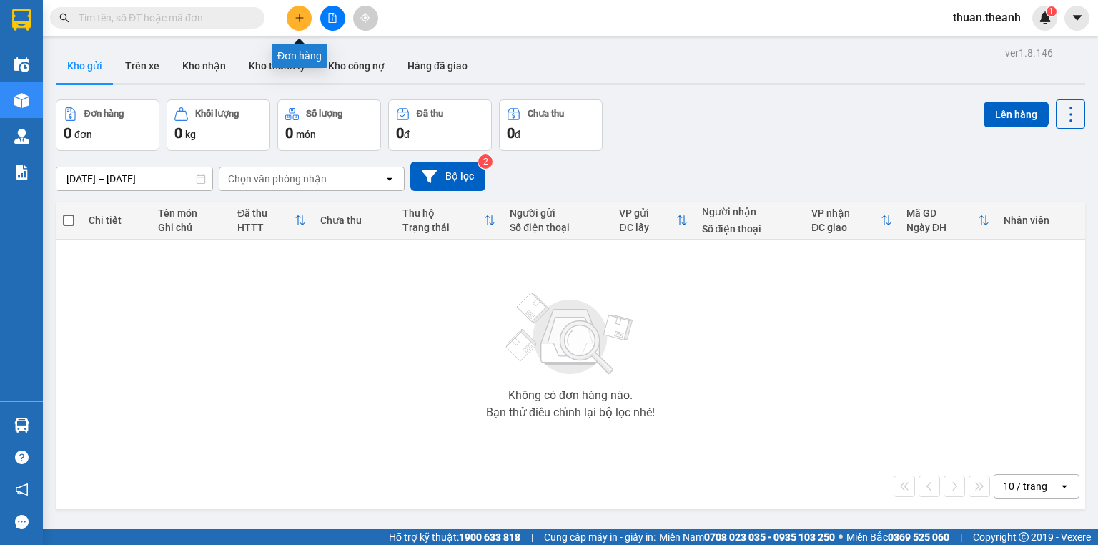
click at [295, 24] on button at bounding box center [299, 18] width 25 height 25
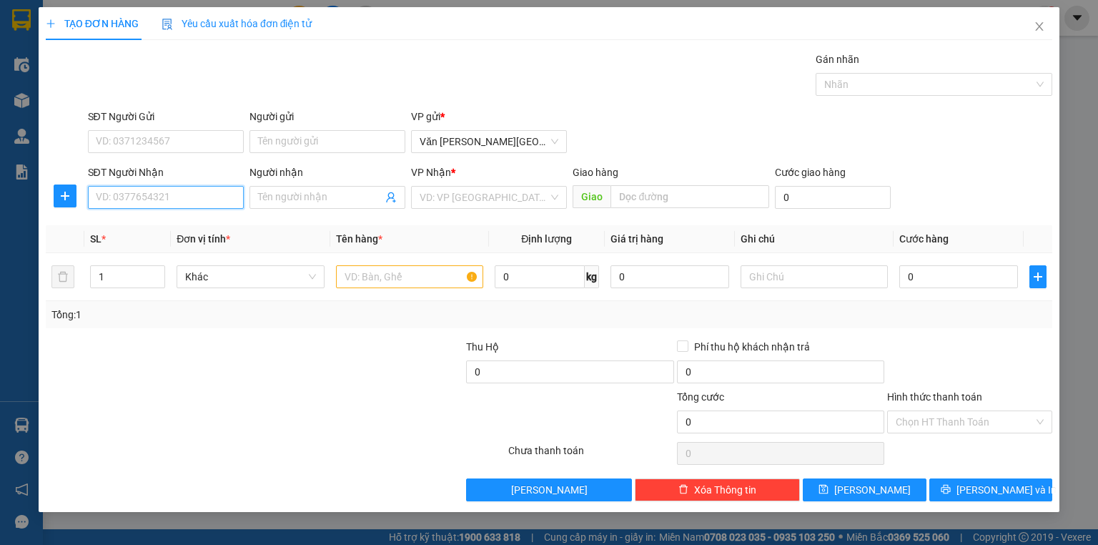
click at [108, 197] on input "SĐT Người Nhận" at bounding box center [166, 197] width 156 height 23
click at [148, 203] on input "SĐT Người Nhận" at bounding box center [166, 197] width 156 height 23
type input "0989907226"
click at [426, 193] on input "search" at bounding box center [484, 197] width 129 height 21
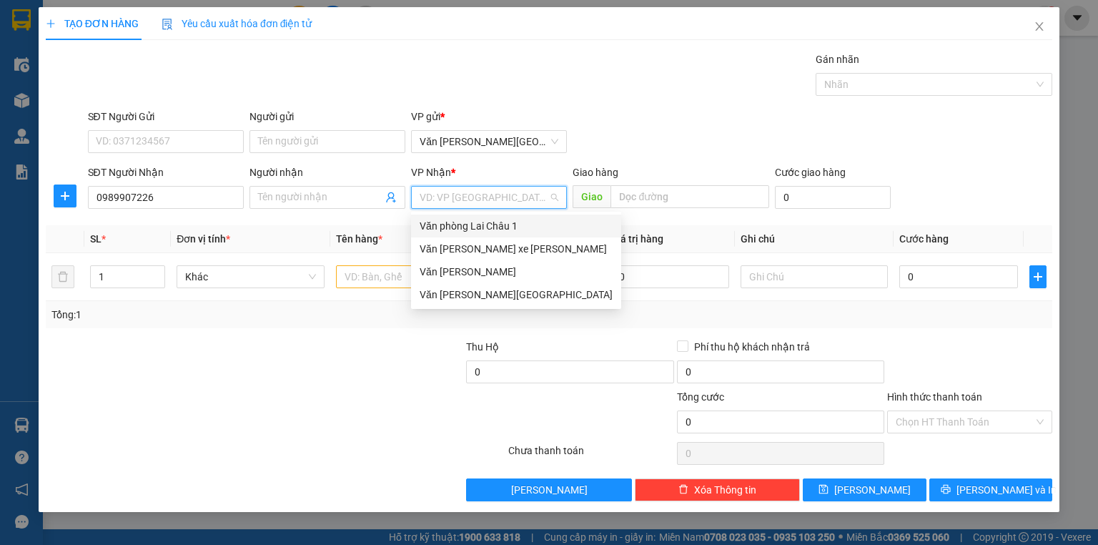
click at [456, 220] on div "Văn phòng Lai Châu 1" at bounding box center [516, 226] width 193 height 16
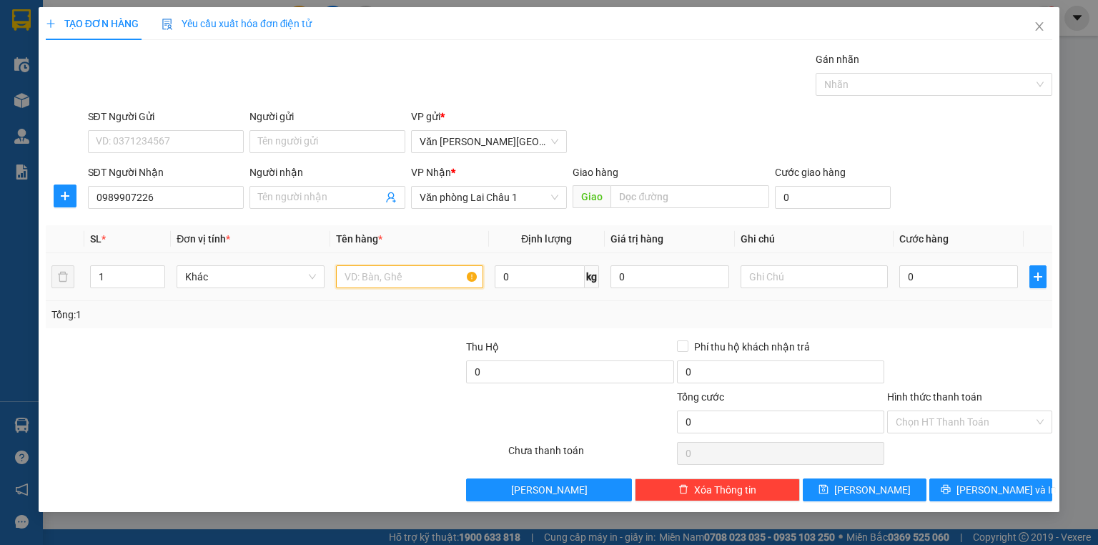
click at [379, 284] on input "text" at bounding box center [409, 276] width 147 height 23
type input "2h"
click at [901, 275] on input "0" at bounding box center [958, 276] width 119 height 23
type input "1"
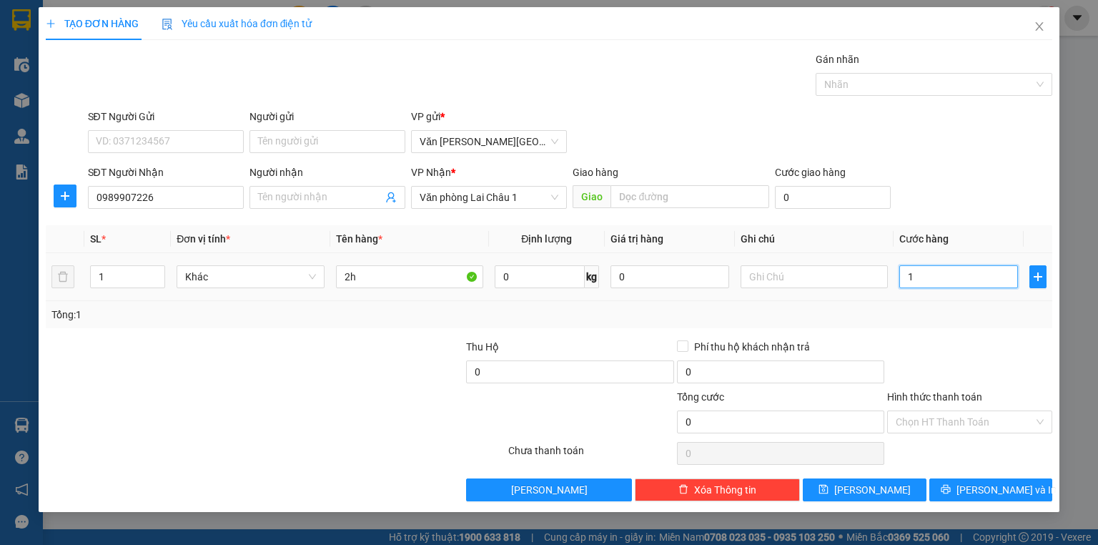
type input "1"
type input "10"
type input "100"
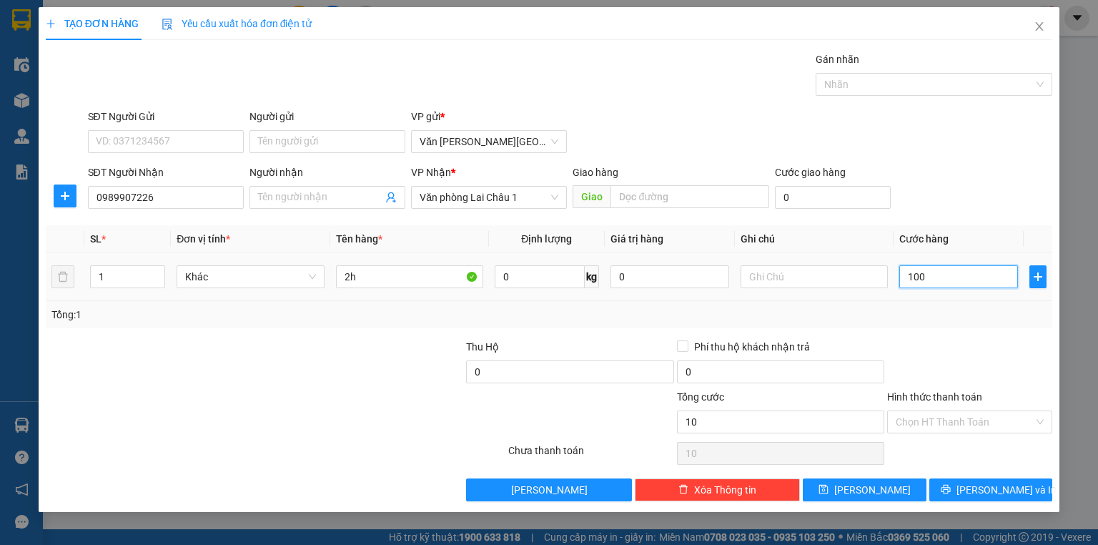
type input "100"
type input "1.000"
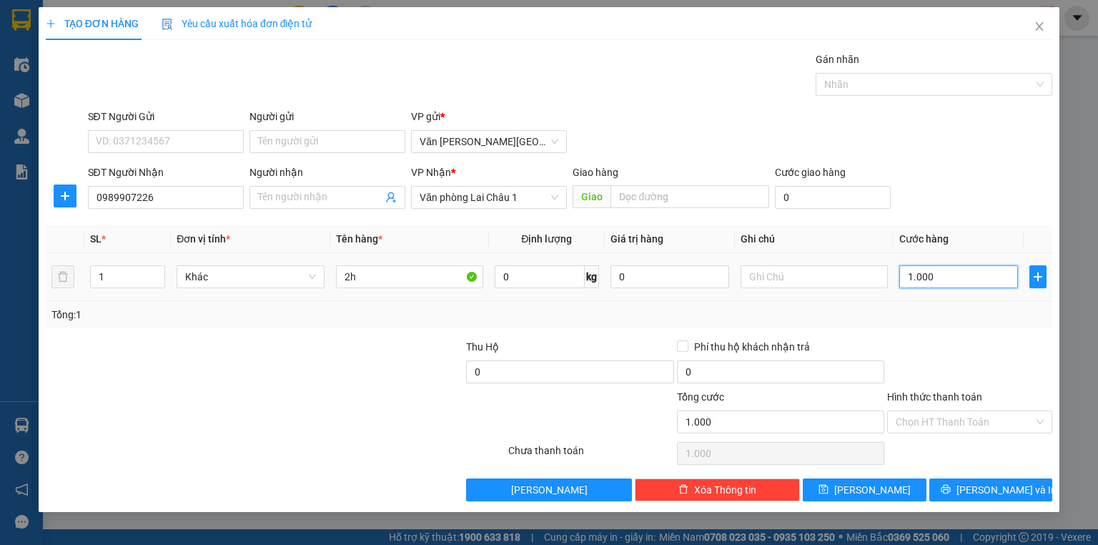
type input "10.000"
type input "100.000"
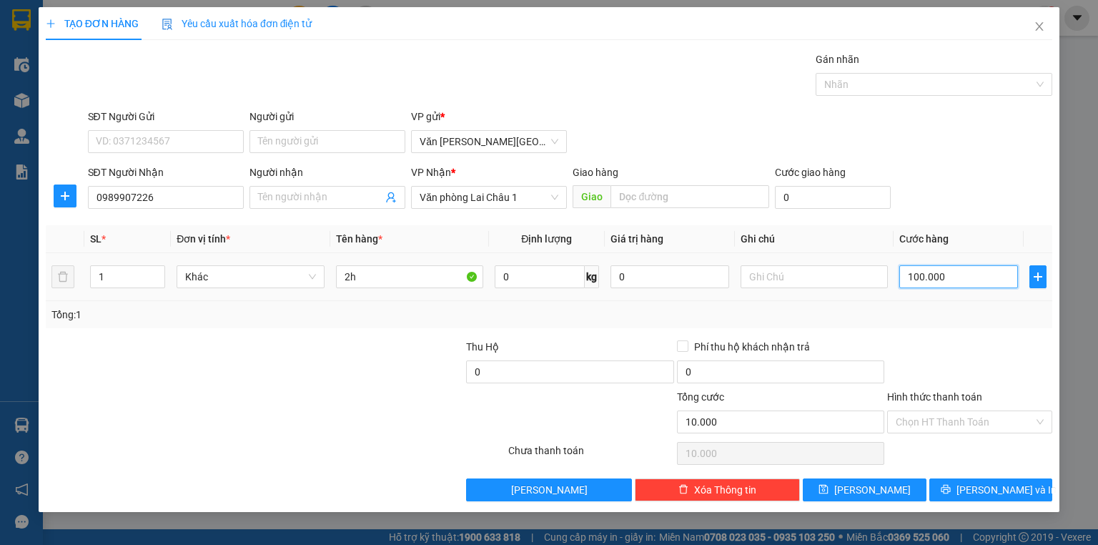
type input "100.000"
click at [868, 491] on span "[PERSON_NAME]" at bounding box center [872, 490] width 76 height 16
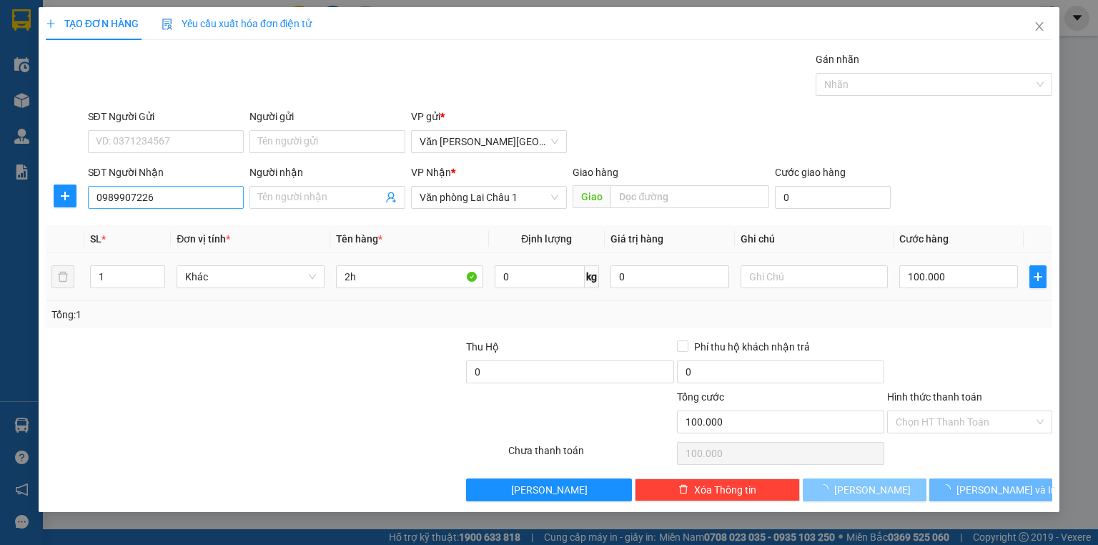
type input "0"
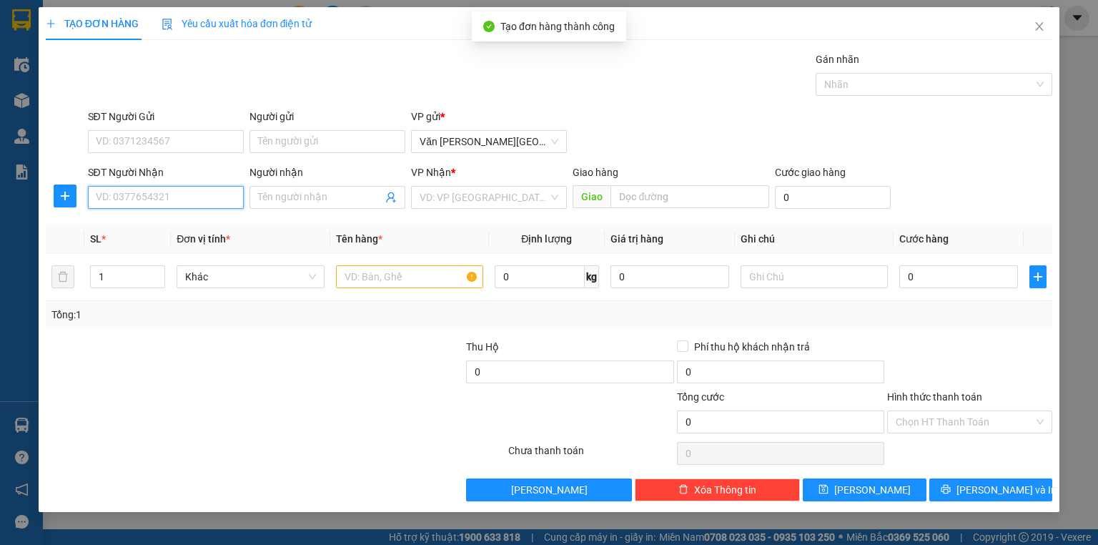
click at [126, 202] on input "SĐT Người Nhận" at bounding box center [166, 197] width 156 height 23
type input "0987806868"
click at [136, 220] on div "0987806868" at bounding box center [165, 225] width 139 height 16
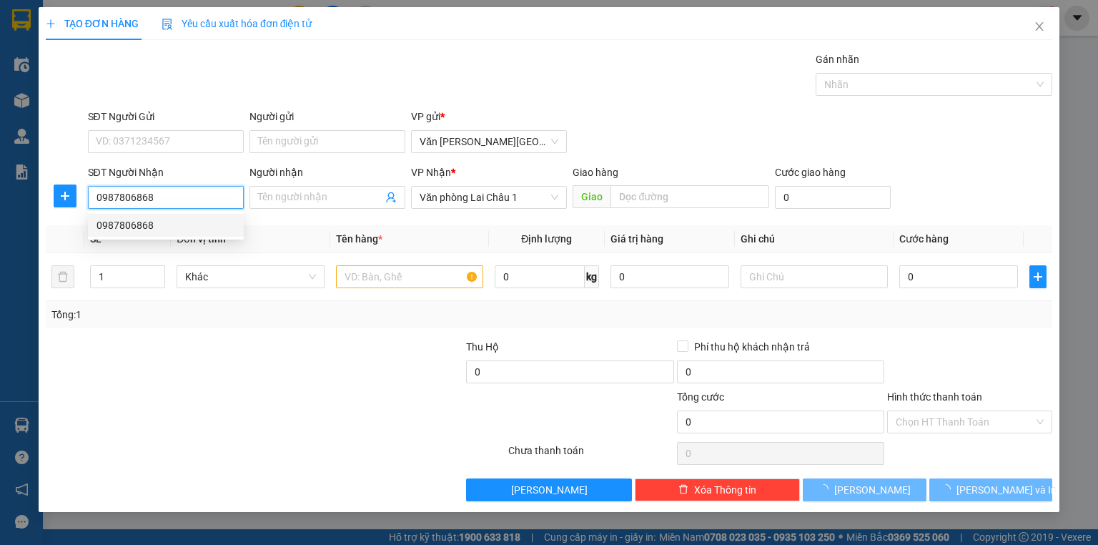
type input "200.000"
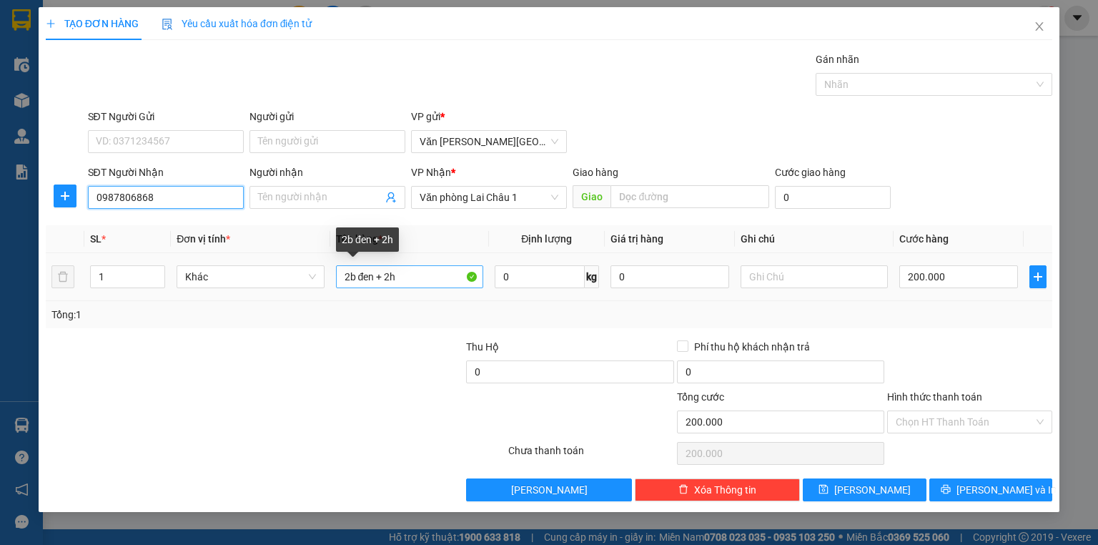
type input "0987806868"
click at [403, 279] on input "2b đen + 2h" at bounding box center [409, 276] width 147 height 23
type input "2"
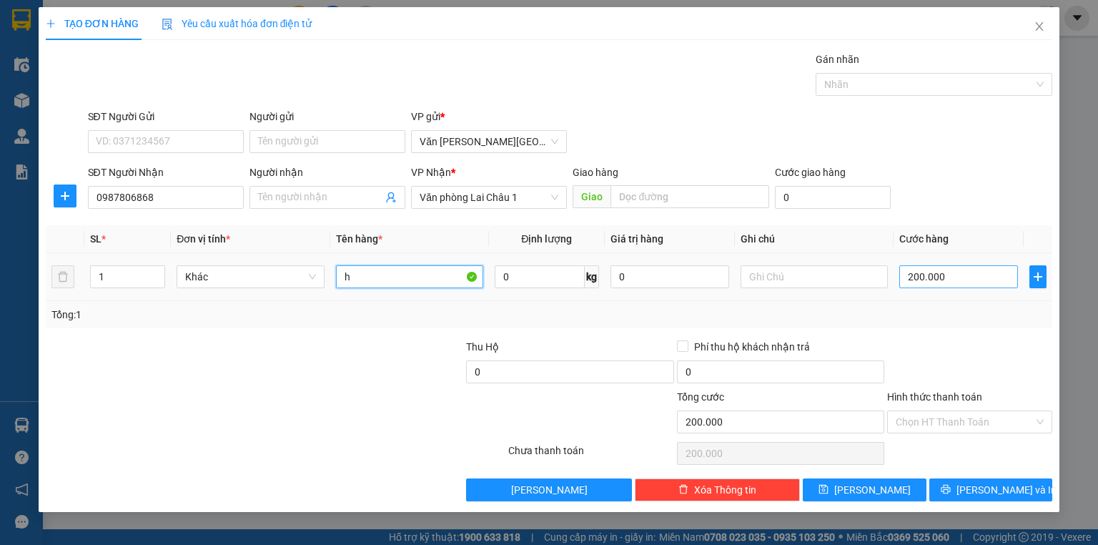
type input "h"
click at [903, 278] on input "200.000" at bounding box center [958, 276] width 119 height 23
type input "5"
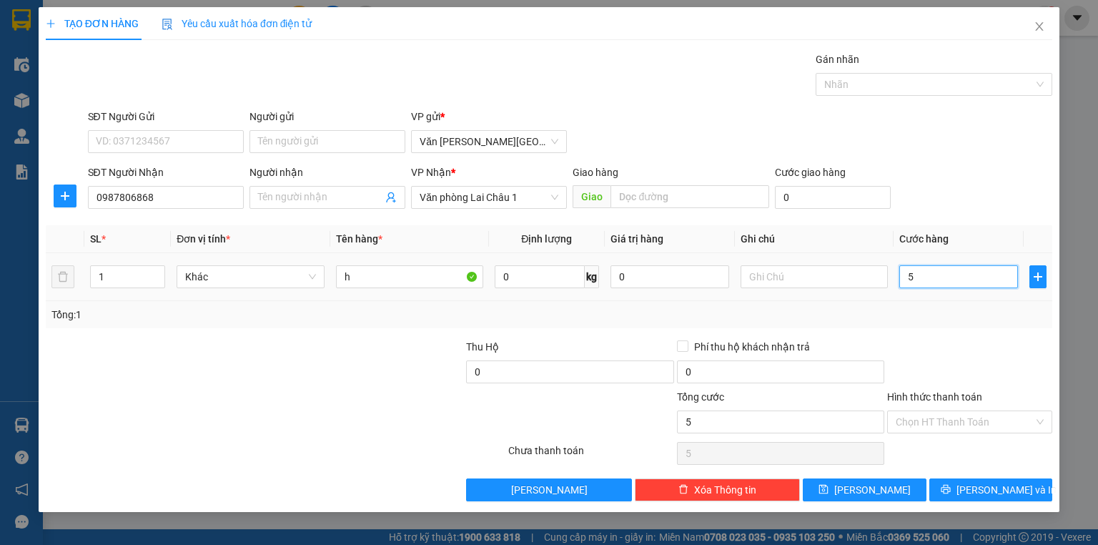
type input "50"
type input "500"
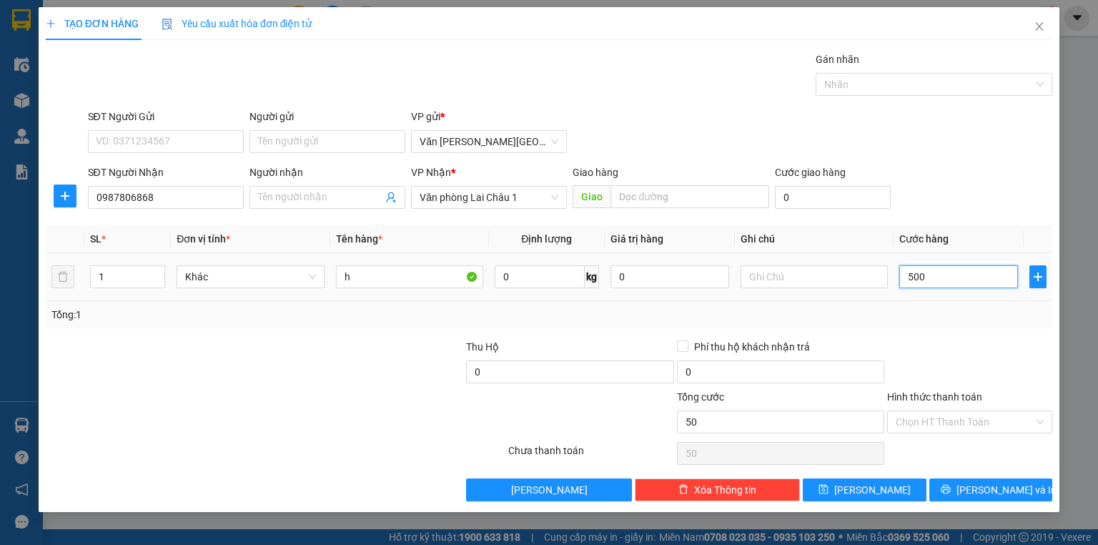
type input "500"
type input "5.000"
type input "50.000"
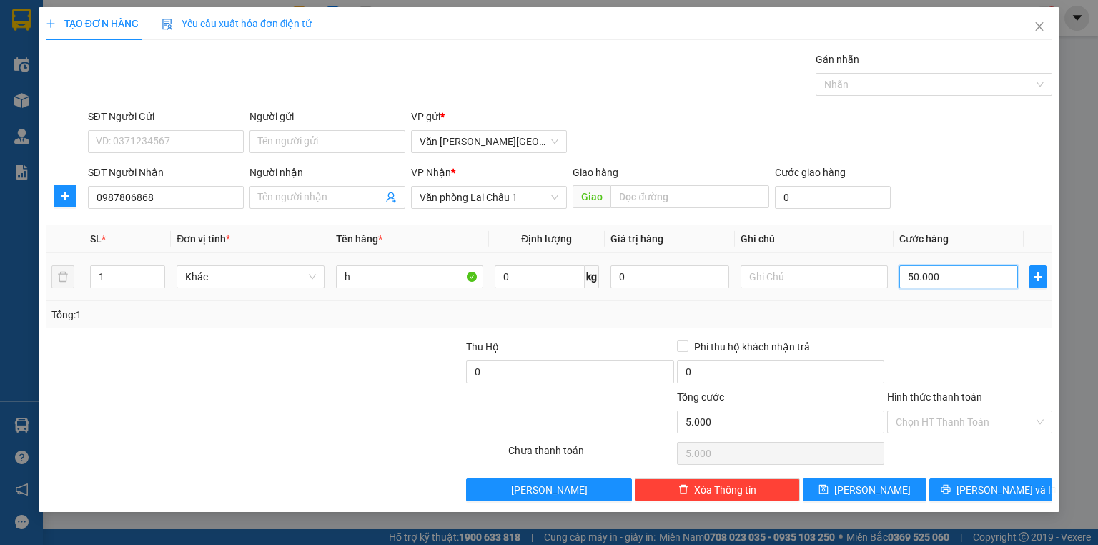
type input "50.000"
click at [889, 489] on button "[PERSON_NAME]" at bounding box center [865, 489] width 124 height 23
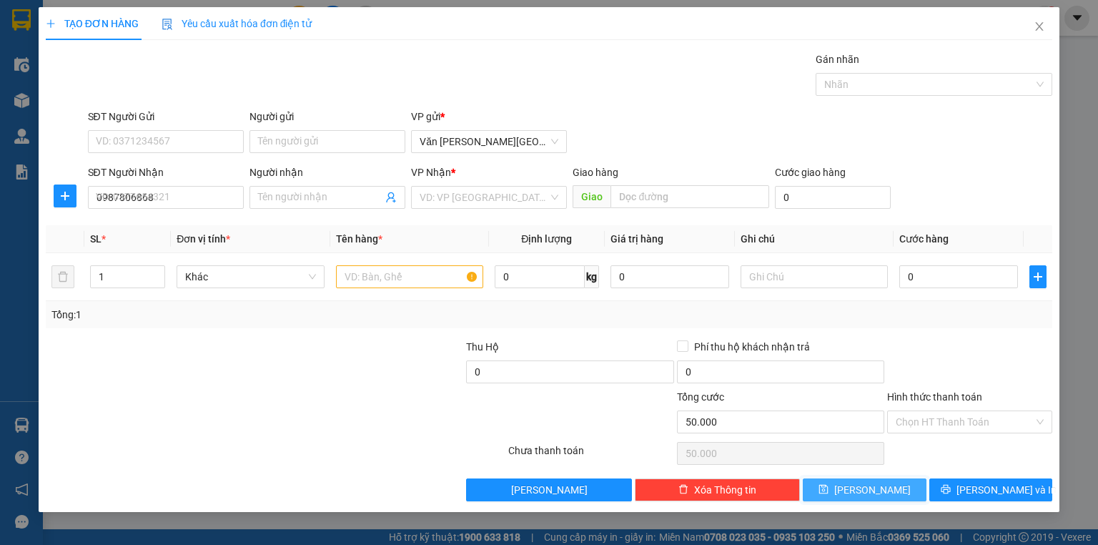
type input "0"
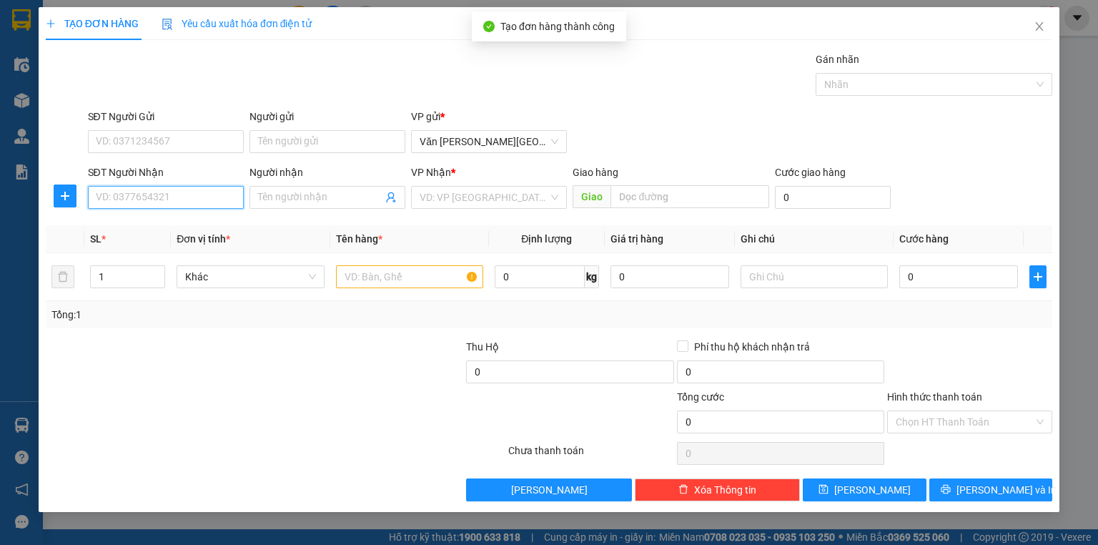
click at [129, 197] on input "SĐT Người Nhận" at bounding box center [166, 197] width 156 height 23
type input "0975868585"
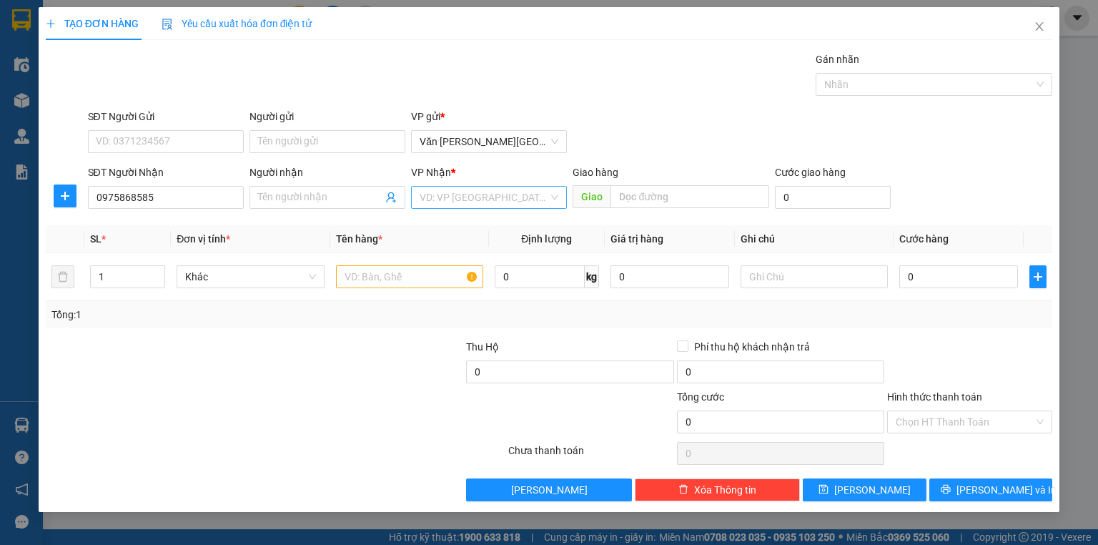
click at [489, 203] on input "search" at bounding box center [484, 197] width 129 height 21
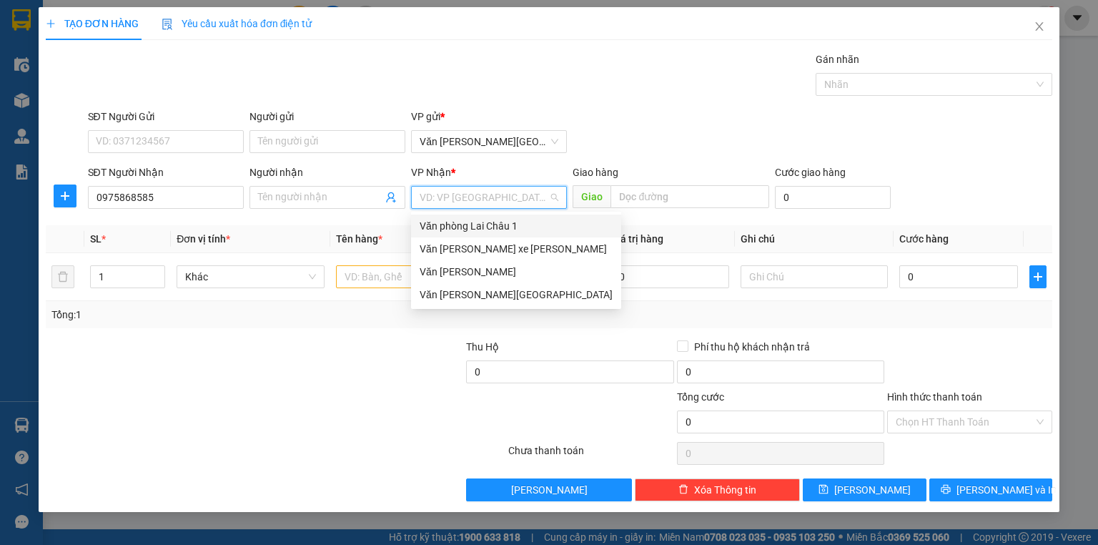
click at [490, 233] on div "Văn phòng Lai Châu 1" at bounding box center [516, 226] width 193 height 16
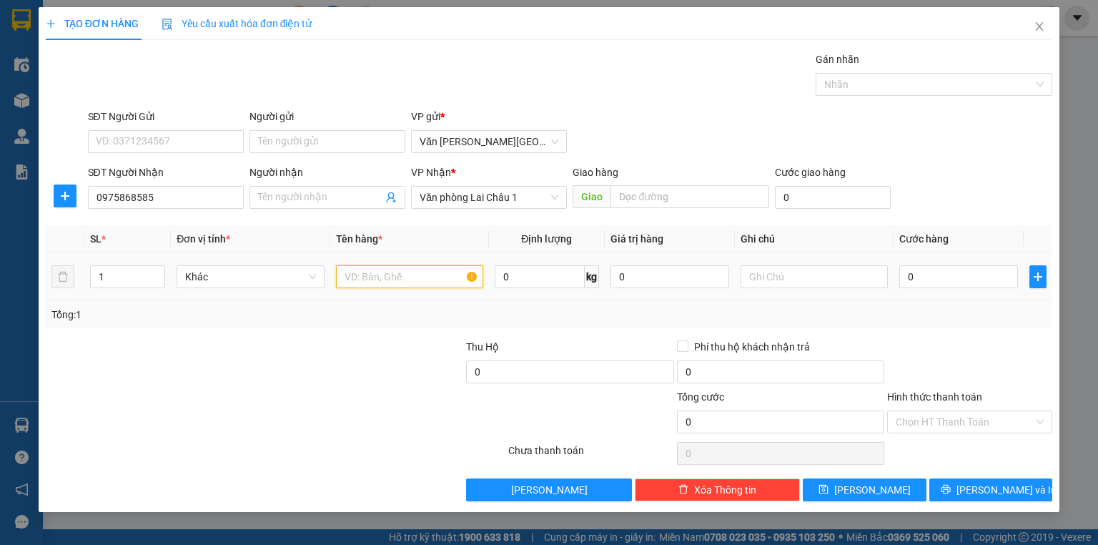
click at [362, 282] on input "text" at bounding box center [409, 276] width 147 height 23
type input "5h sầu"
click at [903, 272] on input "0" at bounding box center [958, 276] width 119 height 23
type input "3"
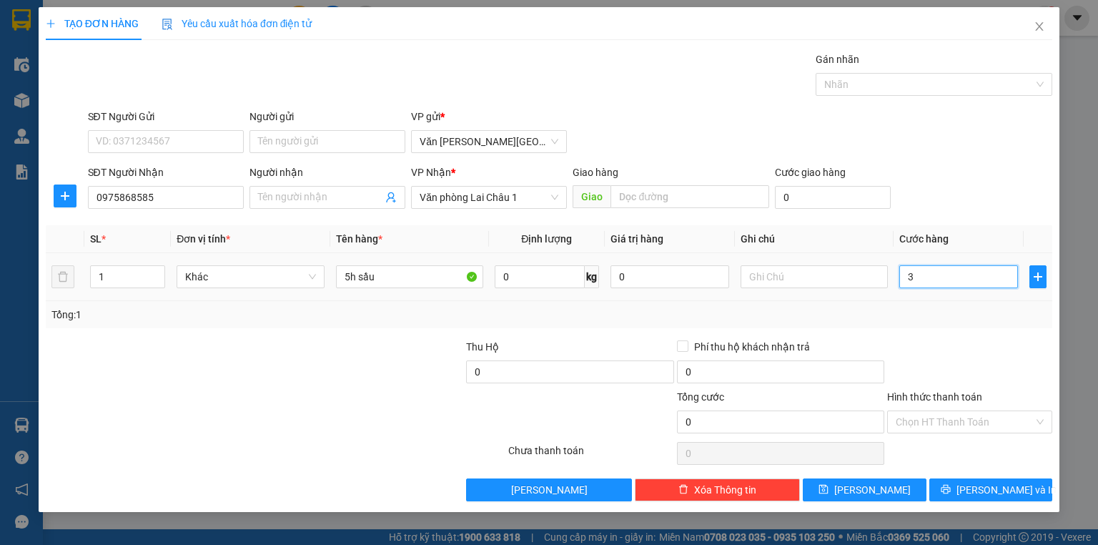
type input "3"
type input "35"
type input "350"
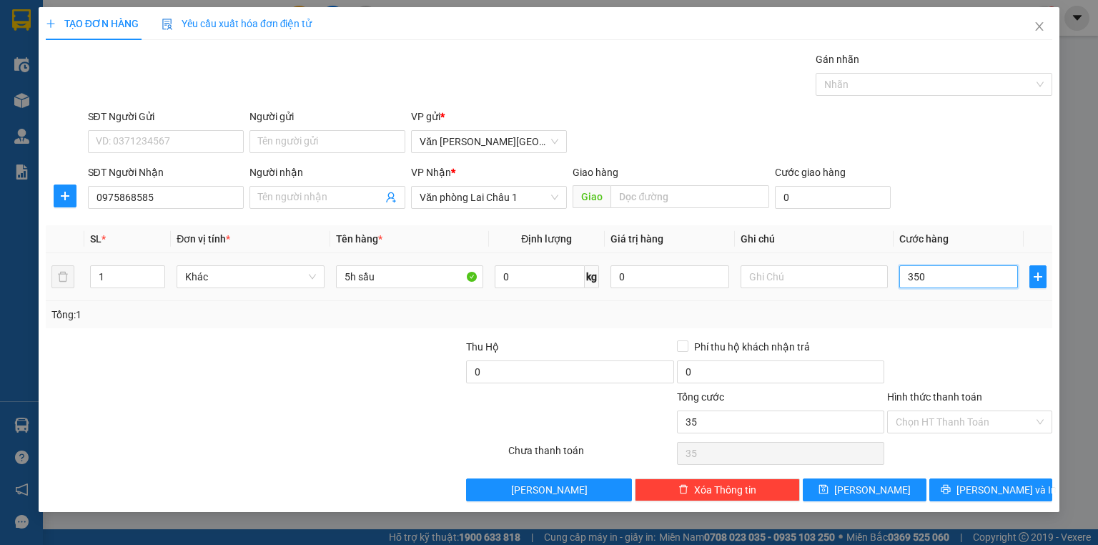
type input "350"
type input "3.500"
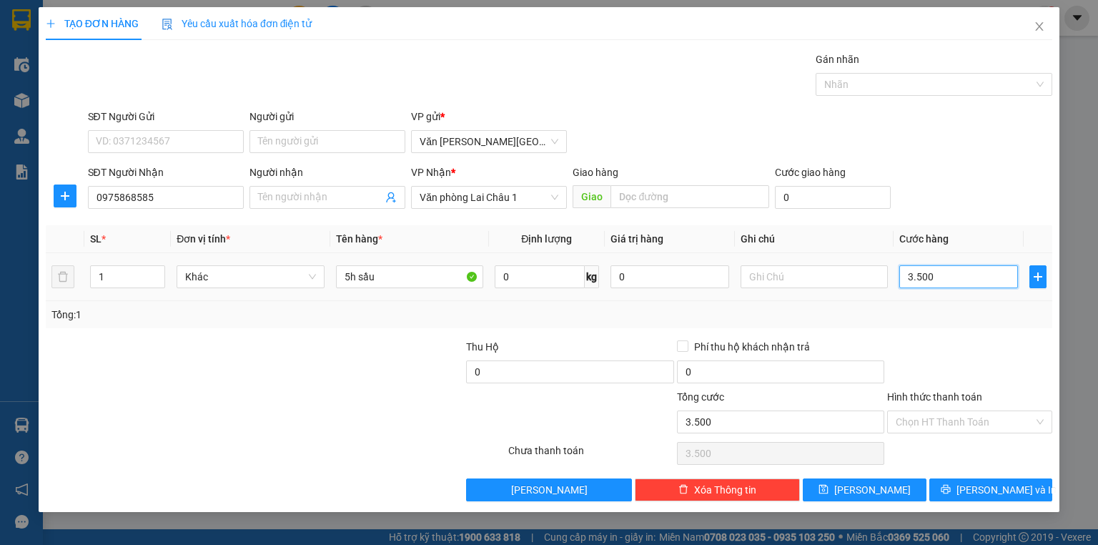
type input "35.000"
type input "350.000"
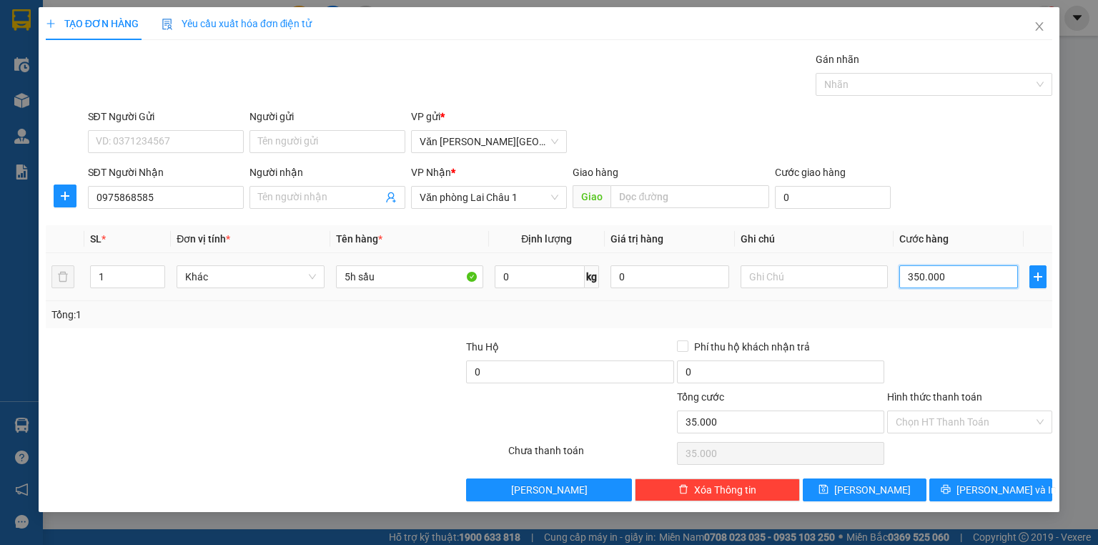
type input "350.000"
click at [885, 483] on button "[PERSON_NAME]" at bounding box center [865, 489] width 124 height 23
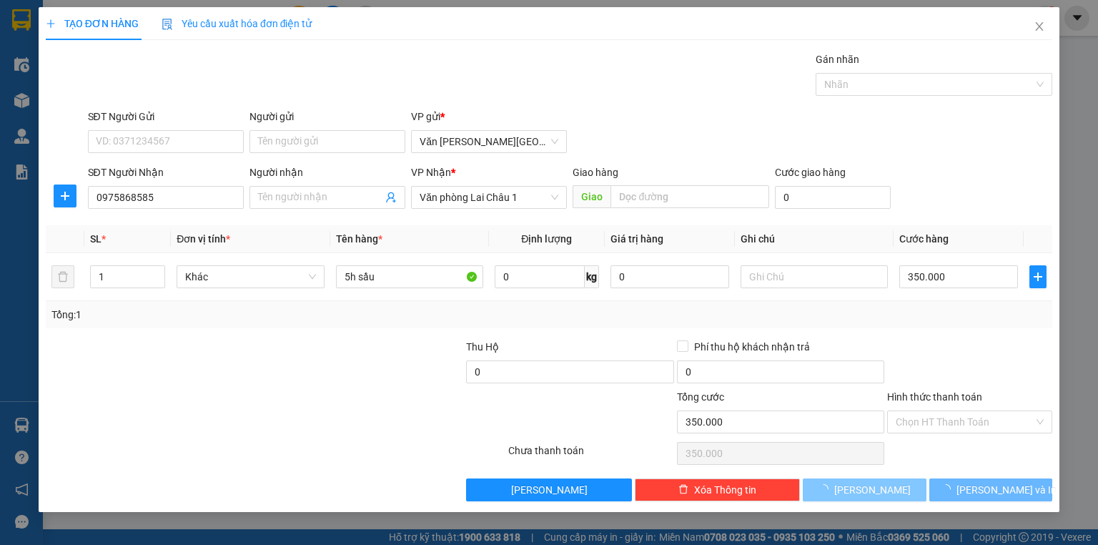
type input "0"
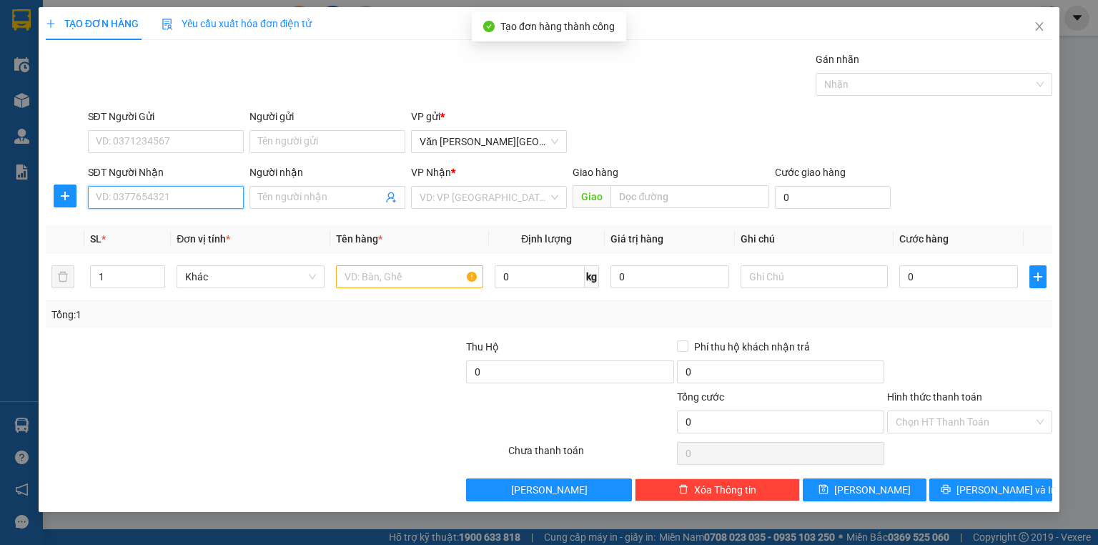
click at [159, 198] on input "SĐT Người Nhận" at bounding box center [166, 197] width 156 height 23
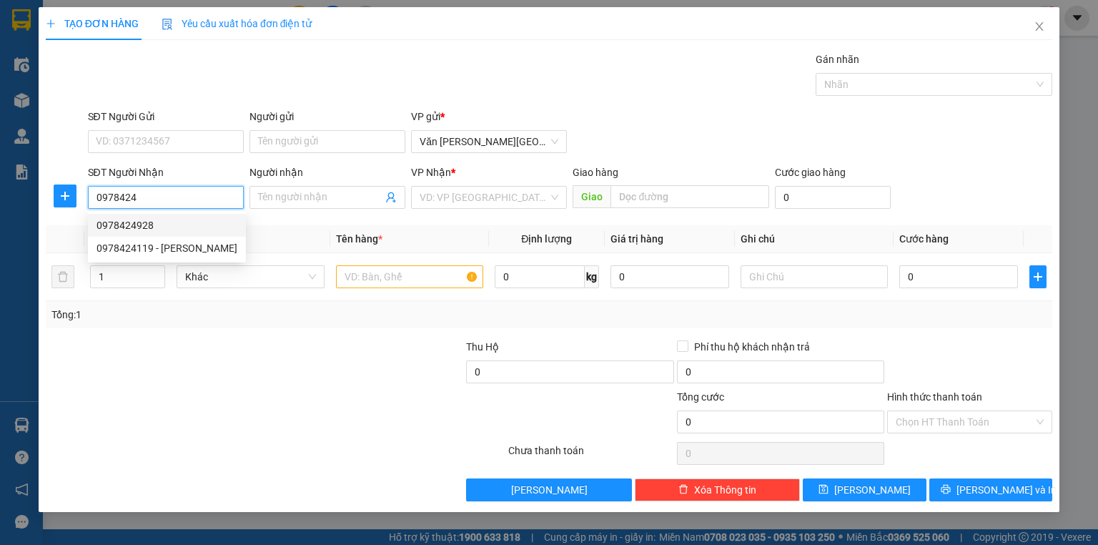
click at [146, 222] on div "0978424928" at bounding box center [166, 225] width 141 height 16
type input "0978424928"
type input "50.000"
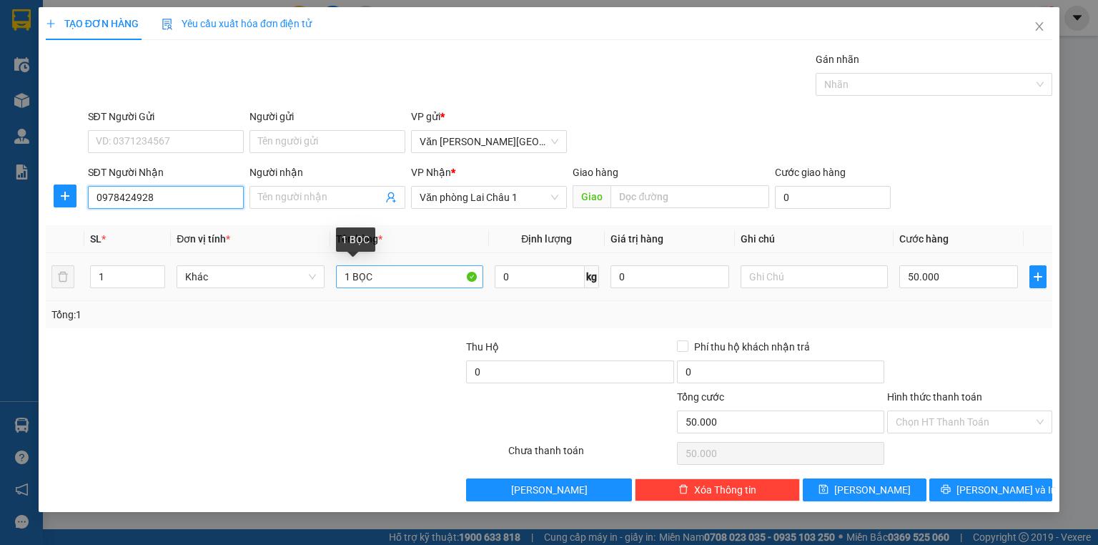
type input "0978424928"
click at [375, 277] on input "1 BỌC" at bounding box center [409, 276] width 147 height 23
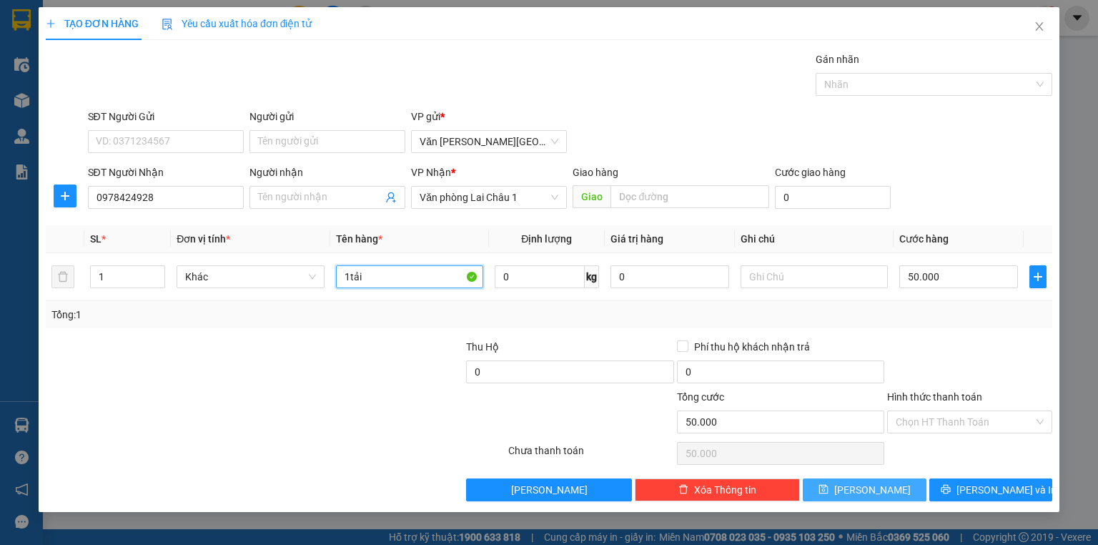
type input "1tải"
click at [886, 488] on button "[PERSON_NAME]" at bounding box center [865, 489] width 124 height 23
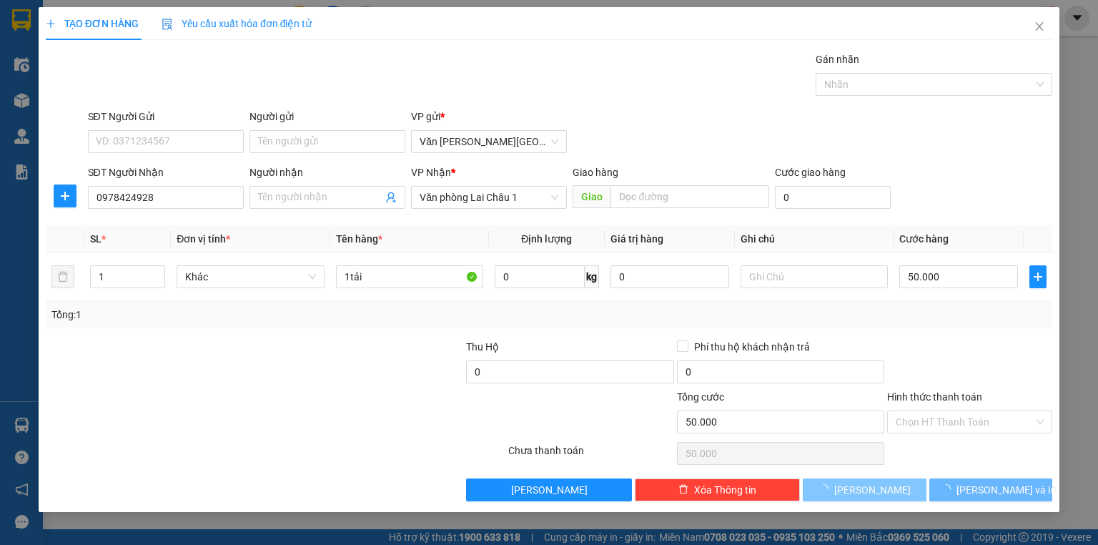
type input "0"
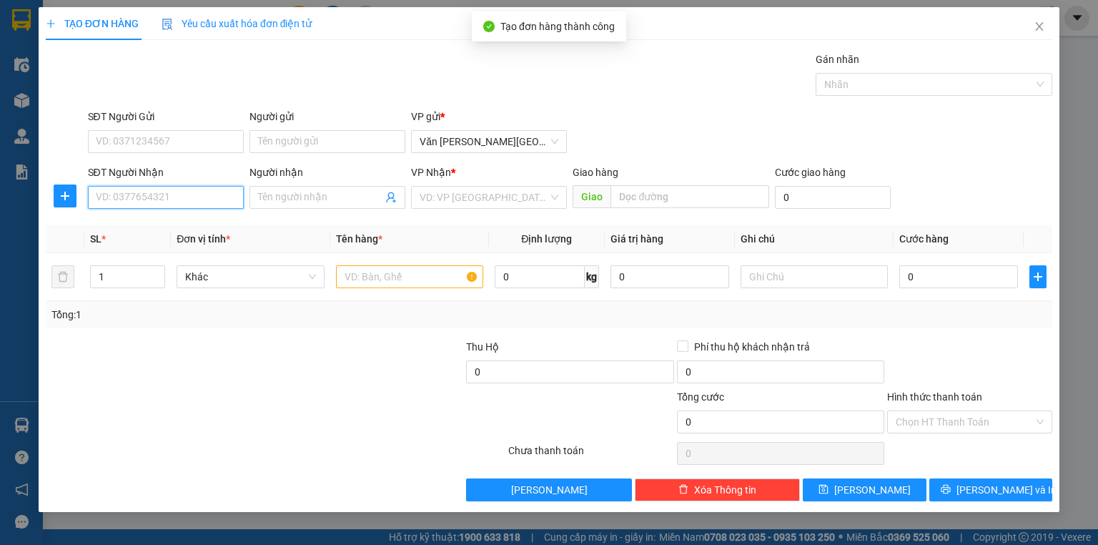
click at [114, 203] on input "SĐT Người Nhận" at bounding box center [166, 197] width 156 height 23
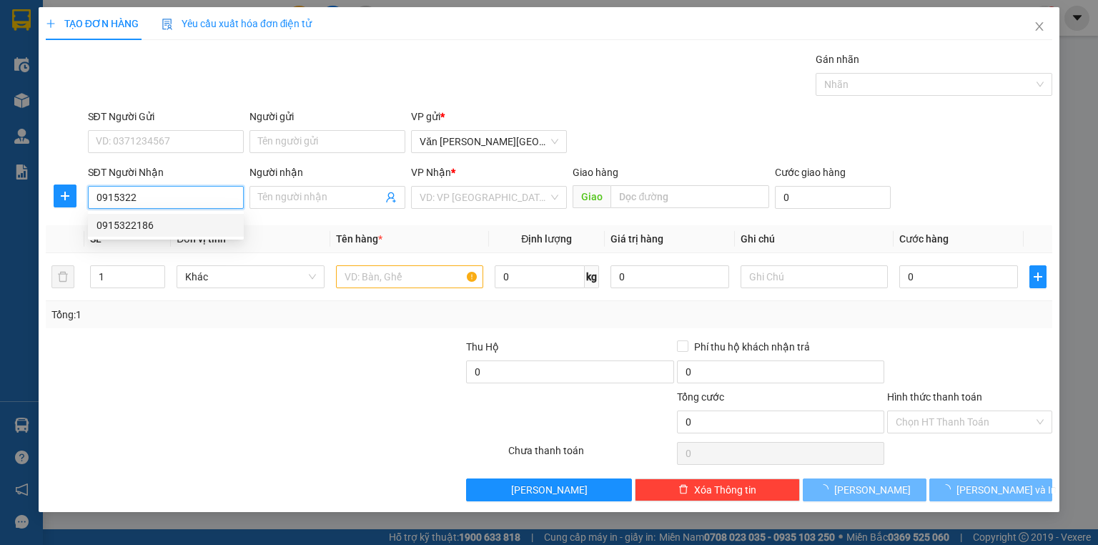
click at [134, 223] on div "0915322186" at bounding box center [165, 225] width 139 height 16
type input "0915322186"
type input "250.000"
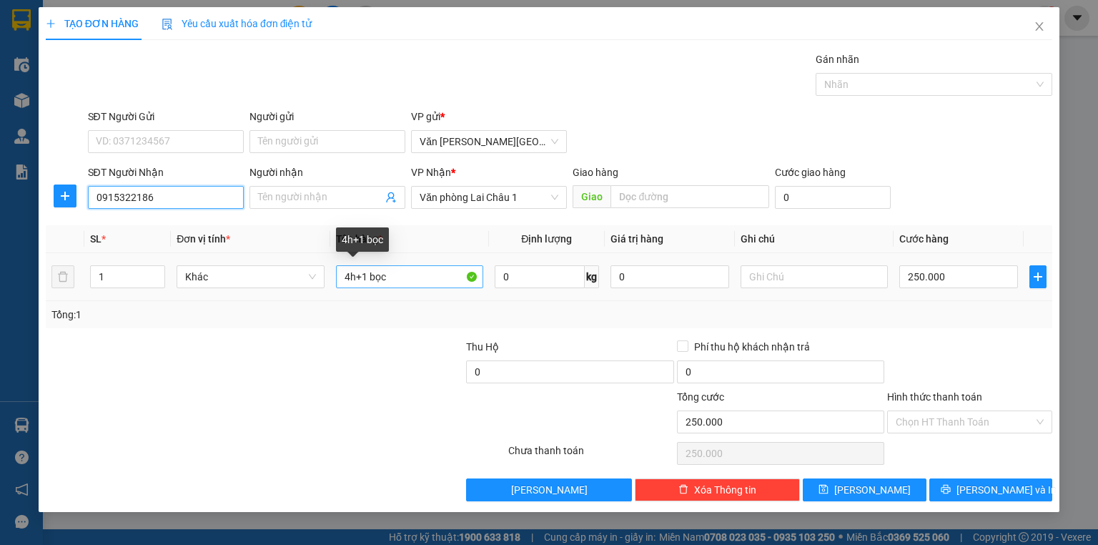
type input "0915322186"
click at [393, 275] on input "4h+1 bọc" at bounding box center [409, 276] width 147 height 23
type input "4"
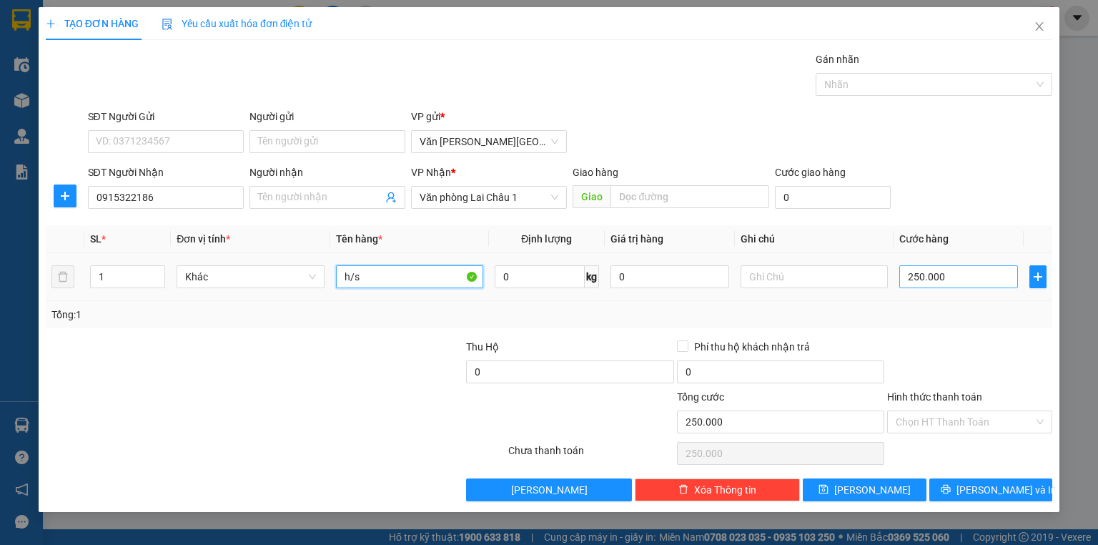
type input "h/s"
click at [903, 274] on input "250.000" at bounding box center [958, 276] width 119 height 23
type input "5"
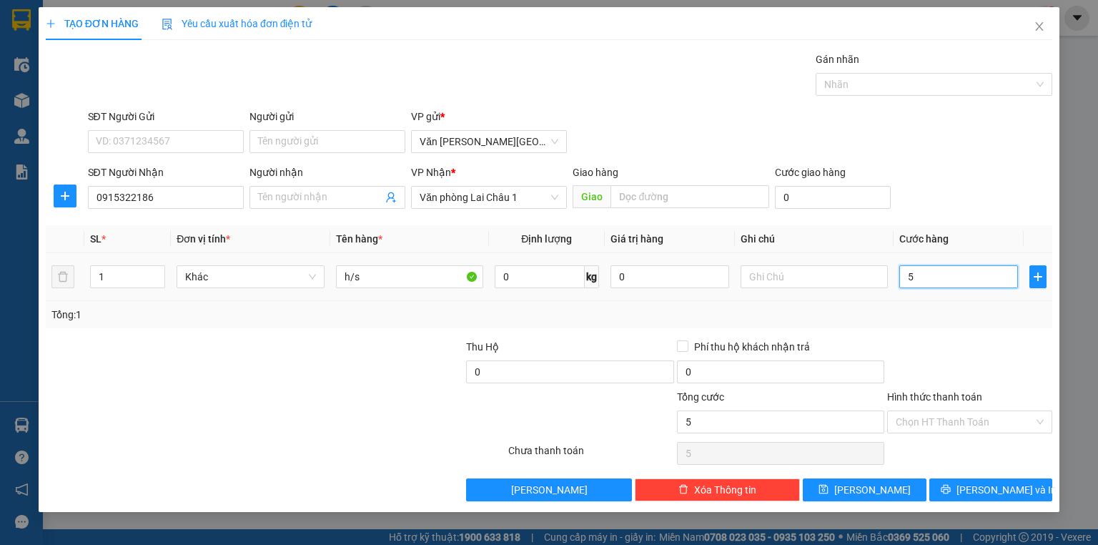
type input "50"
type input "500"
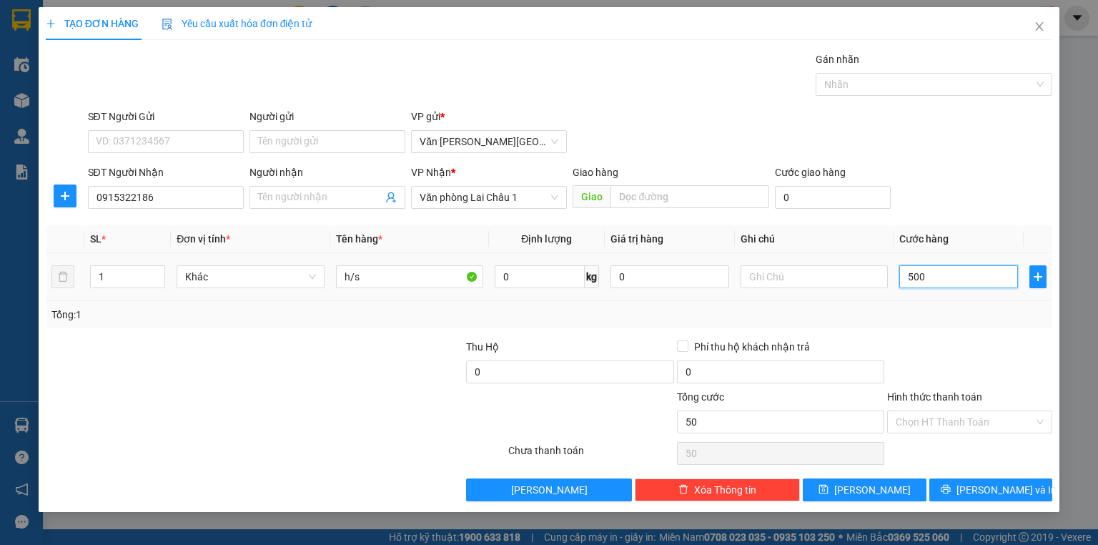
type input "500"
type input "5.000"
type input "50.000"
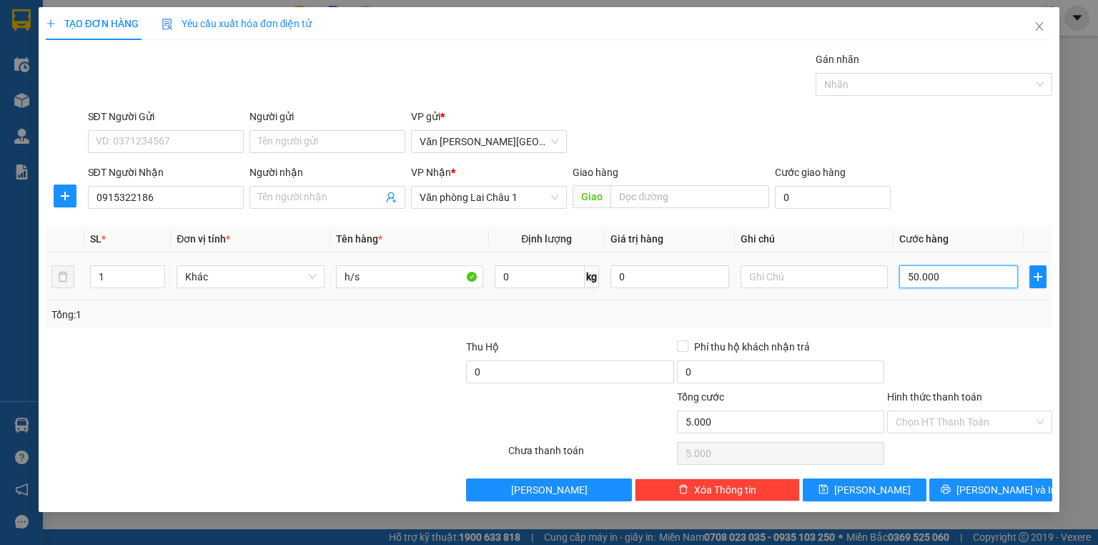
type input "50.000"
drag, startPoint x: 888, startPoint y: 490, endPoint x: 818, endPoint y: 477, distance: 71.2
click at [887, 490] on button "[PERSON_NAME]" at bounding box center [865, 489] width 124 height 23
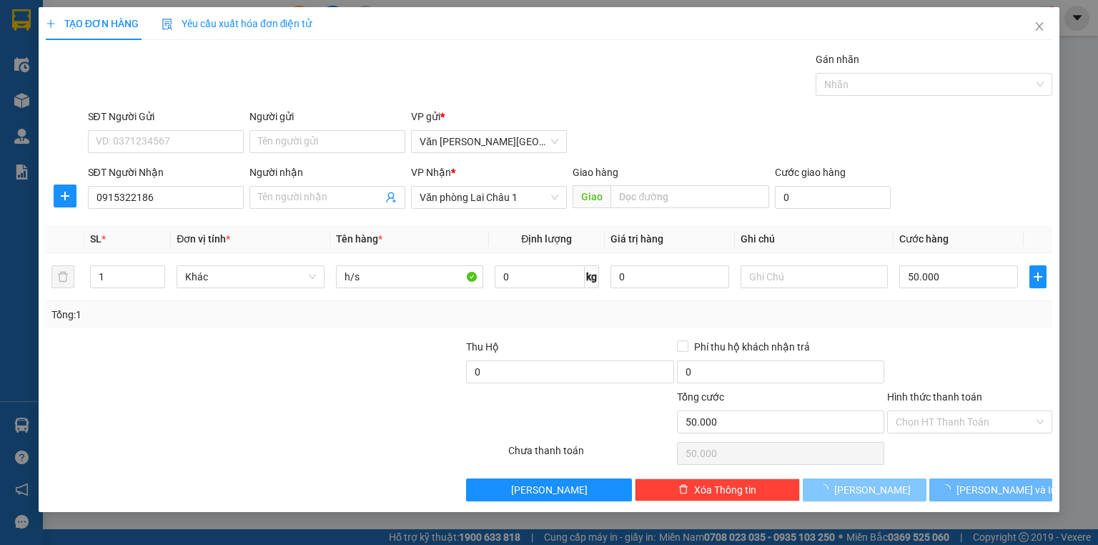
type input "0"
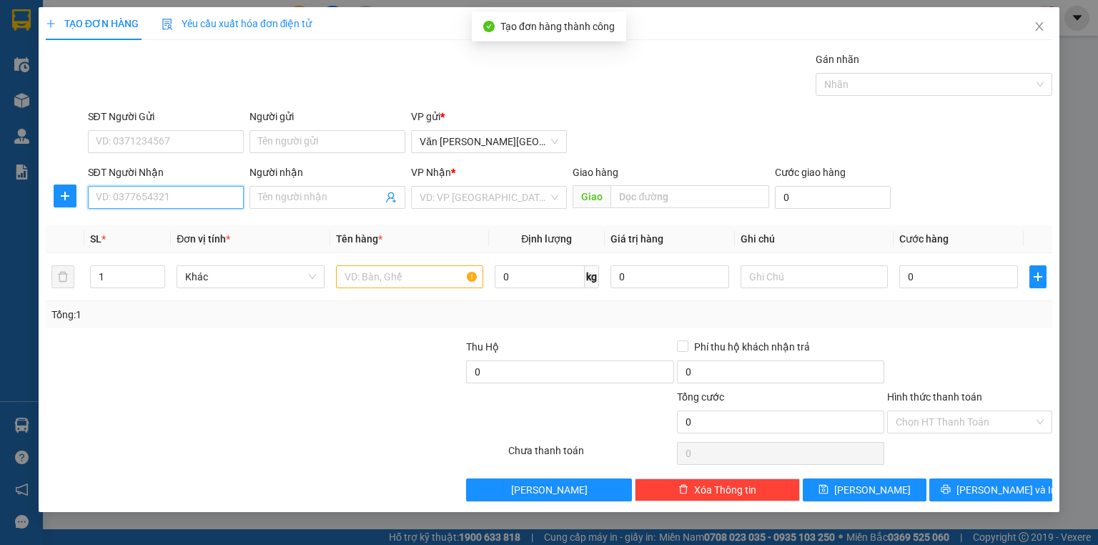
click at [169, 202] on input "SĐT Người Nhận" at bounding box center [166, 197] width 156 height 23
type input "0949079996"
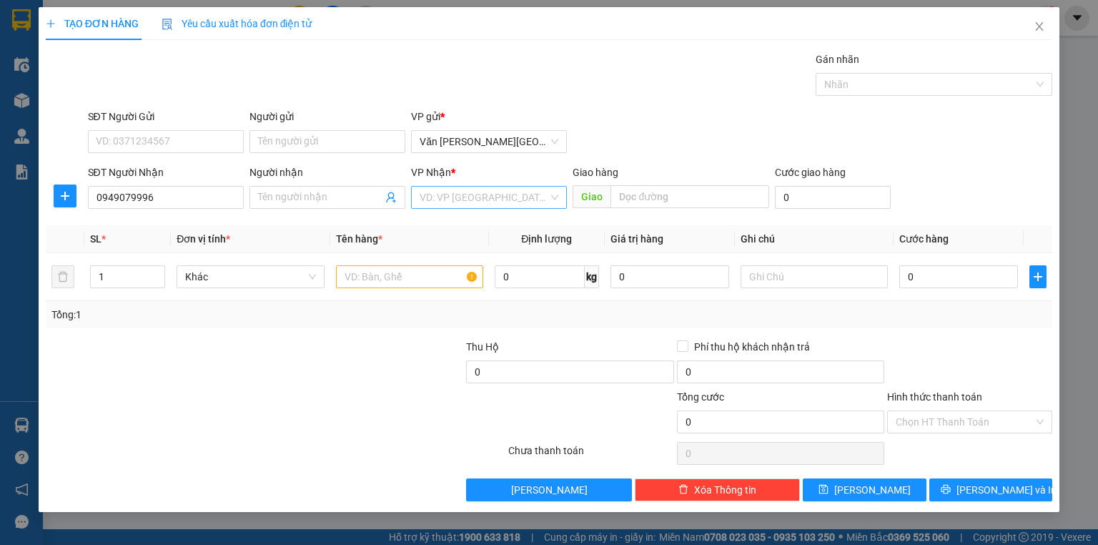
click at [446, 201] on input "search" at bounding box center [484, 197] width 129 height 21
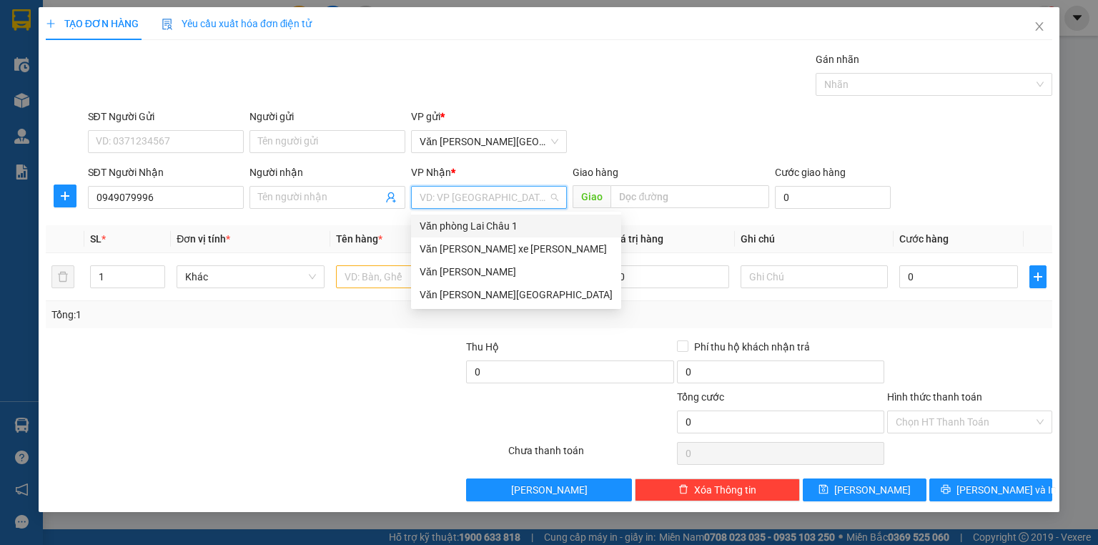
click at [460, 231] on div "Văn phòng Lai Châu 1" at bounding box center [516, 226] width 193 height 16
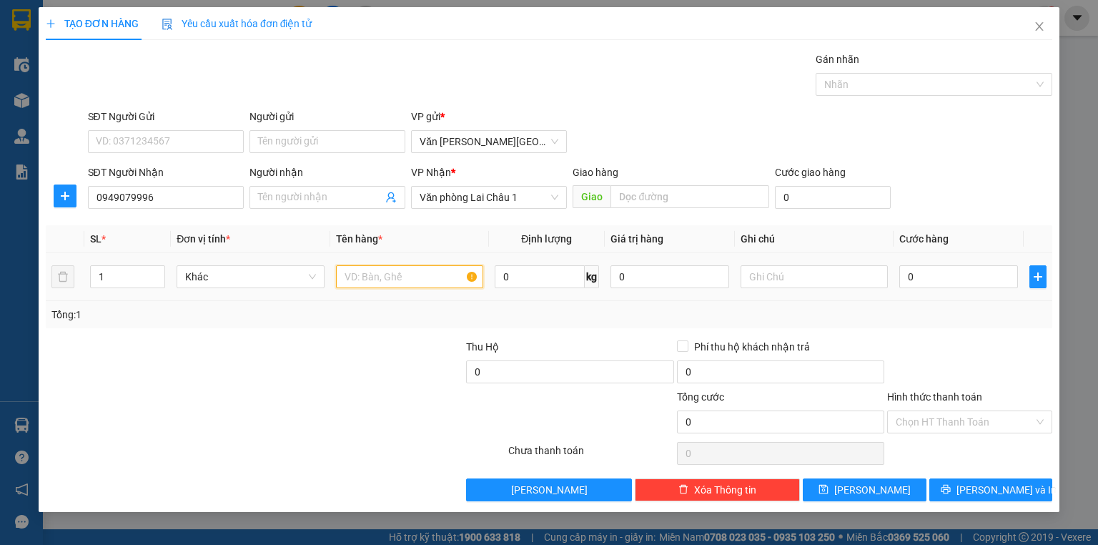
click at [379, 274] on input "text" at bounding box center [409, 276] width 147 height 23
type input "2h dài"
click at [901, 272] on input "0" at bounding box center [958, 276] width 119 height 23
type input "1"
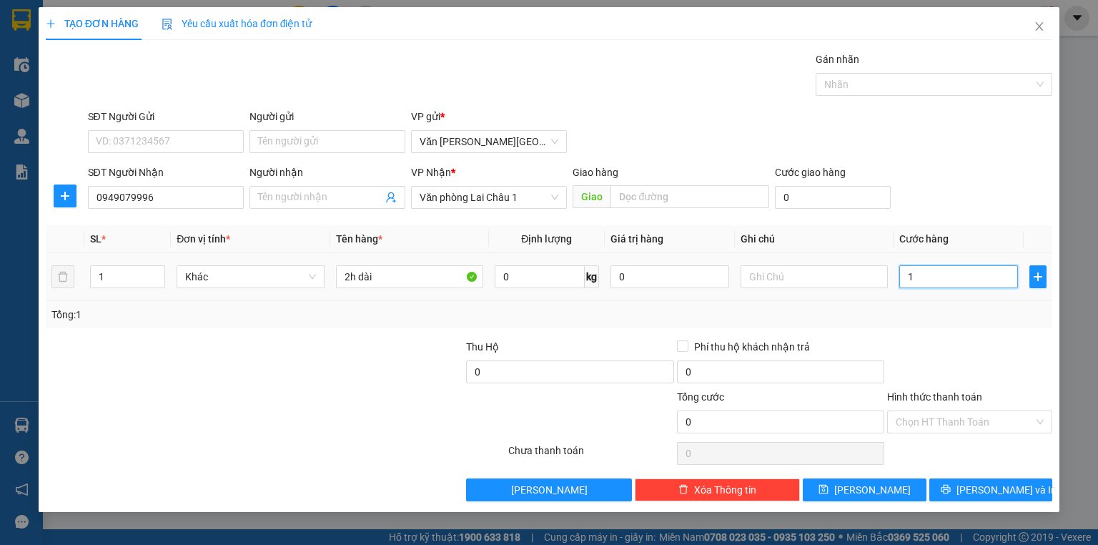
type input "1"
type input "10"
type input "100"
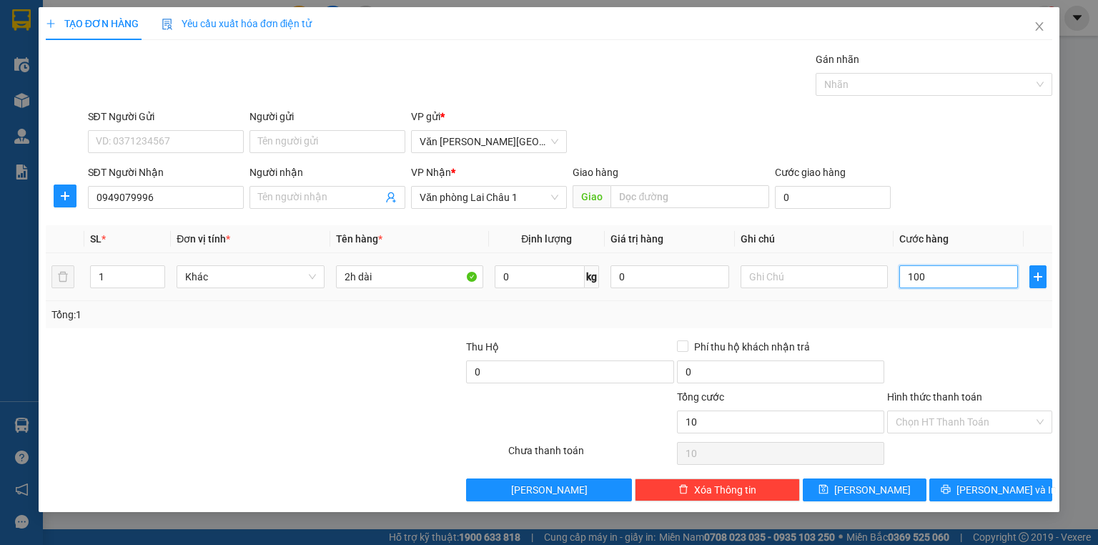
type input "100"
type input "1.000"
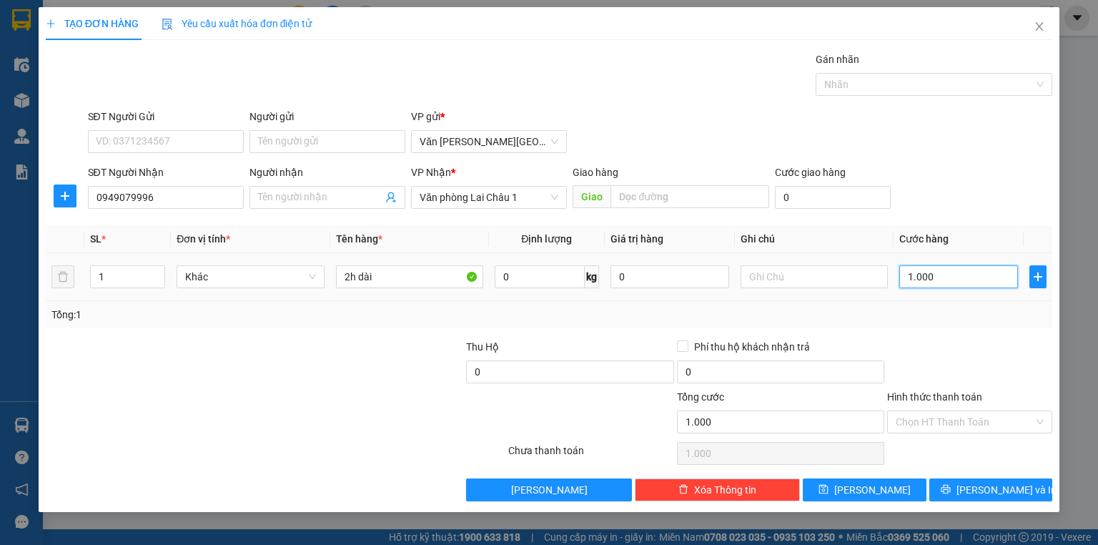
type input "10.000"
type input "100.000"
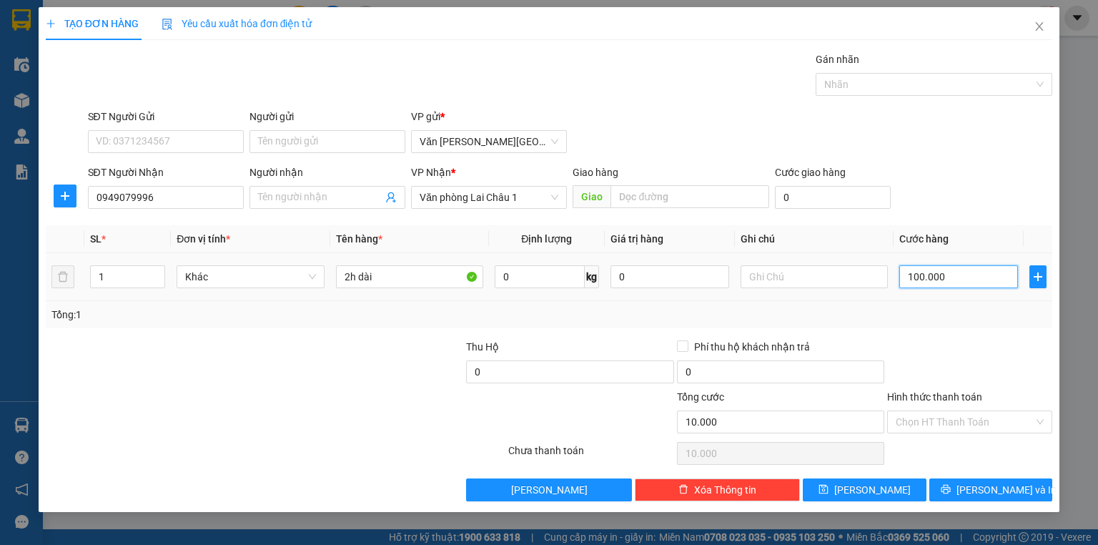
type input "100.000"
click at [873, 491] on span "[PERSON_NAME]" at bounding box center [872, 490] width 76 height 16
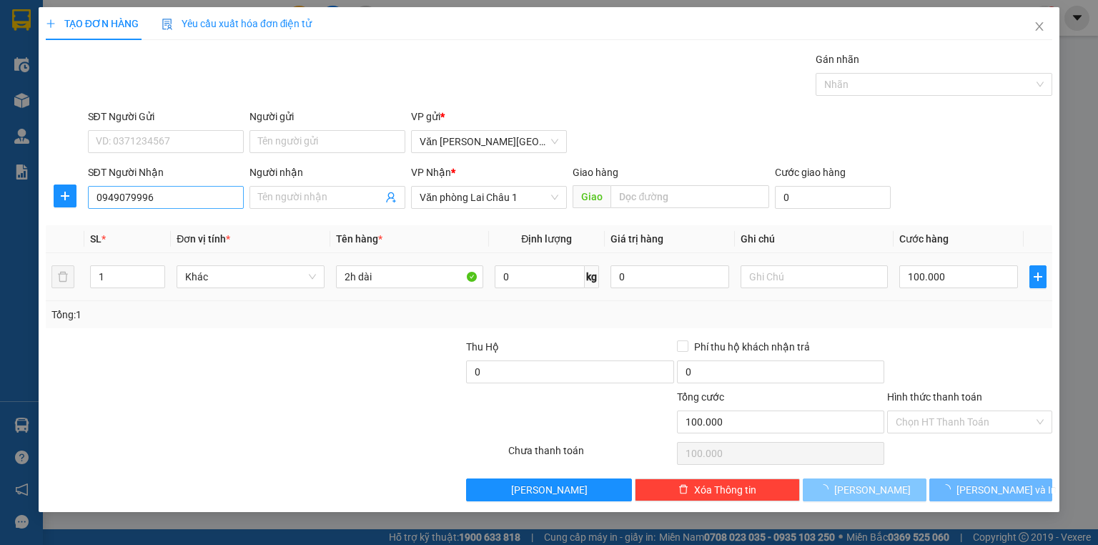
type input "0"
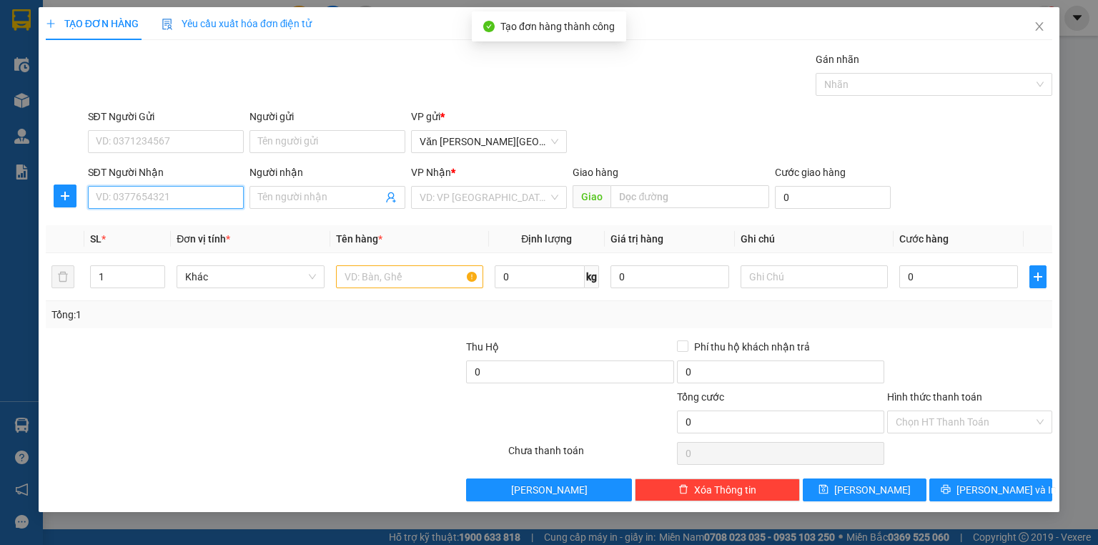
click at [149, 194] on input "SĐT Người Nhận" at bounding box center [166, 197] width 156 height 23
click at [143, 223] on div "0931695252" at bounding box center [165, 225] width 139 height 16
type input "0931695252"
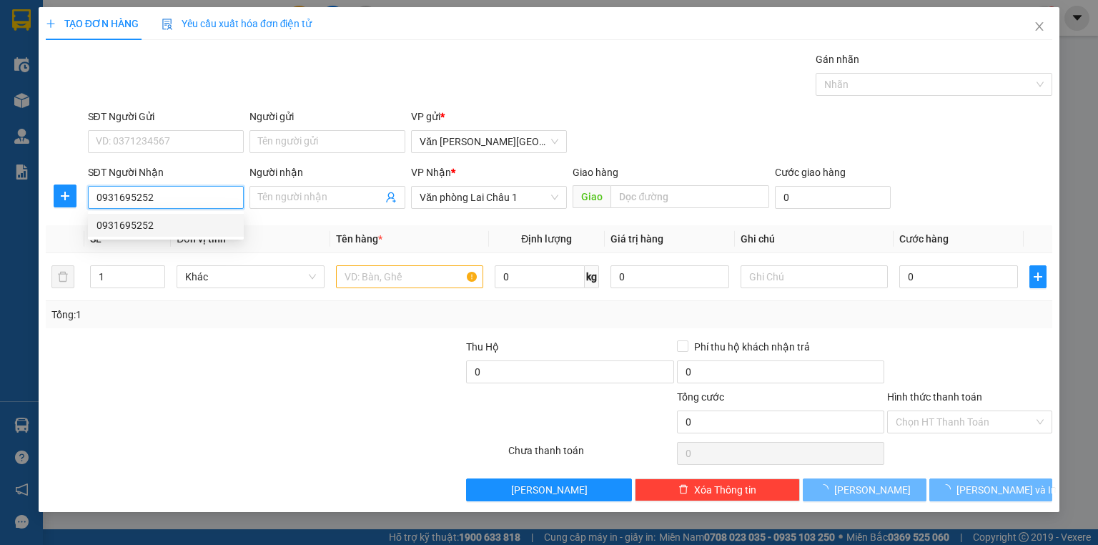
type input "50.000"
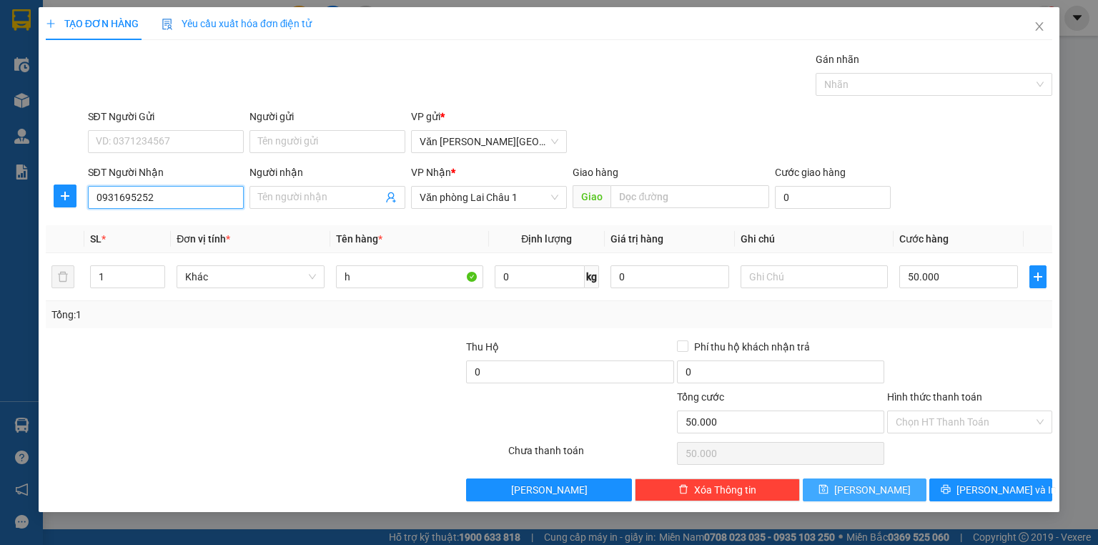
type input "0931695252"
click at [866, 493] on span "[PERSON_NAME]" at bounding box center [872, 490] width 76 height 16
type input "0"
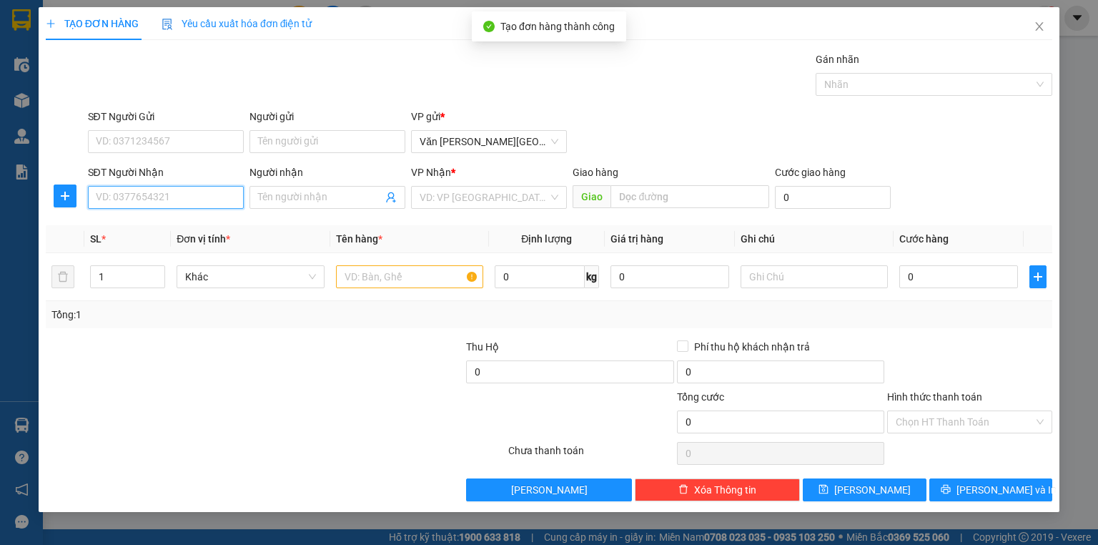
click at [137, 197] on input "SĐT Người Nhận" at bounding box center [166, 197] width 156 height 23
click at [132, 226] on div "0865348824" at bounding box center [165, 225] width 139 height 16
type input "0865348824"
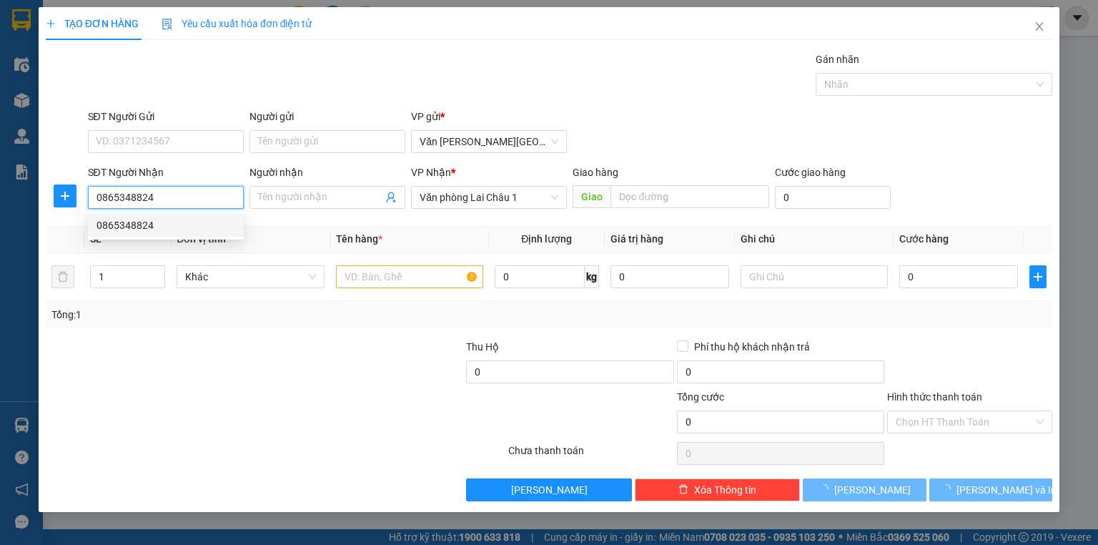
type input "50.000"
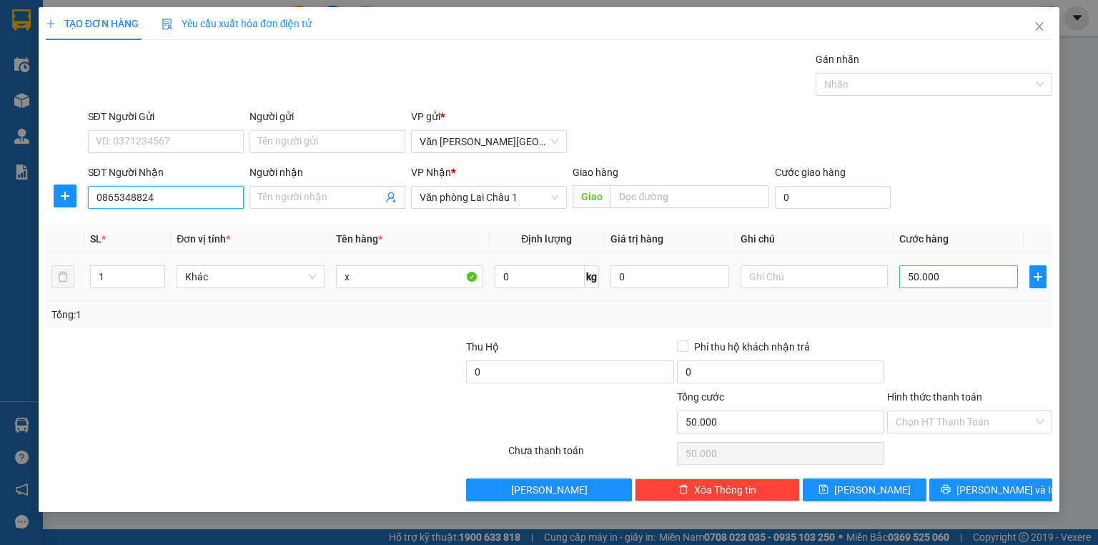
type input "0865348824"
click at [906, 277] on input "50.000" at bounding box center [958, 276] width 119 height 23
type input "1"
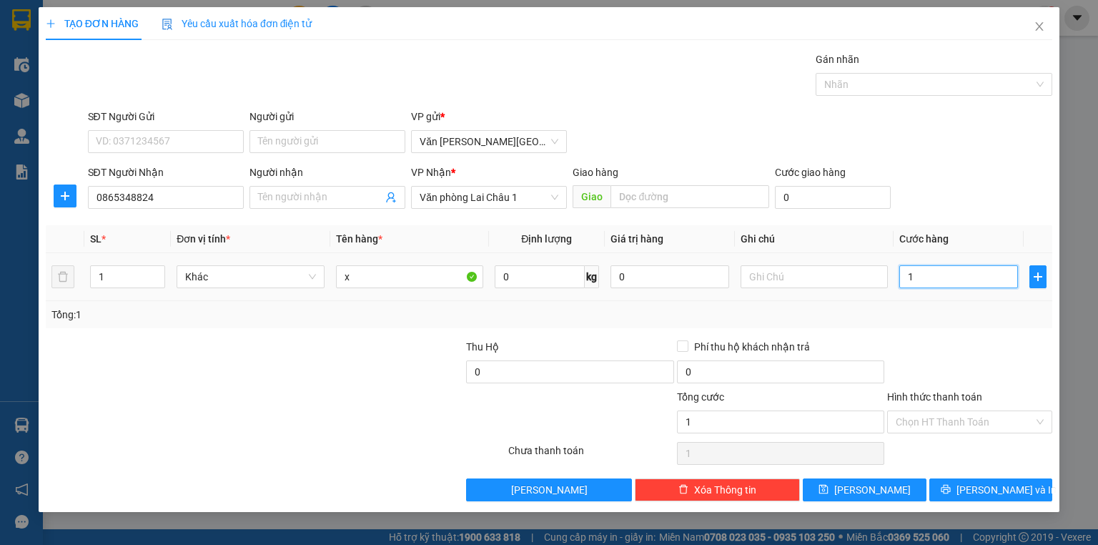
type input "10"
type input "100"
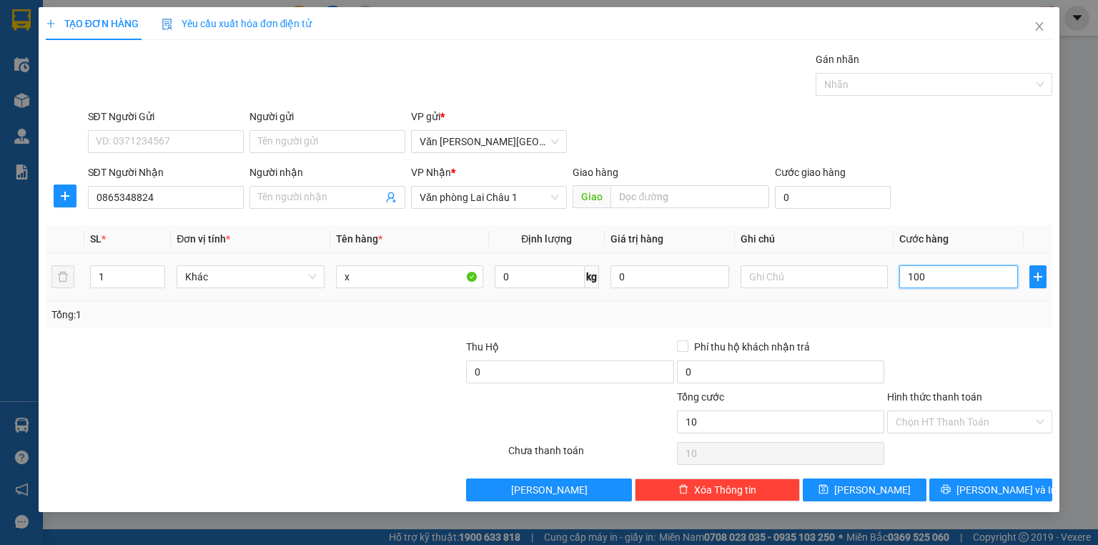
type input "100"
type input "1.000"
type input "10.000"
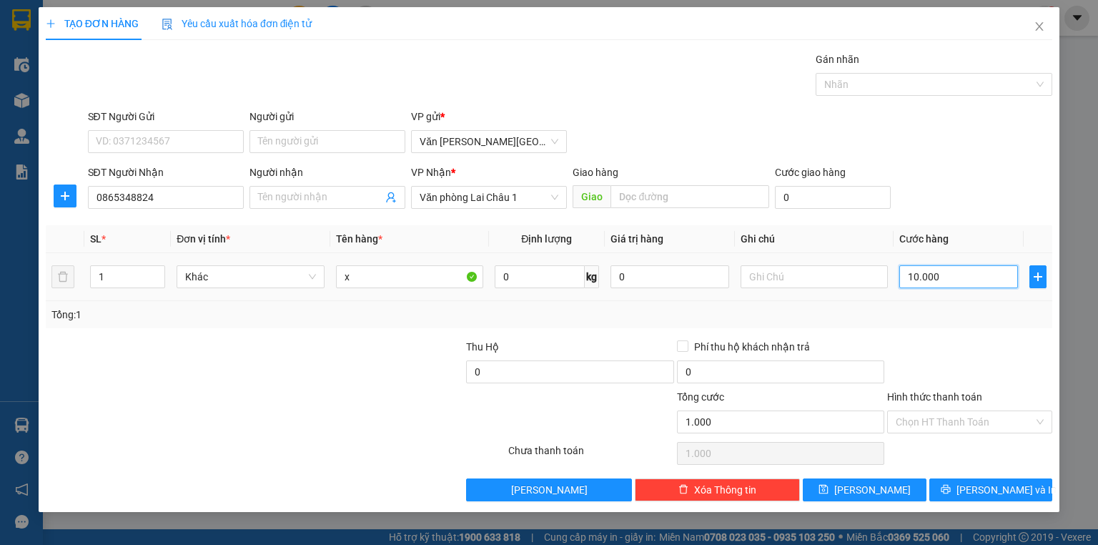
type input "10.000"
type input "100.000"
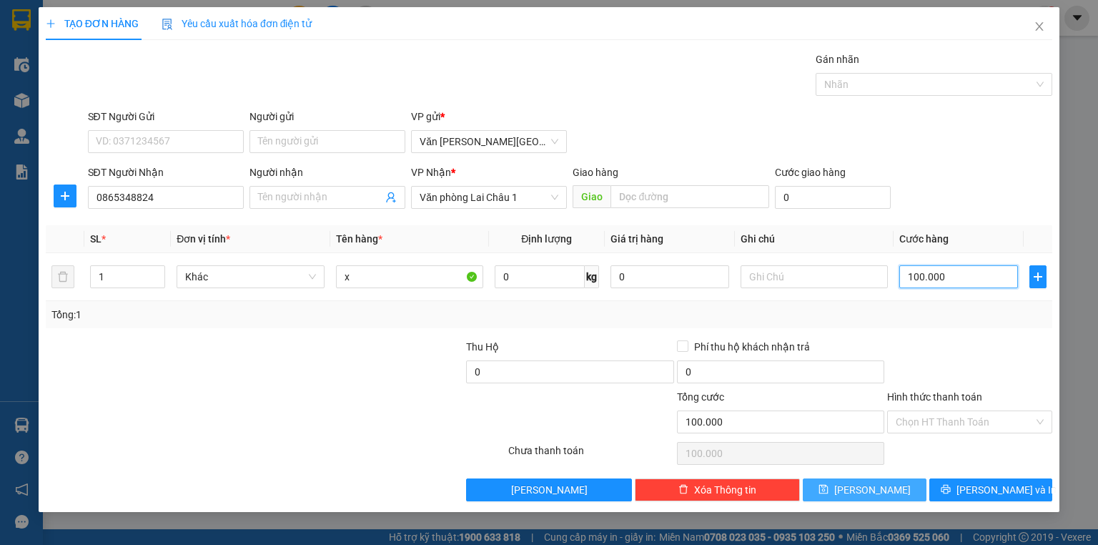
type input "100.000"
click at [866, 486] on span "[PERSON_NAME]" at bounding box center [872, 490] width 76 height 16
type input "0"
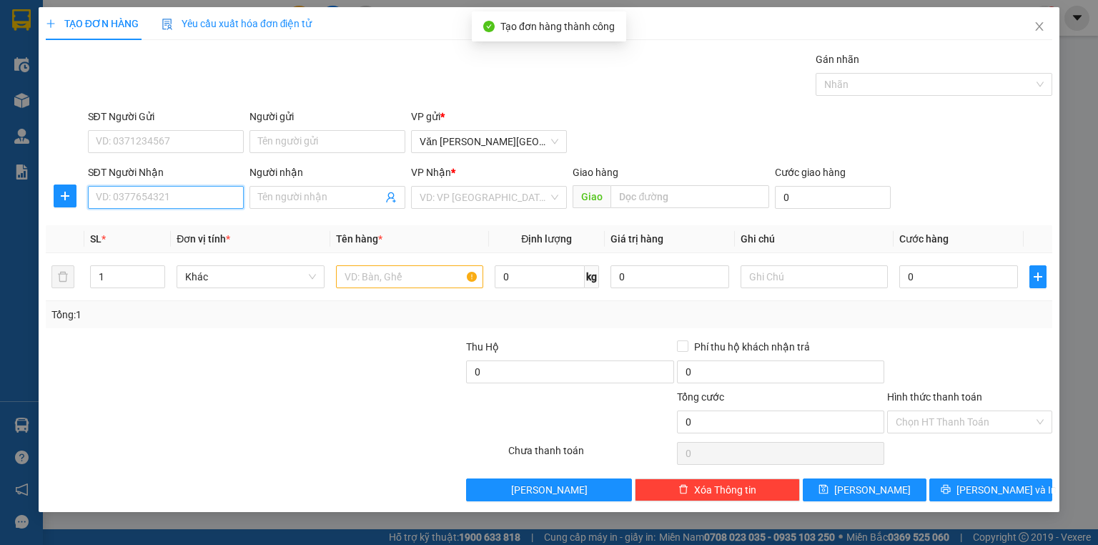
click at [169, 200] on input "SĐT Người Nhận" at bounding box center [166, 197] width 156 height 23
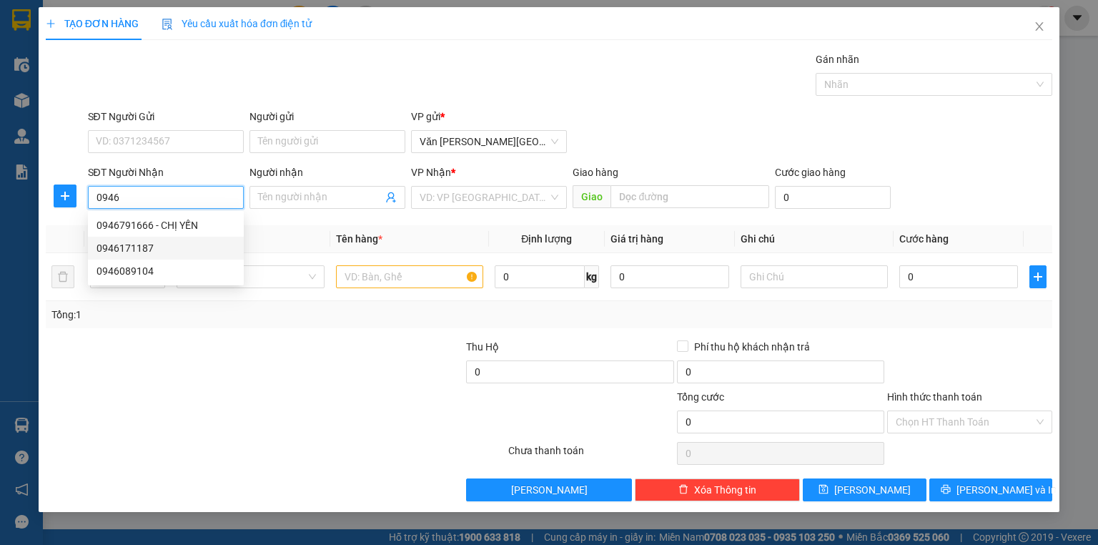
click at [149, 247] on div "0946171187" at bounding box center [165, 248] width 139 height 16
type input "0946171187"
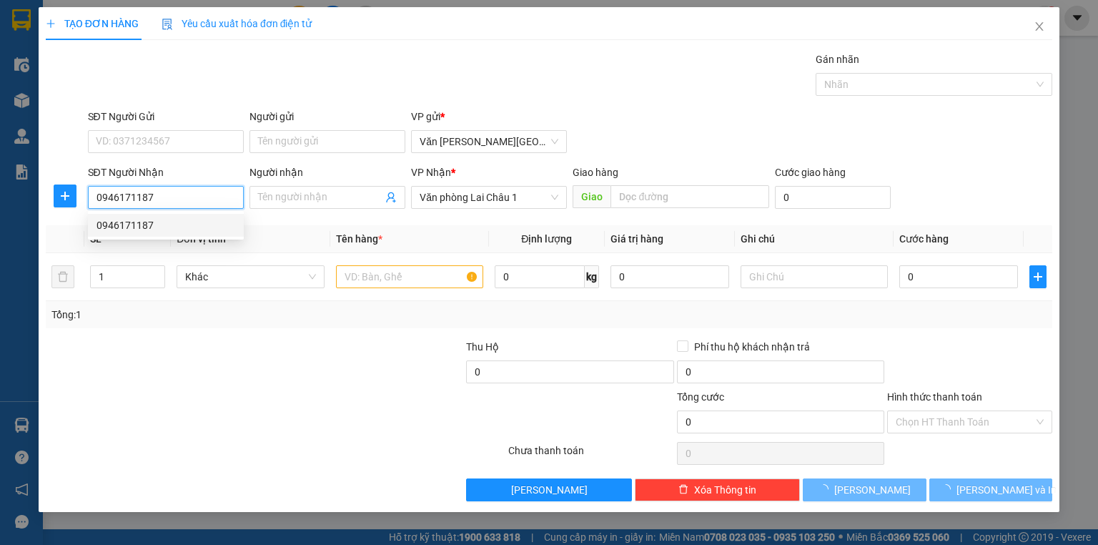
type input "50.000"
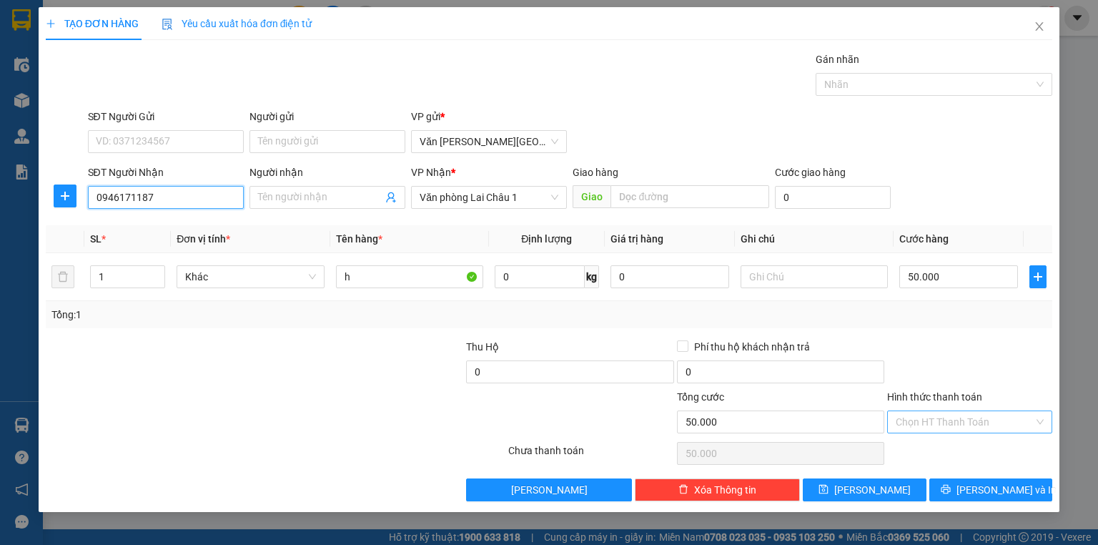
type input "0946171187"
click at [934, 418] on input "Hình thức thanh toán" at bounding box center [965, 421] width 138 height 21
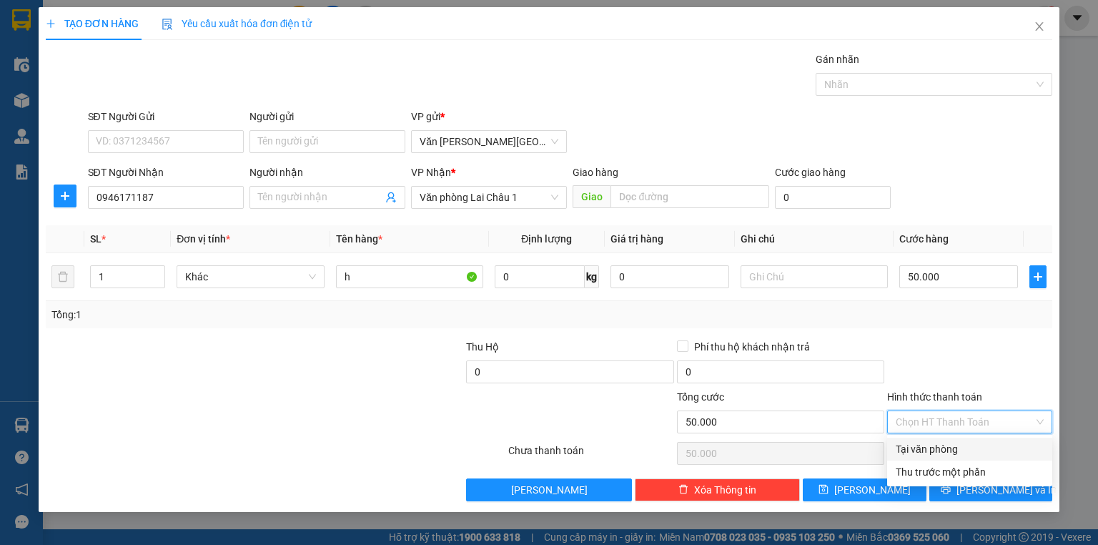
click at [939, 447] on div "Tại văn phòng" at bounding box center [970, 449] width 148 height 16
type input "0"
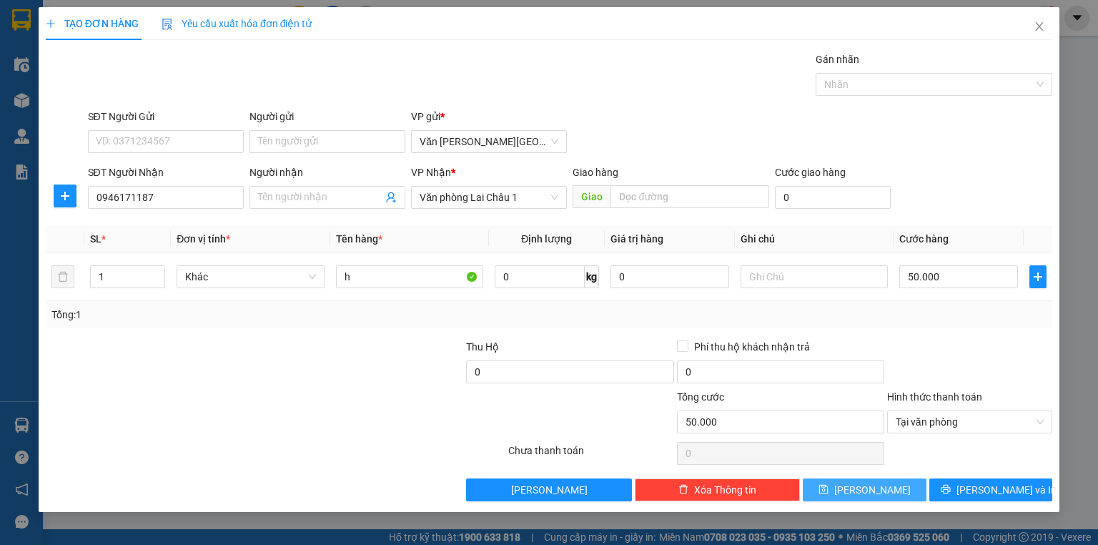
click at [896, 484] on button "[PERSON_NAME]" at bounding box center [865, 489] width 124 height 23
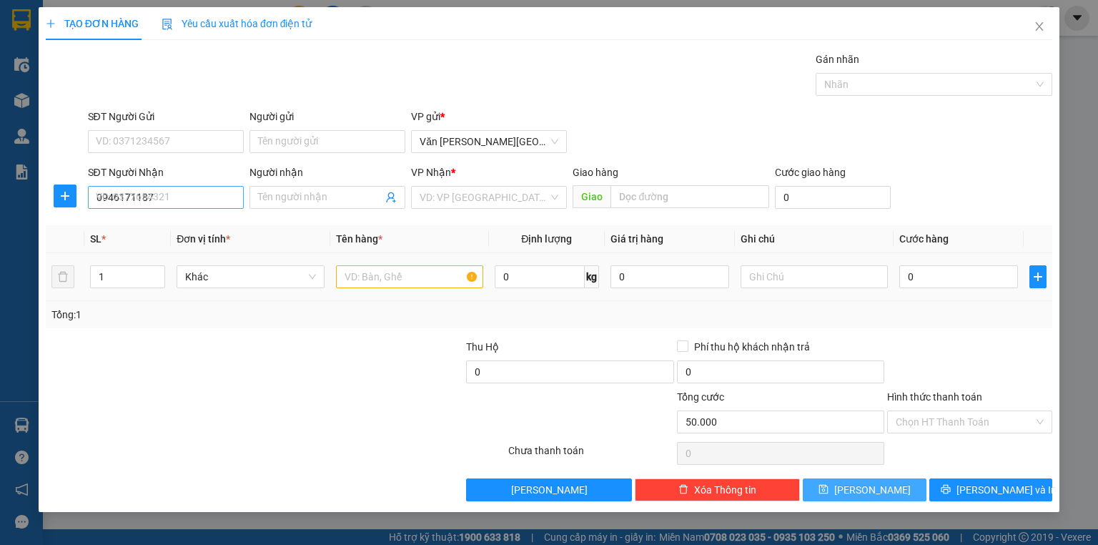
type input "0"
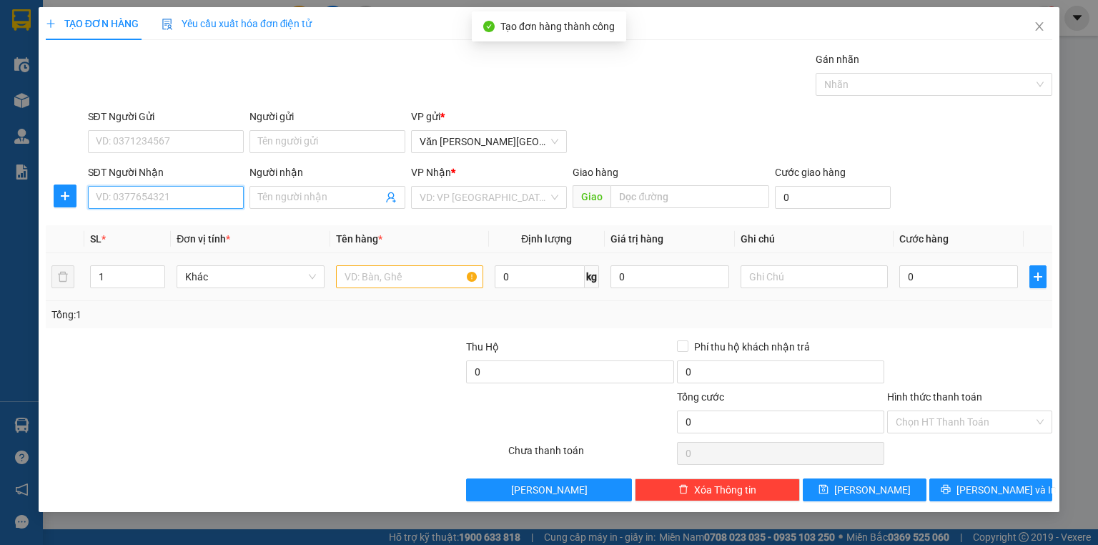
click at [157, 197] on input "SĐT Người Nhận" at bounding box center [166, 197] width 156 height 23
click at [153, 217] on div "0979500194" at bounding box center [165, 225] width 139 height 16
type input "0979500194"
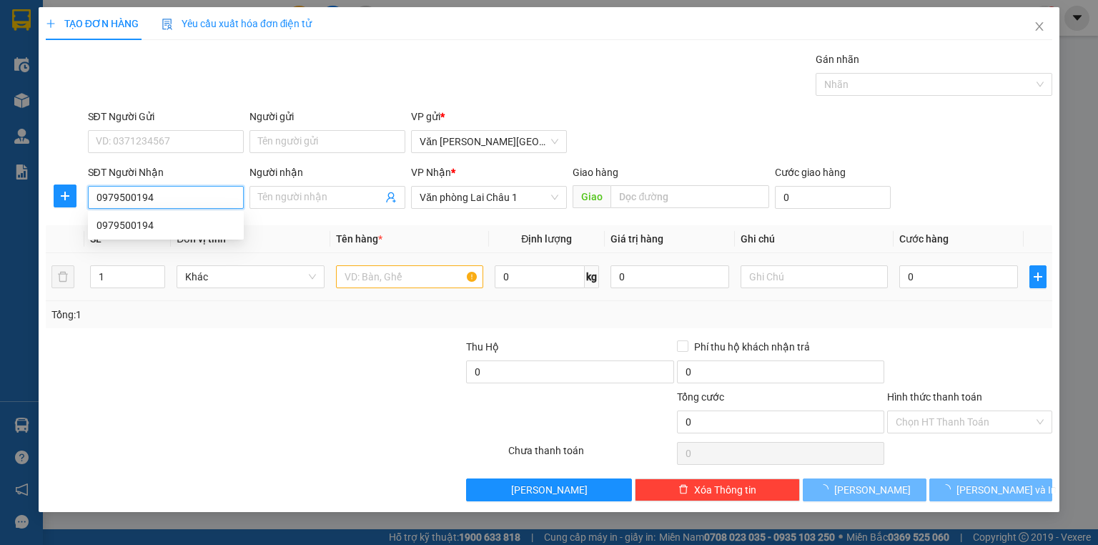
type input "50.000"
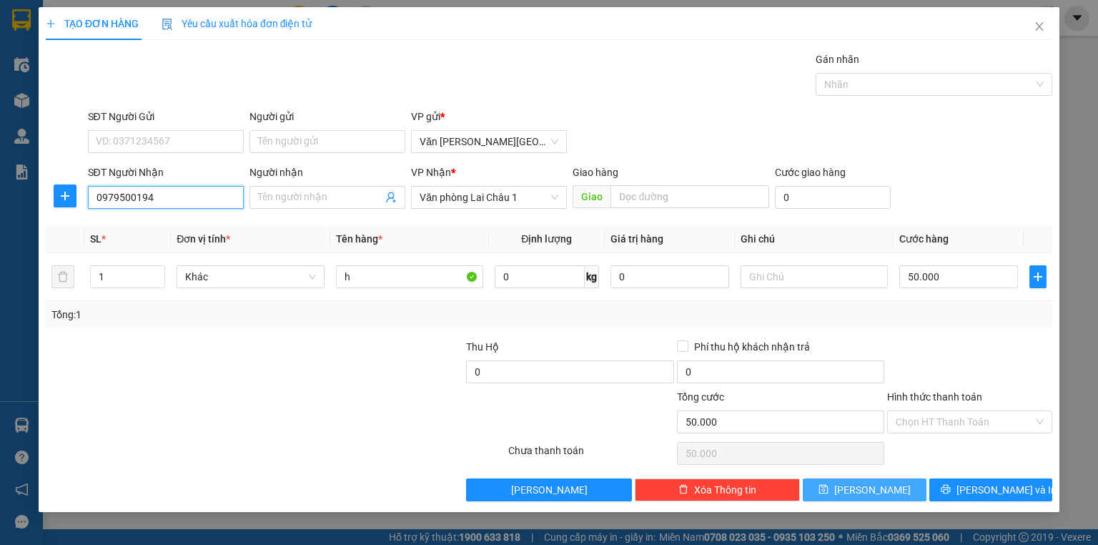
type input "0979500194"
drag, startPoint x: 888, startPoint y: 487, endPoint x: 855, endPoint y: 474, distance: 35.3
click at [886, 487] on button "[PERSON_NAME]" at bounding box center [865, 489] width 124 height 23
type input "0"
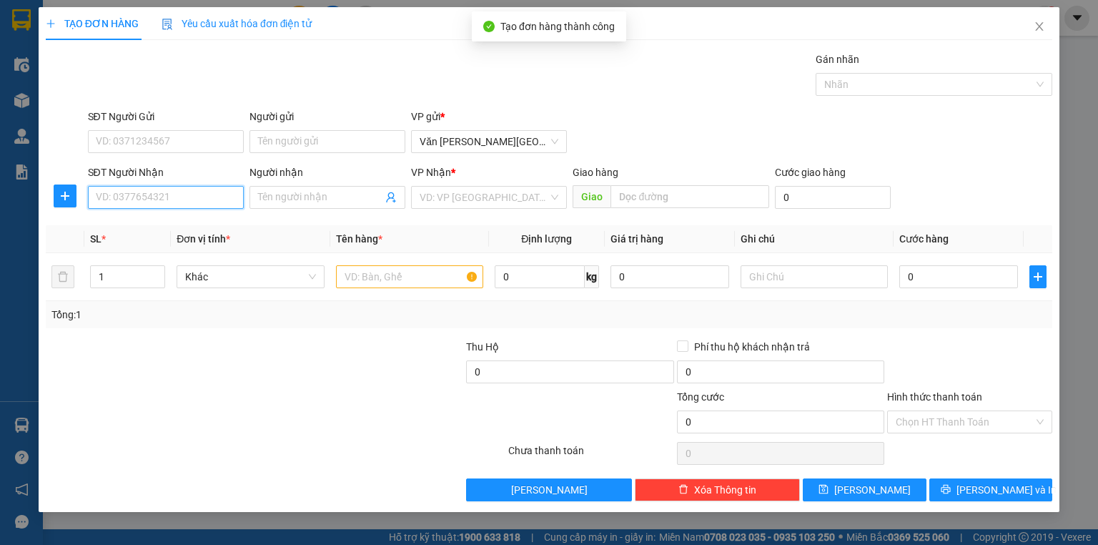
click at [112, 190] on input "SĐT Người Nhận" at bounding box center [166, 197] width 156 height 23
click at [137, 222] on div "0828782011" at bounding box center [165, 225] width 139 height 16
type input "0828782011"
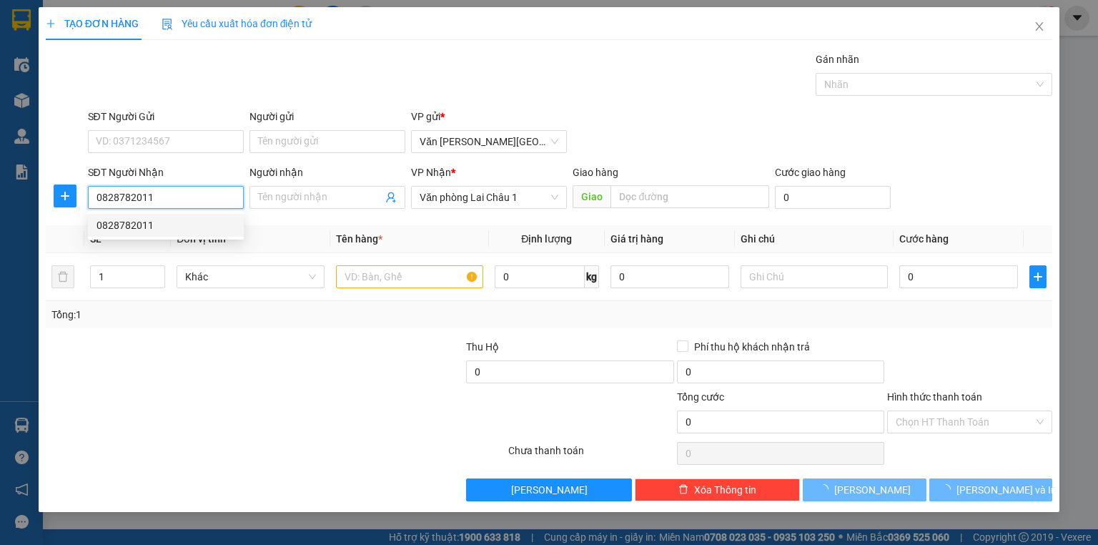
type input "50.000"
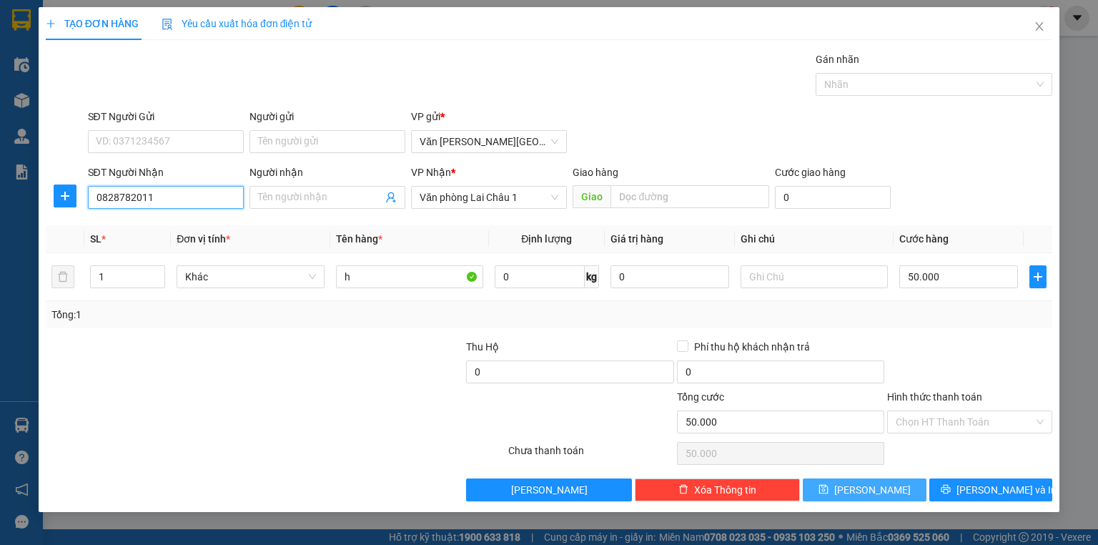
type input "0828782011"
click at [900, 493] on button "[PERSON_NAME]" at bounding box center [865, 489] width 124 height 23
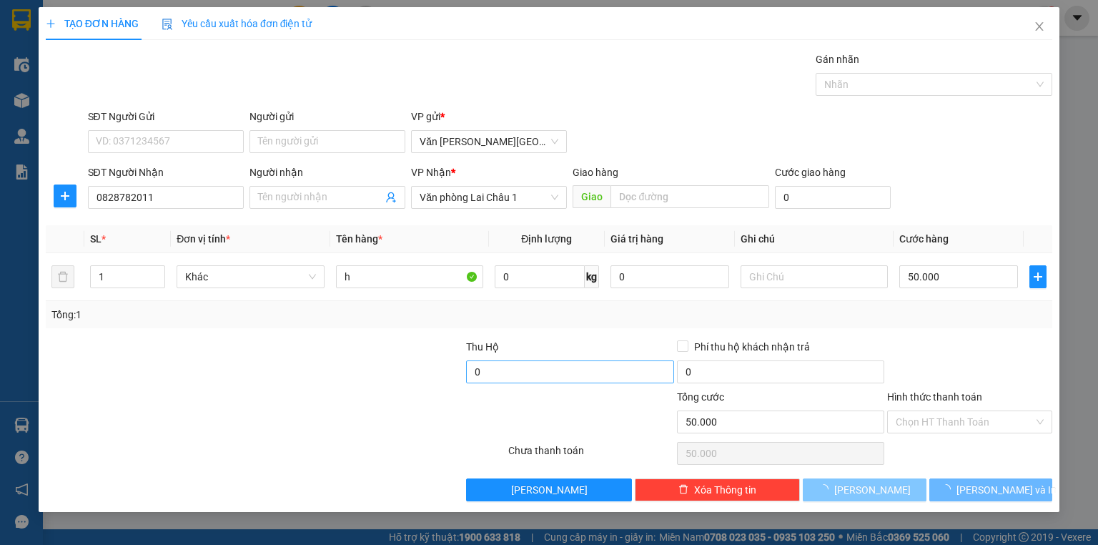
type input "0"
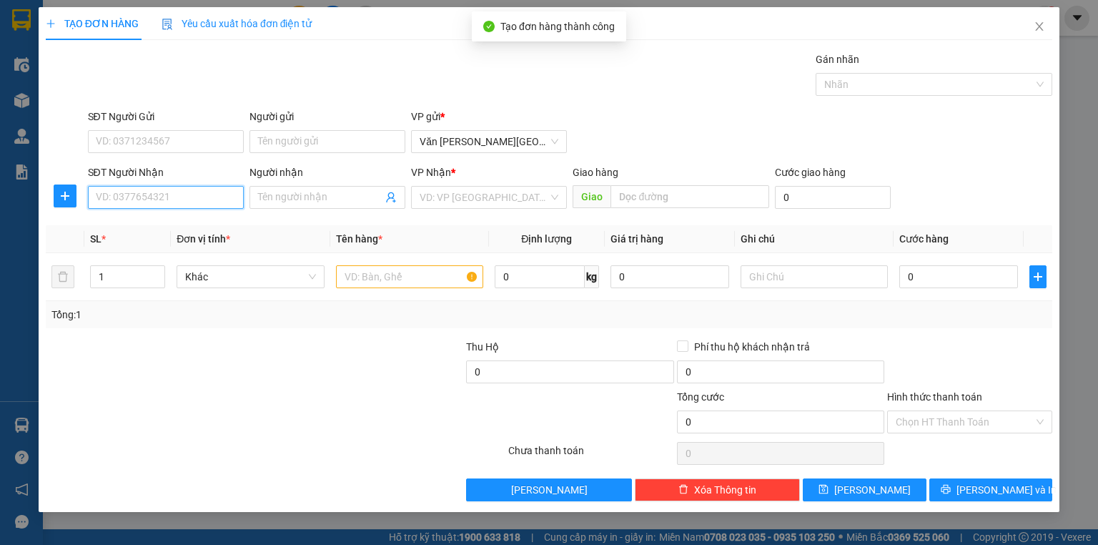
click at [139, 197] on input "SĐT Người Nhận" at bounding box center [166, 197] width 156 height 23
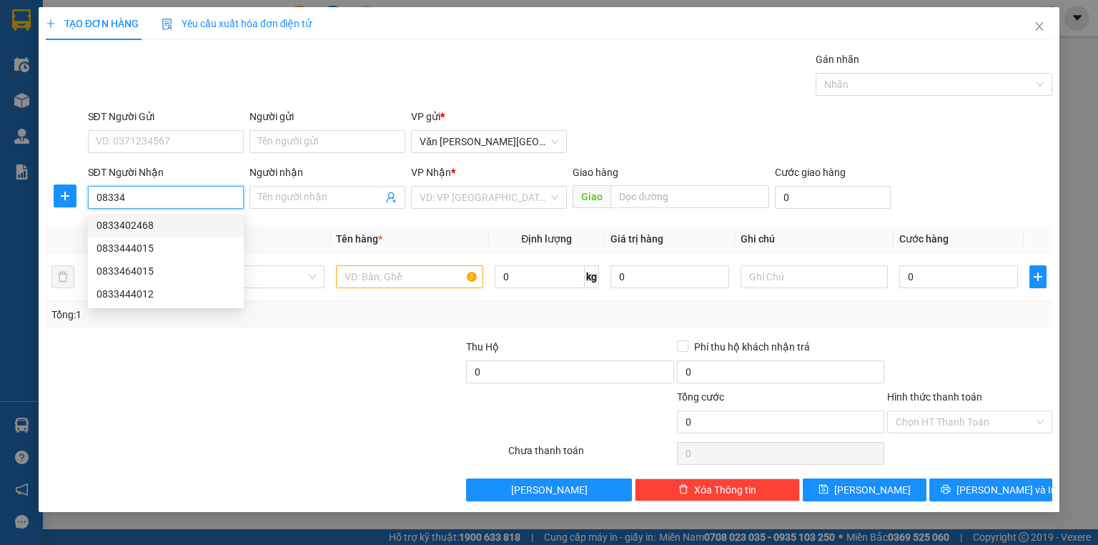
click at [144, 227] on div "0833402468" at bounding box center [165, 225] width 139 height 16
type input "0833402468"
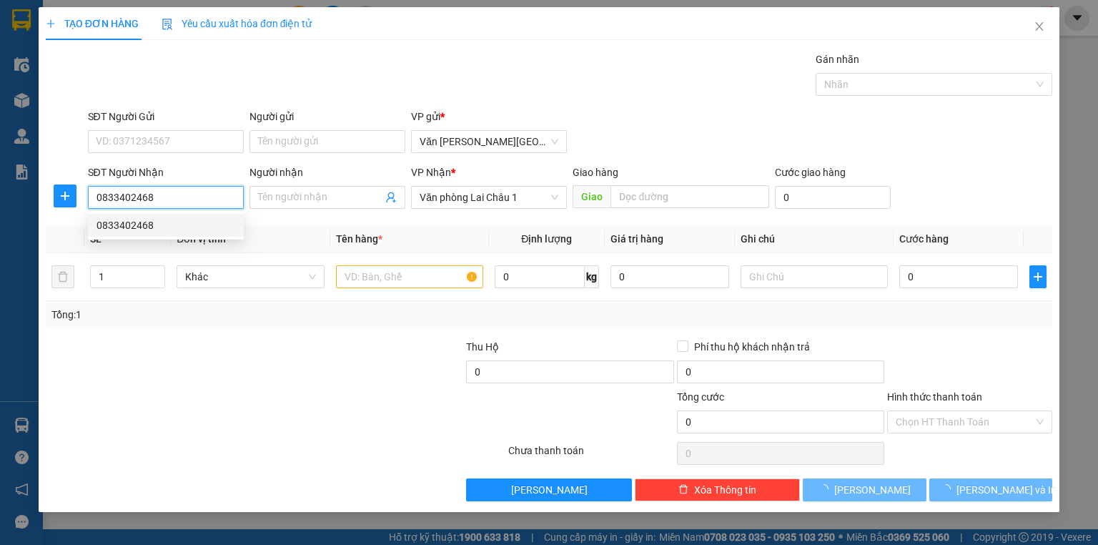
type input "50.000"
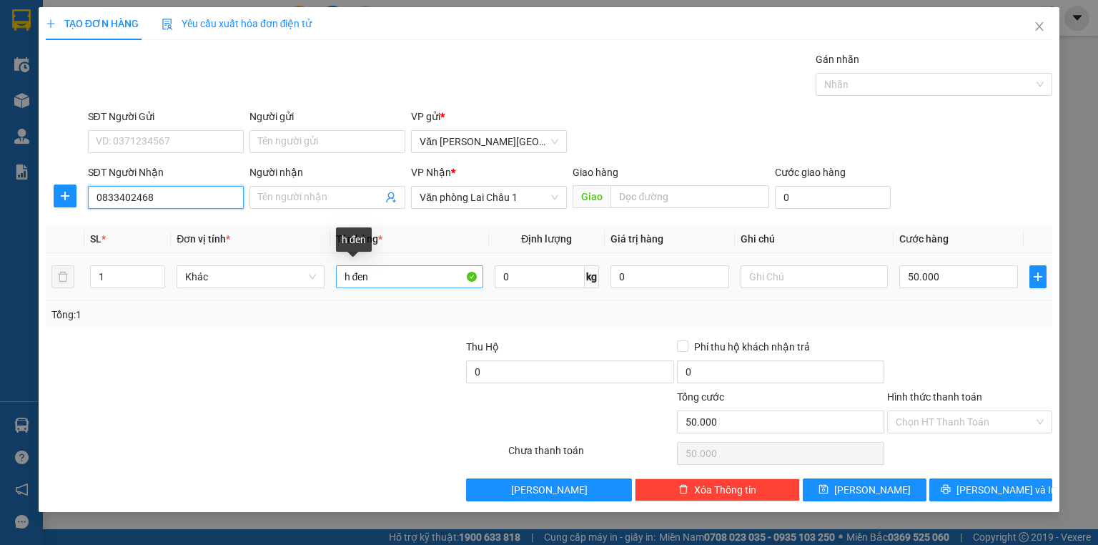
type input "0833402468"
click at [376, 280] on input "h đen" at bounding box center [409, 276] width 147 height 23
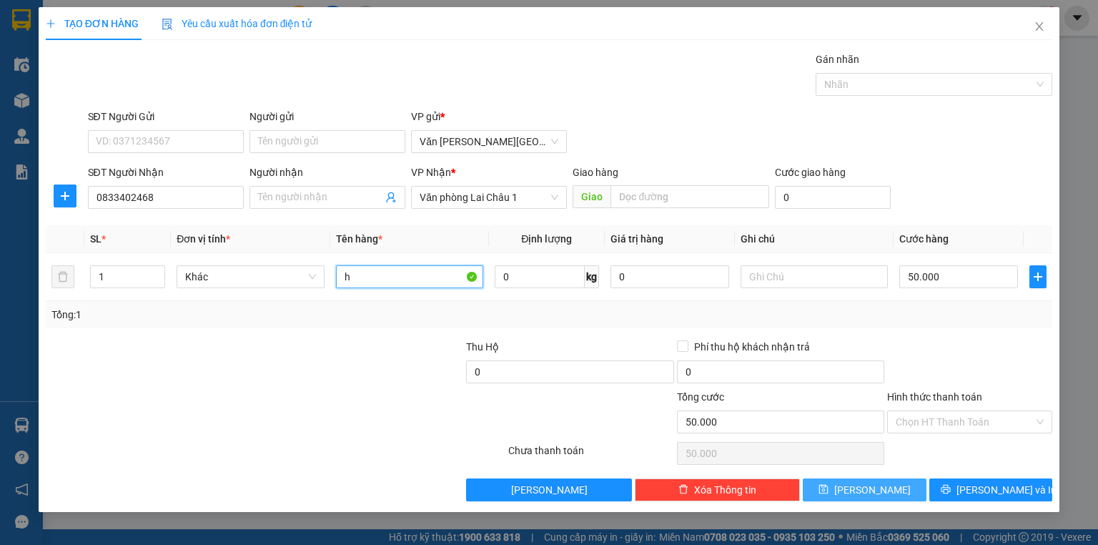
type input "h"
click at [828, 490] on icon "save" at bounding box center [823, 489] width 9 height 9
type input "0"
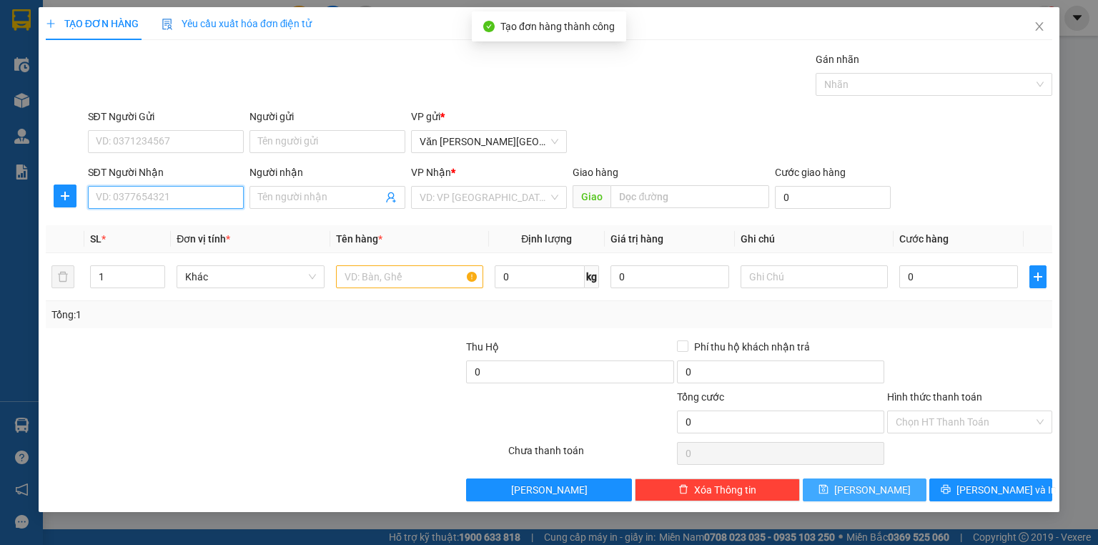
click at [156, 197] on input "SĐT Người Nhận" at bounding box center [166, 197] width 156 height 23
click at [143, 229] on div "0988107666" at bounding box center [165, 225] width 139 height 16
type input "0988107666"
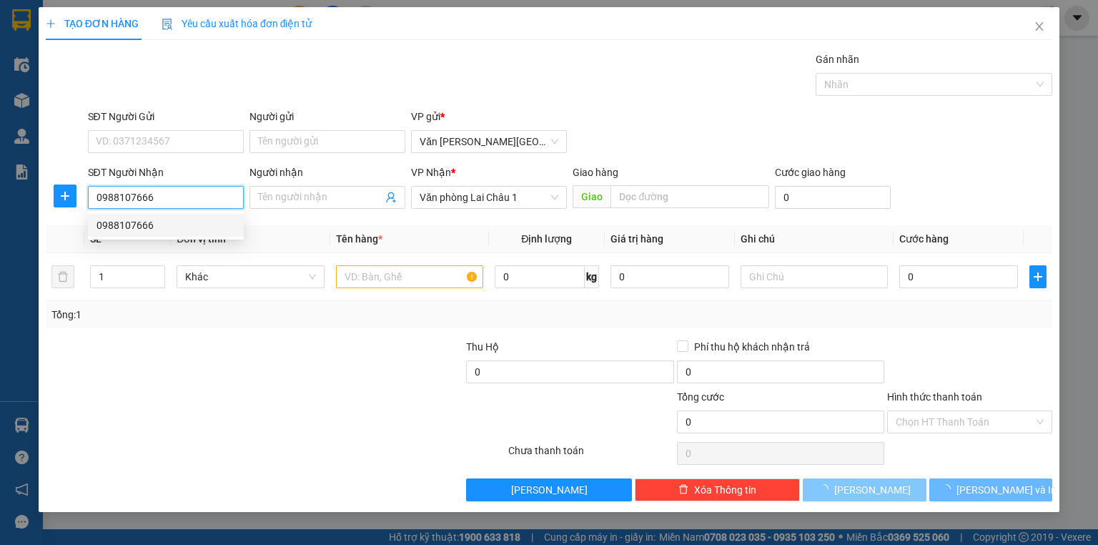
type input "70.000"
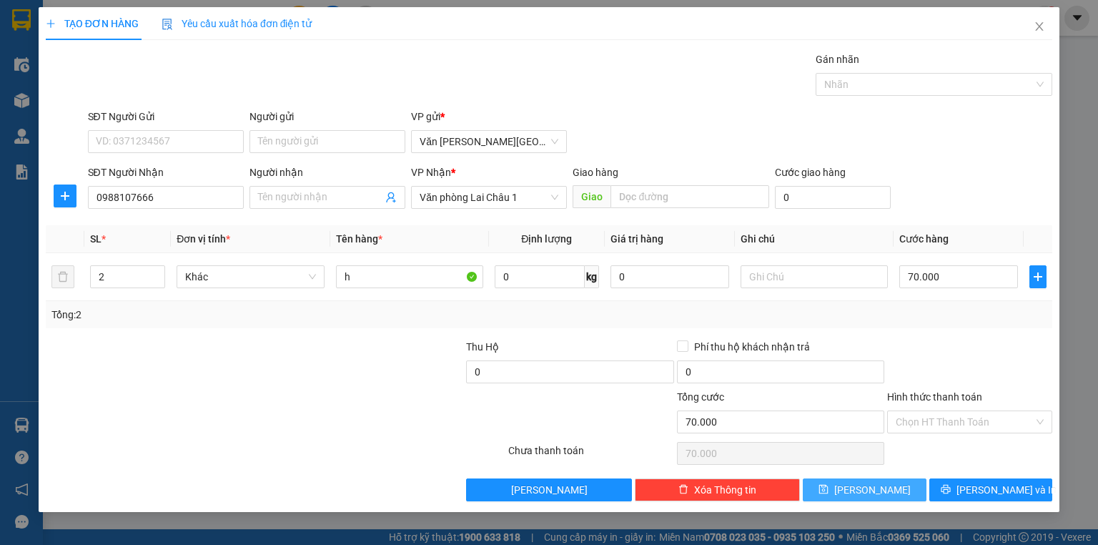
click at [888, 480] on button "[PERSON_NAME]" at bounding box center [865, 489] width 124 height 23
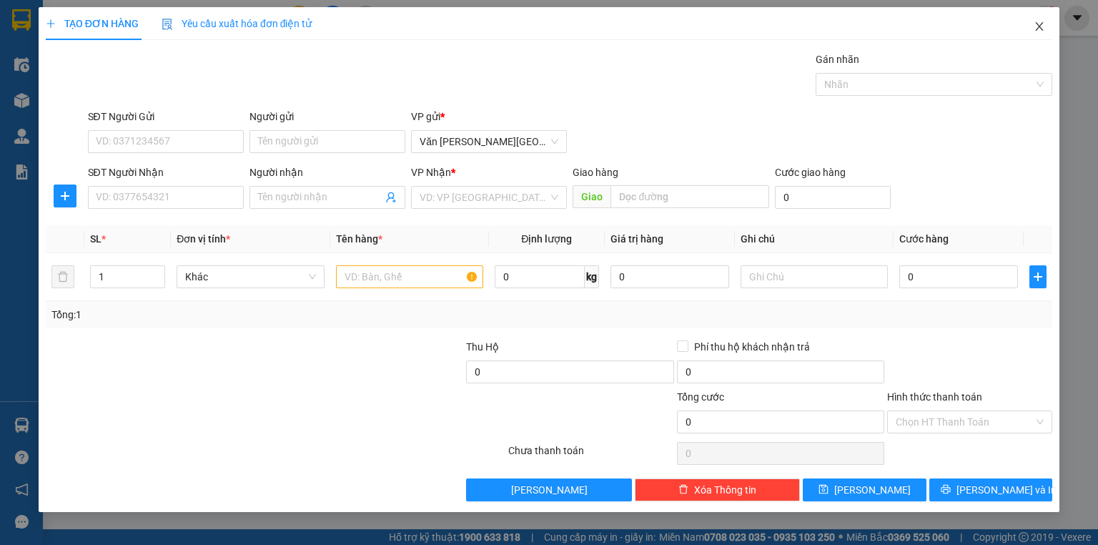
click at [1038, 26] on icon "close" at bounding box center [1039, 26] width 11 height 11
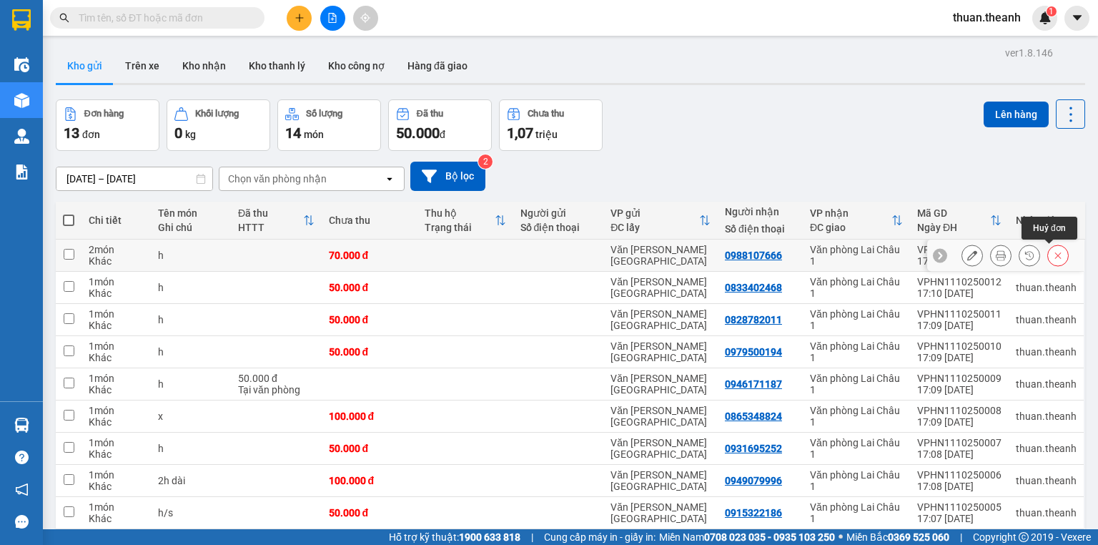
click at [1055, 257] on icon at bounding box center [1058, 255] width 6 height 6
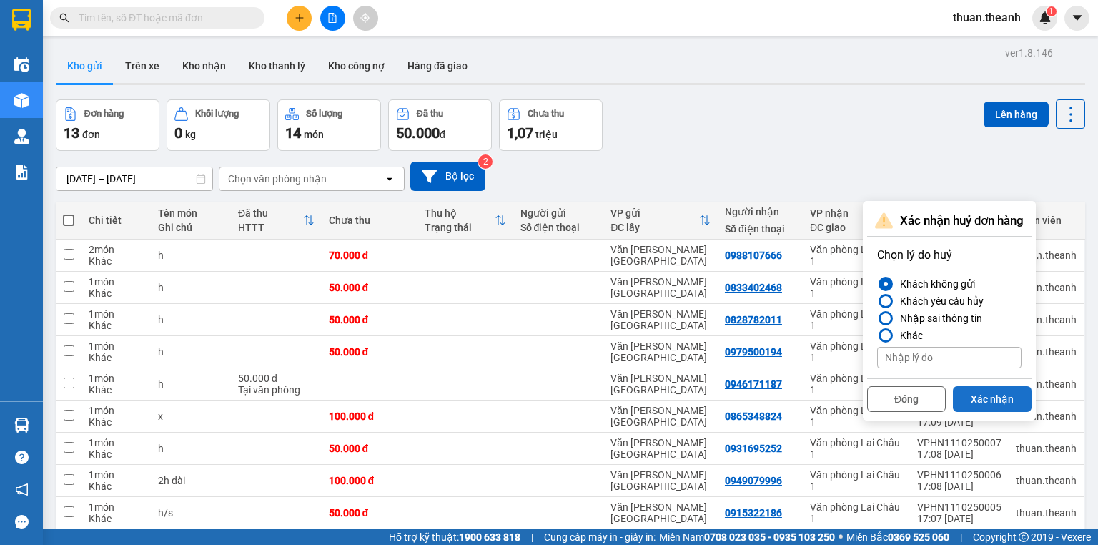
click at [999, 391] on button "Xác nhận" at bounding box center [992, 399] width 79 height 26
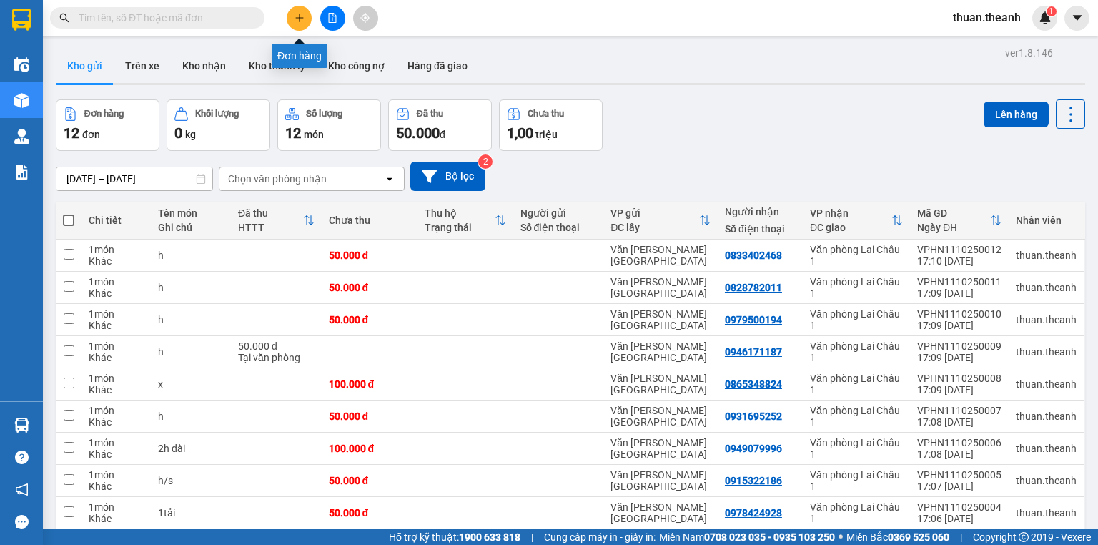
click at [295, 24] on button at bounding box center [299, 18] width 25 height 25
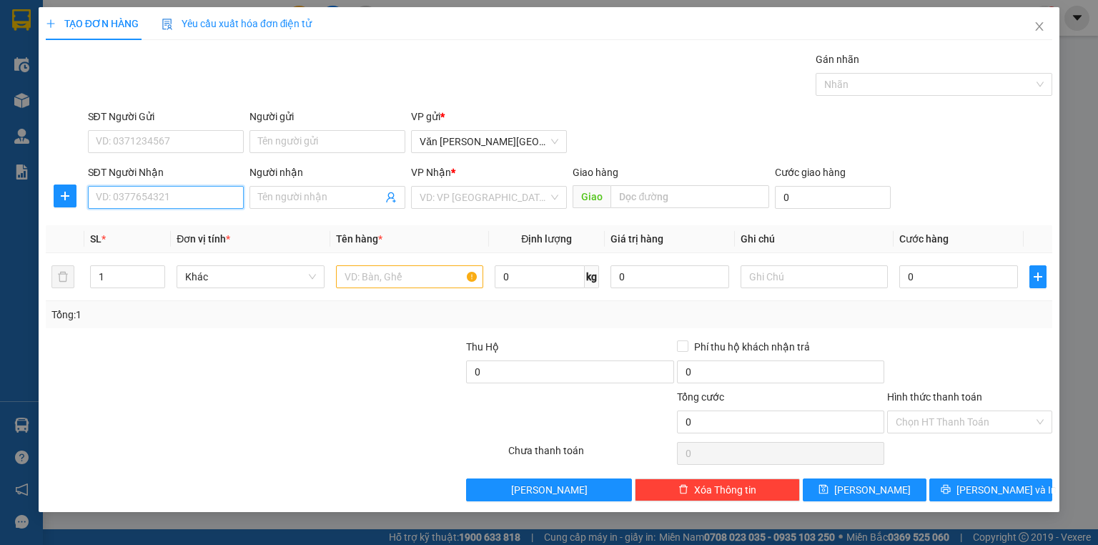
click at [134, 203] on input "SĐT Người Nhận" at bounding box center [166, 197] width 156 height 23
click at [136, 217] on div "0988107666" at bounding box center [165, 225] width 139 height 16
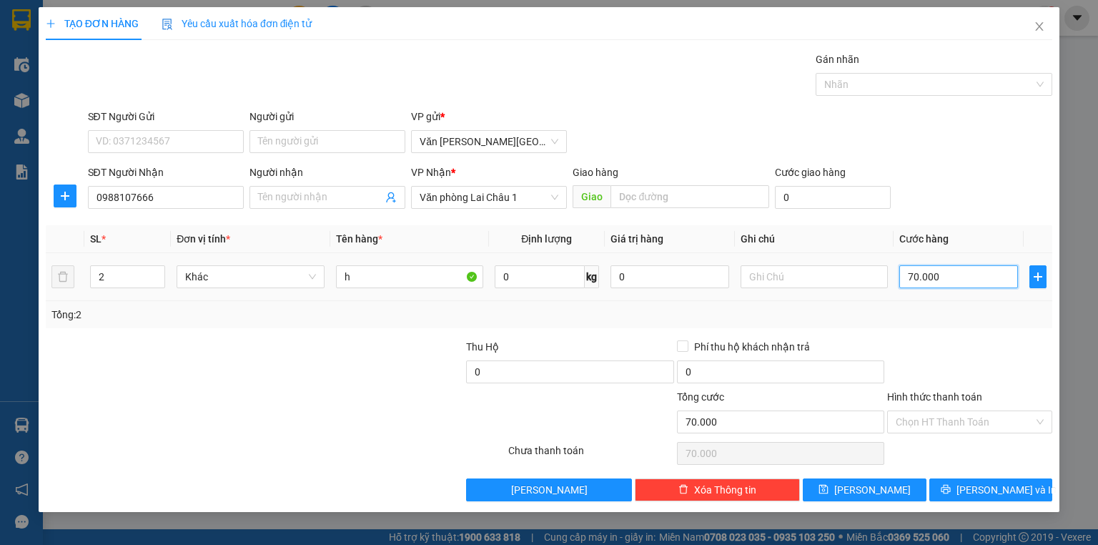
click at [906, 272] on input "70.000" at bounding box center [958, 276] width 119 height 23
click at [871, 484] on span "[PERSON_NAME]" at bounding box center [872, 490] width 76 height 16
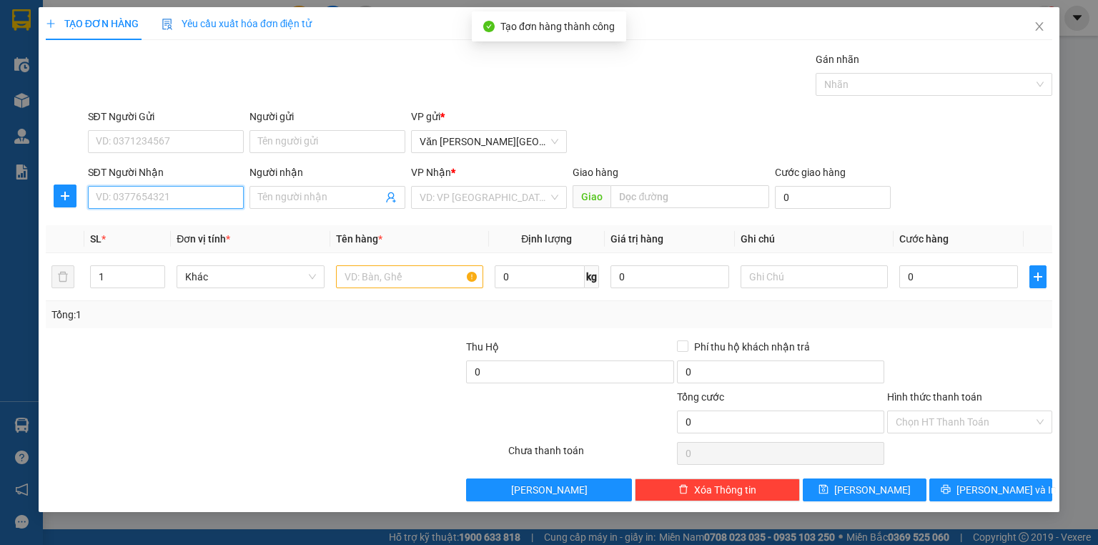
click at [164, 202] on input "SĐT Người Nhận" at bounding box center [166, 197] width 156 height 23
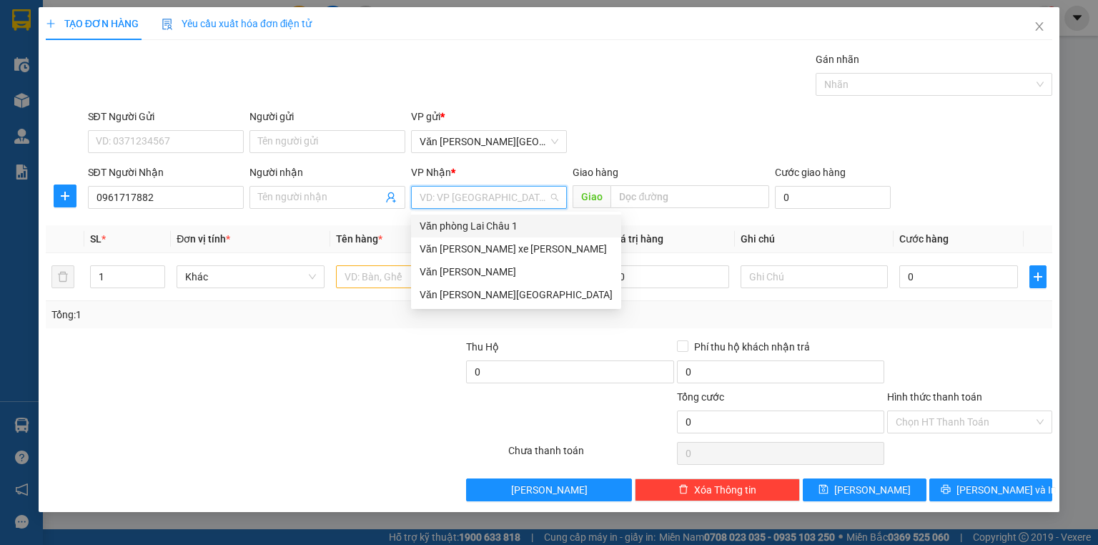
click at [482, 192] on input "search" at bounding box center [484, 197] width 129 height 21
click at [482, 227] on div "Văn phòng Lai Châu 1" at bounding box center [516, 226] width 193 height 16
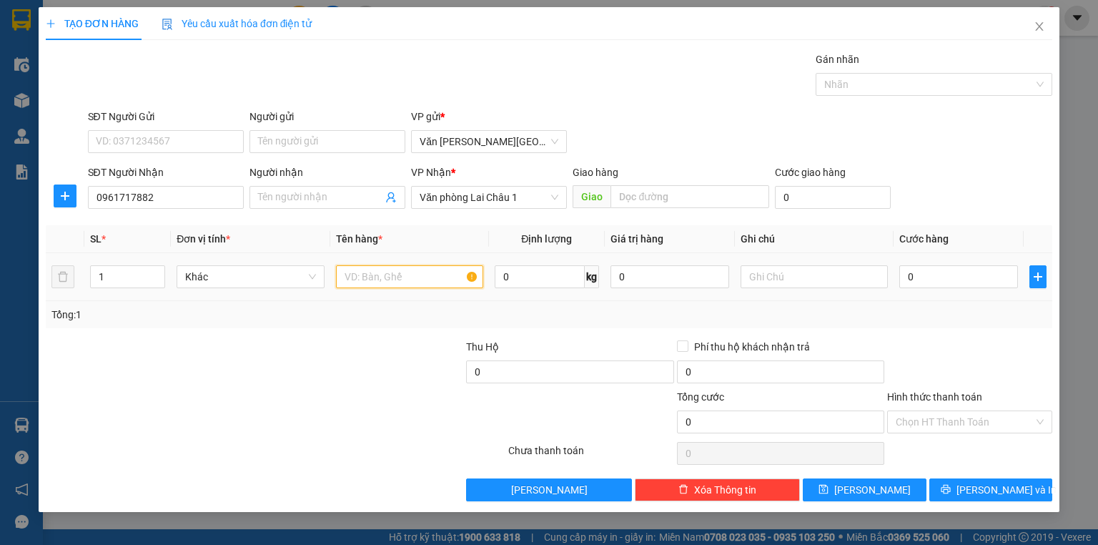
click at [388, 281] on input "text" at bounding box center [409, 276] width 147 height 23
click at [904, 279] on input "0" at bounding box center [958, 276] width 119 height 23
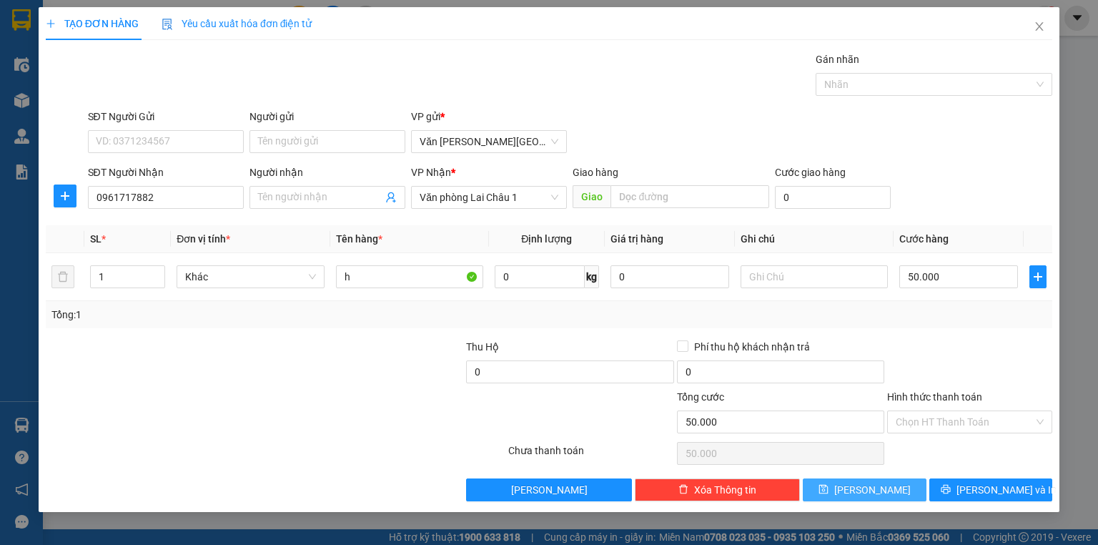
click at [843, 488] on button "[PERSON_NAME]" at bounding box center [865, 489] width 124 height 23
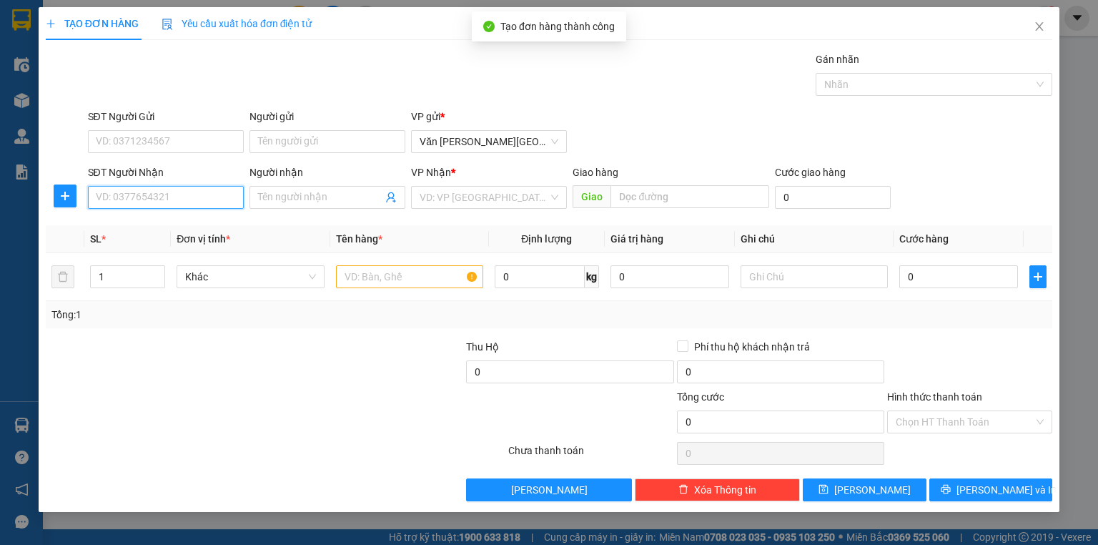
click at [152, 202] on input "SĐT Người Nhận" at bounding box center [166, 197] width 156 height 23
click at [172, 231] on div "0367005851 - [PERSON_NAME]" at bounding box center [166, 225] width 141 height 16
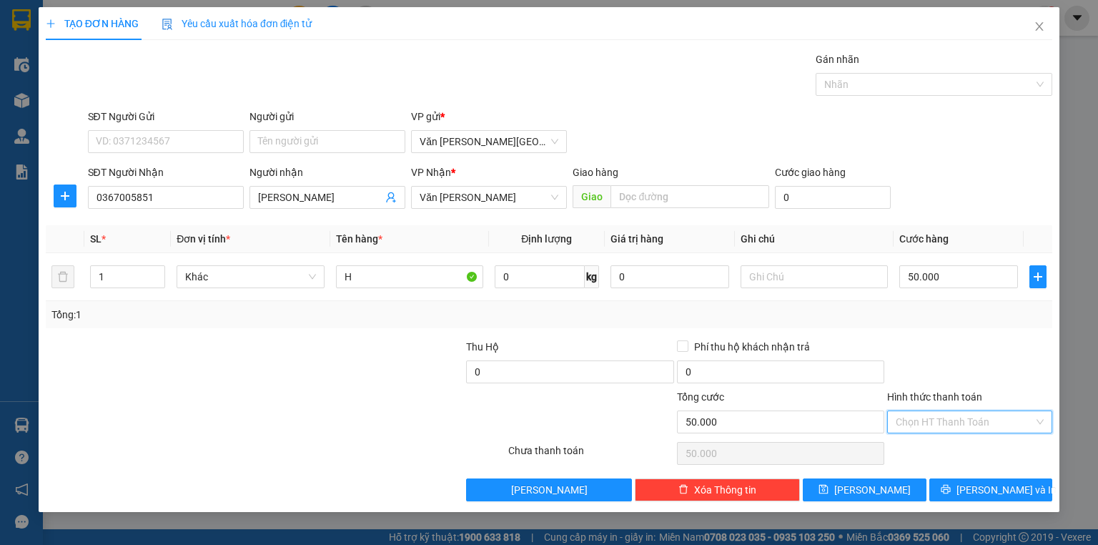
click at [909, 420] on input "Hình thức thanh toán" at bounding box center [965, 421] width 138 height 21
click at [921, 449] on div "Tại văn phòng" at bounding box center [970, 449] width 148 height 16
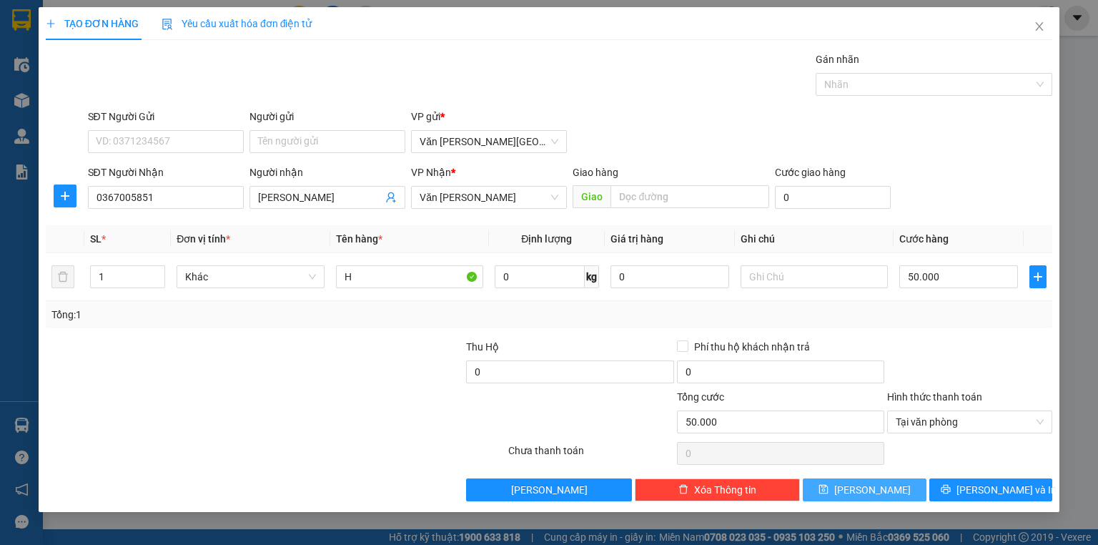
click at [869, 485] on span "[PERSON_NAME]" at bounding box center [872, 490] width 76 height 16
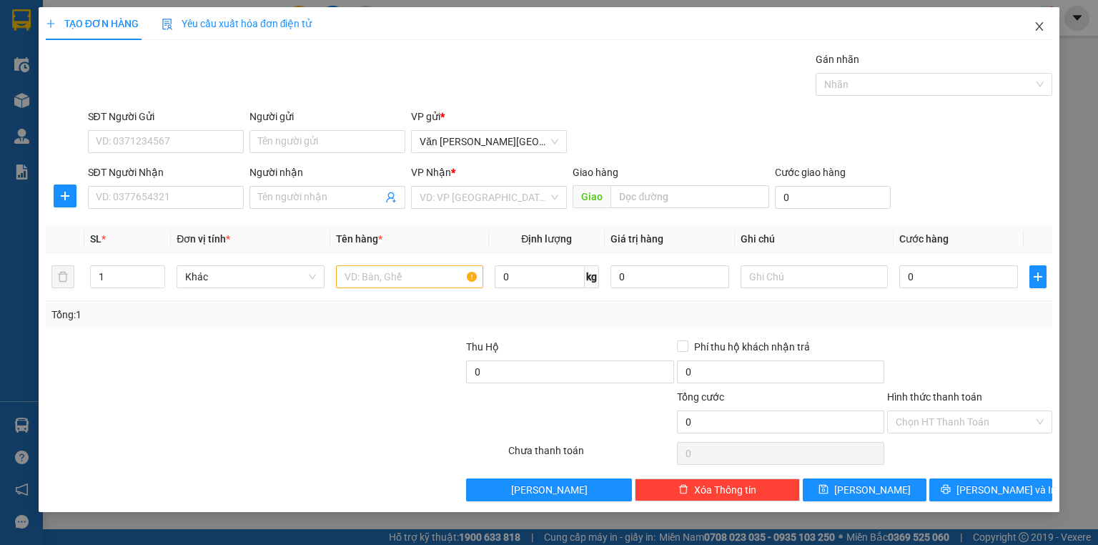
click at [1041, 26] on icon "close" at bounding box center [1040, 26] width 8 height 9
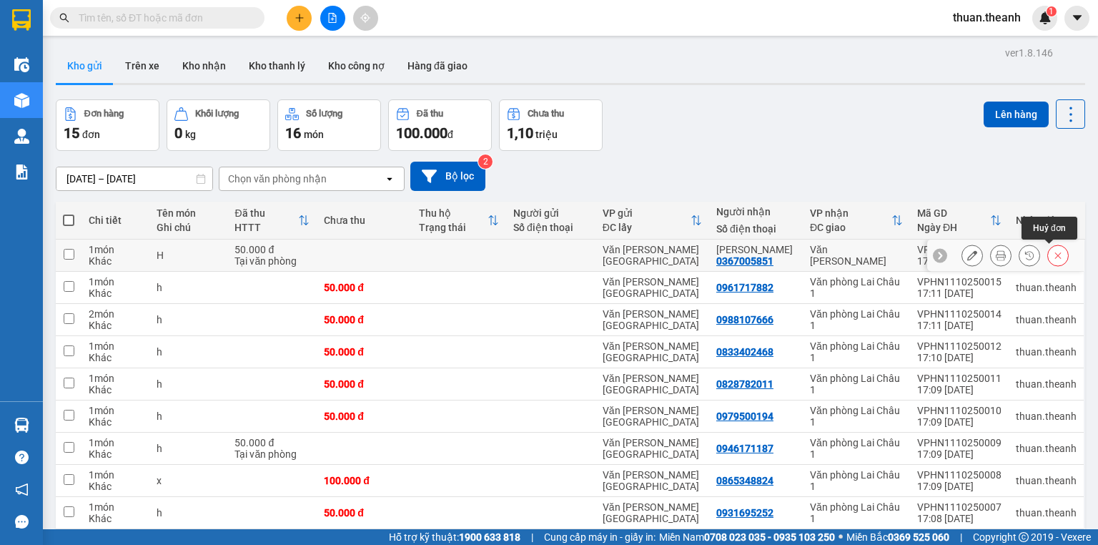
click at [1053, 251] on icon at bounding box center [1058, 255] width 10 height 10
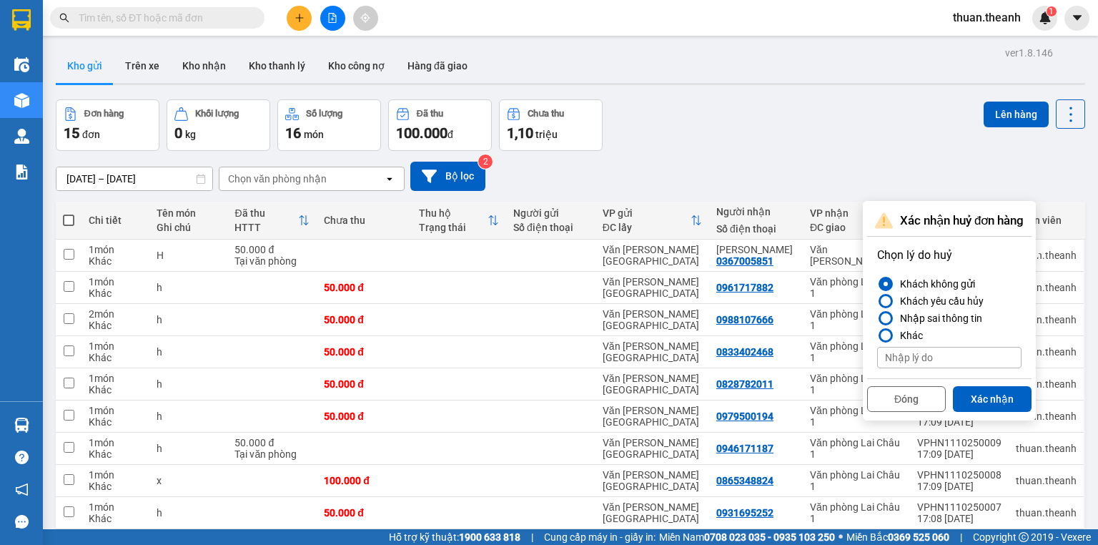
click at [991, 397] on button "Xác nhận" at bounding box center [992, 399] width 79 height 26
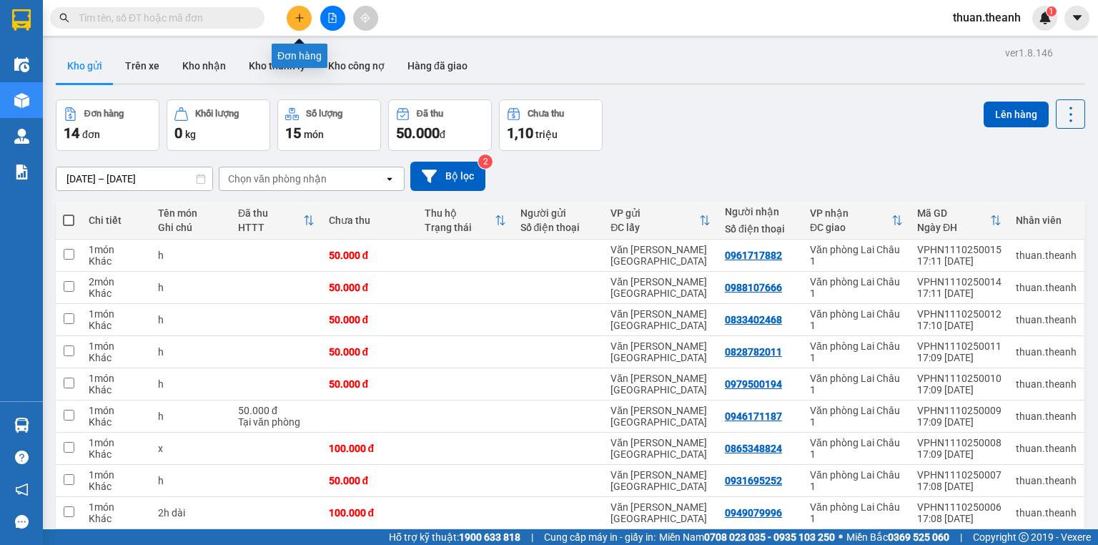
click at [300, 18] on icon "plus" at bounding box center [300, 18] width 10 height 10
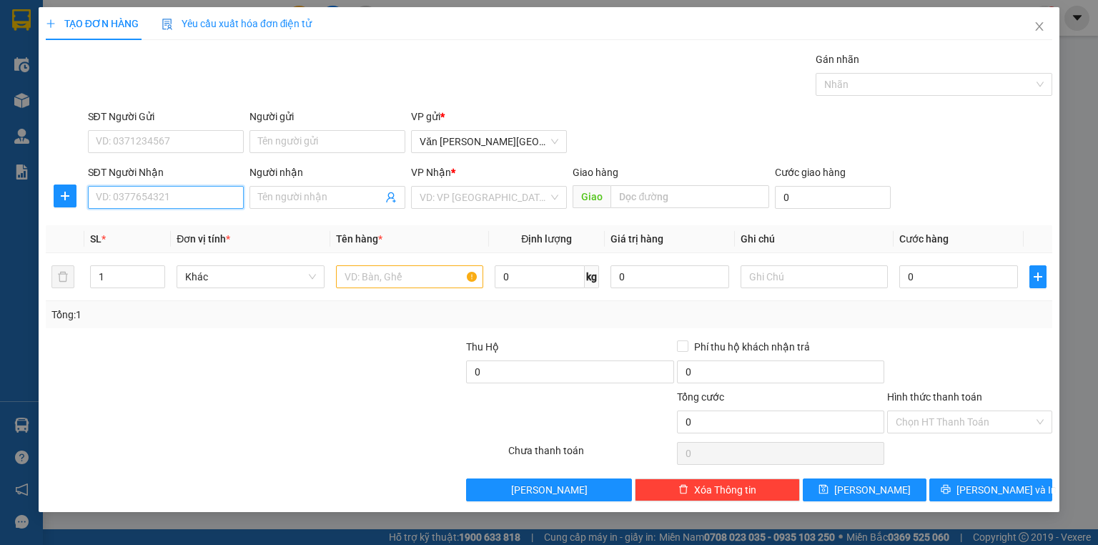
click at [168, 193] on input "SĐT Người Nhận" at bounding box center [166, 197] width 156 height 23
click at [169, 226] on div "0367005851 - [PERSON_NAME]" at bounding box center [166, 225] width 141 height 16
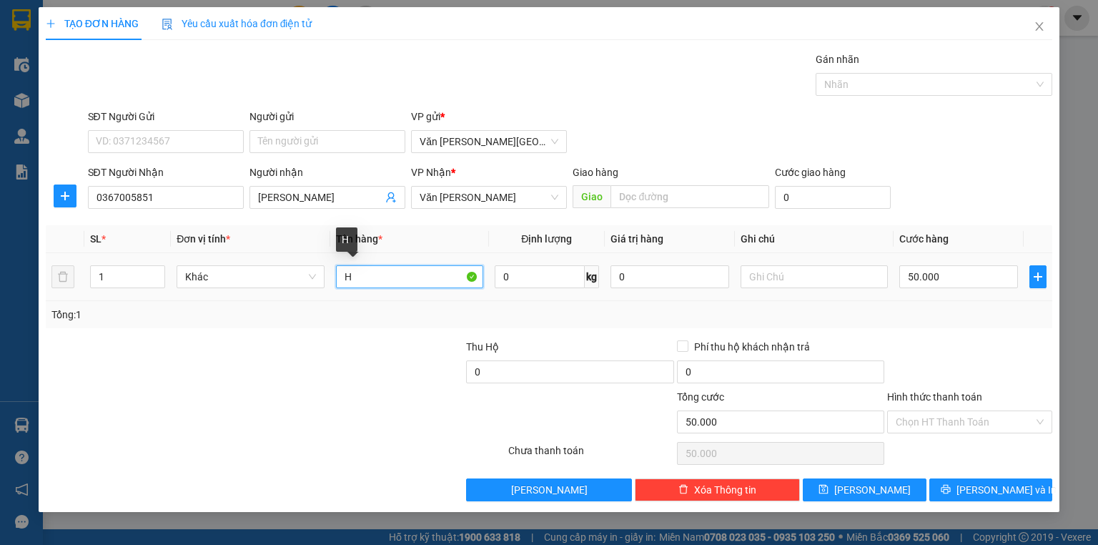
click at [340, 275] on input "H" at bounding box center [409, 276] width 147 height 23
click at [904, 277] on input "50.000" at bounding box center [958, 276] width 119 height 23
click at [969, 420] on input "Hình thức thanh toán" at bounding box center [965, 421] width 138 height 21
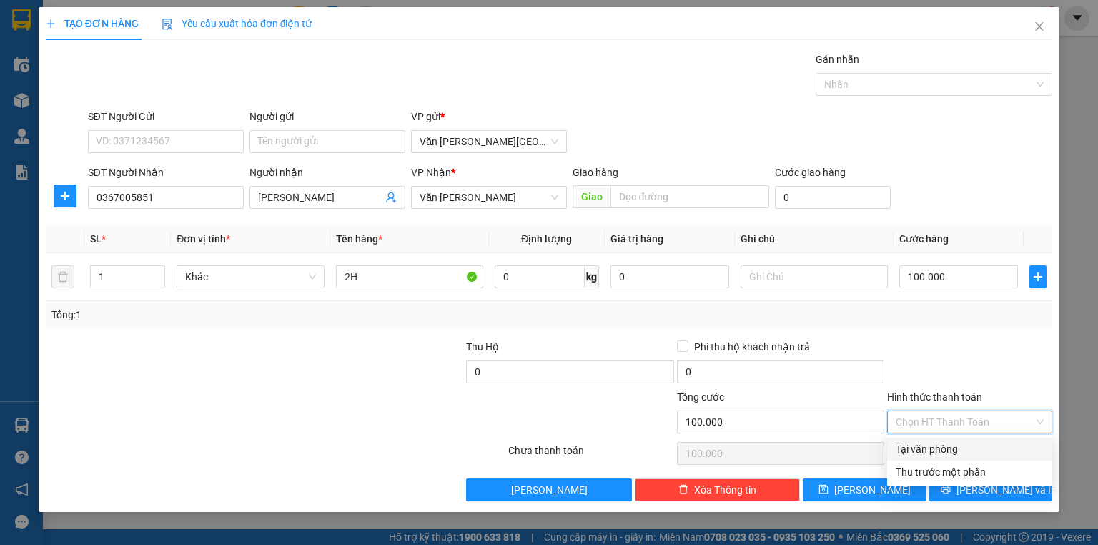
click at [958, 449] on div "Tại văn phòng" at bounding box center [970, 449] width 148 height 16
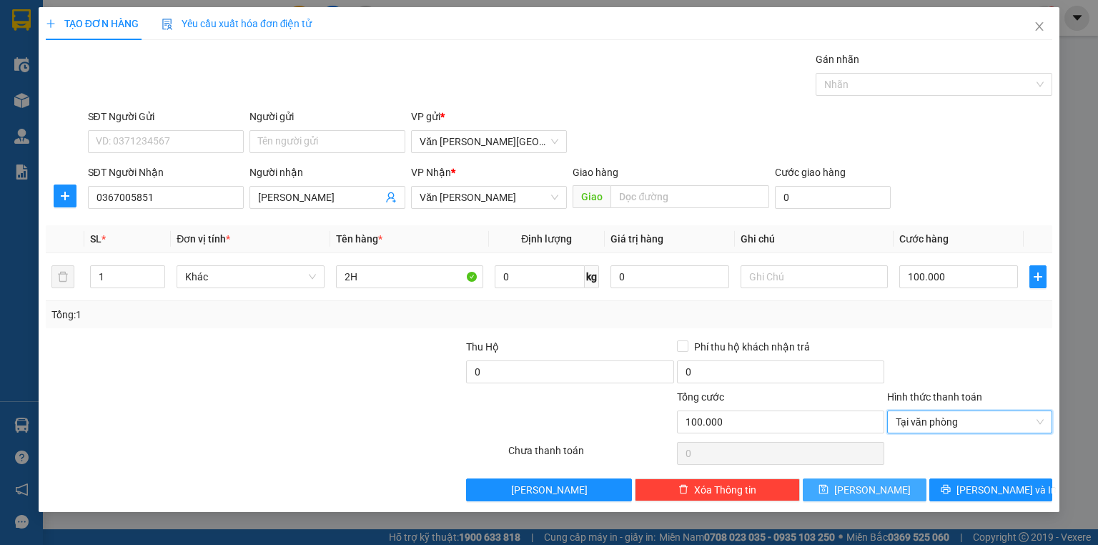
click at [886, 492] on button "[PERSON_NAME]" at bounding box center [865, 489] width 124 height 23
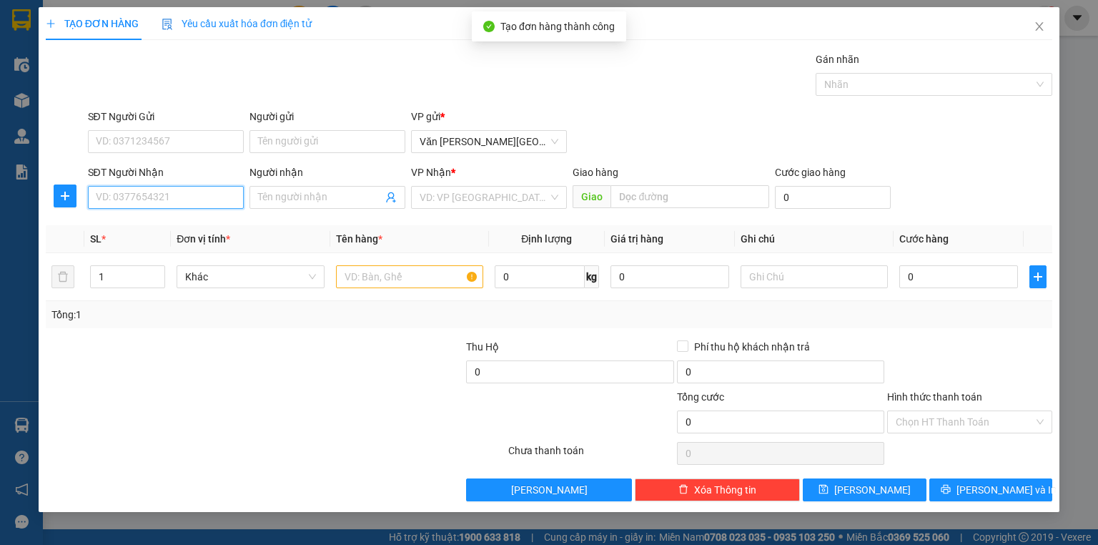
click at [158, 203] on input "SĐT Người Nhận" at bounding box center [166, 197] width 156 height 23
click at [144, 227] on div "0366000555" at bounding box center [165, 225] width 139 height 16
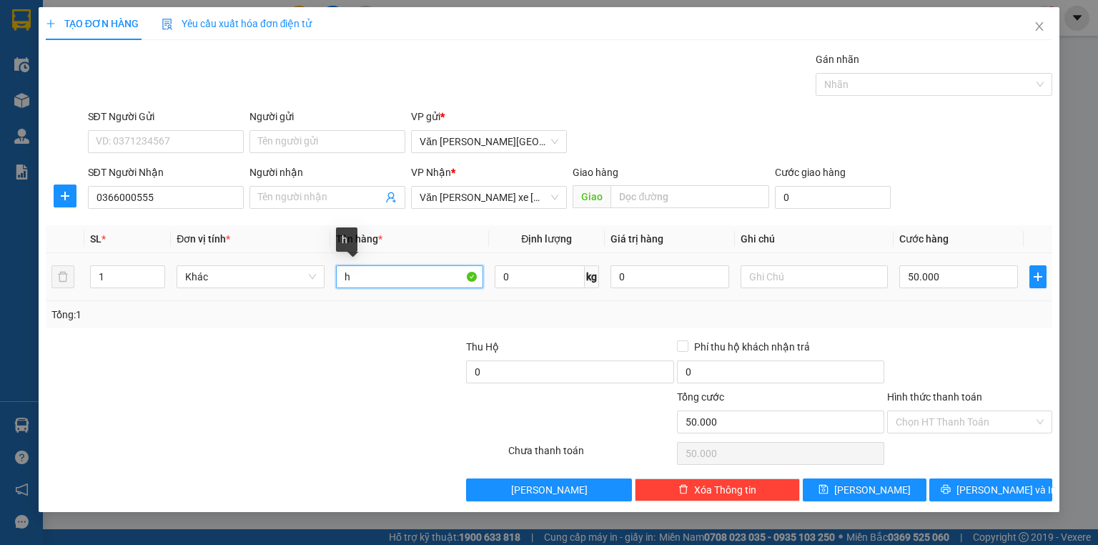
click at [355, 276] on input "h" at bounding box center [409, 276] width 147 height 23
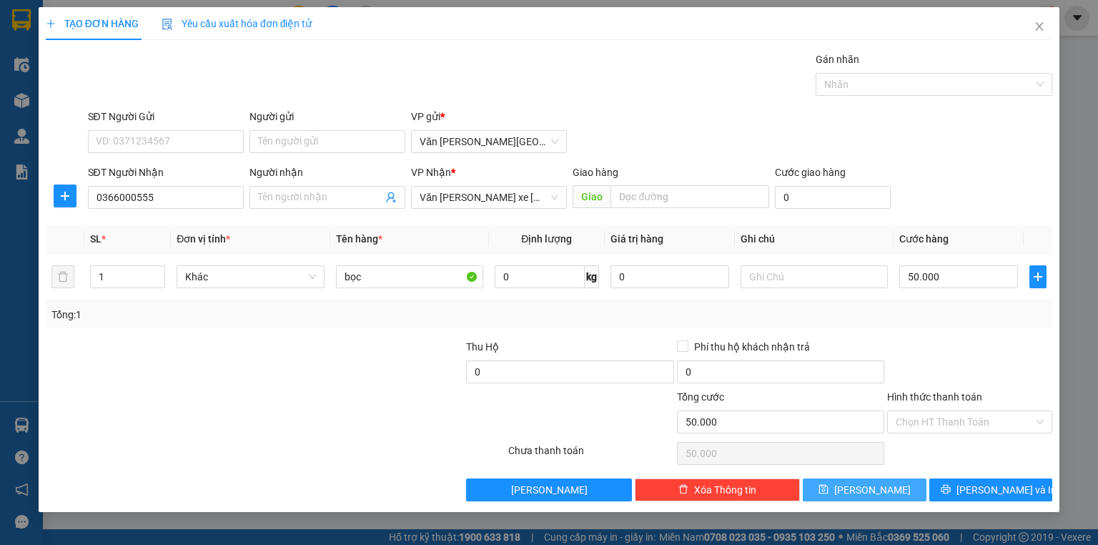
click at [833, 492] on button "[PERSON_NAME]" at bounding box center [865, 489] width 124 height 23
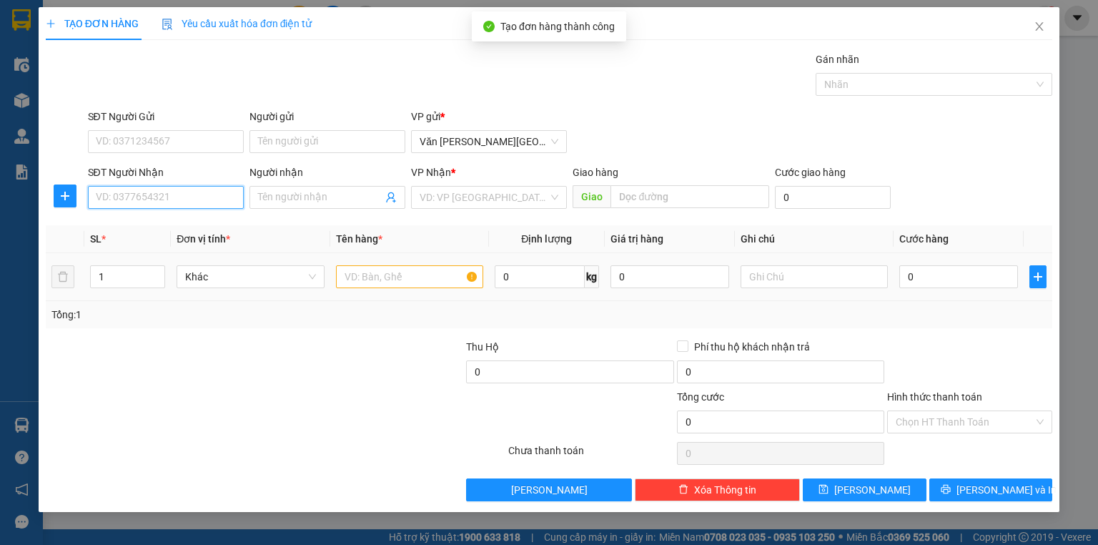
click at [140, 200] on input "SĐT Người Nhận" at bounding box center [166, 197] width 156 height 23
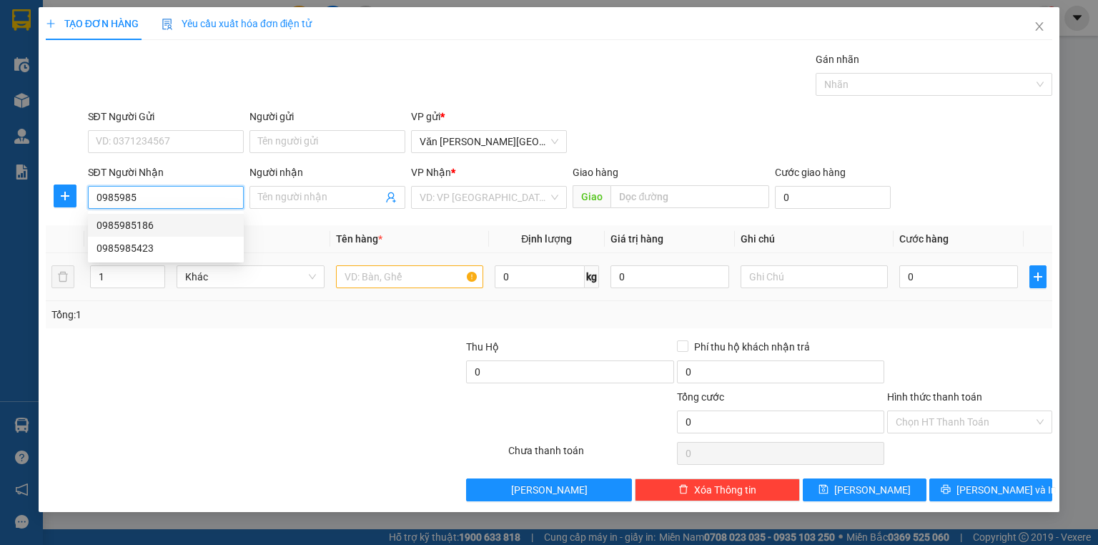
click at [136, 222] on div "0985985186" at bounding box center [165, 225] width 139 height 16
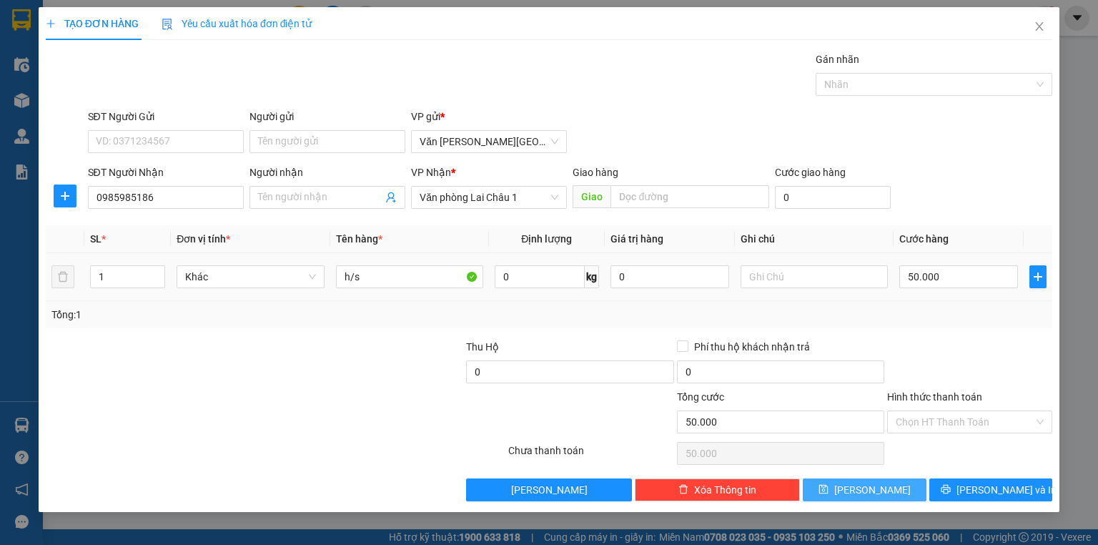
click at [886, 489] on button "[PERSON_NAME]" at bounding box center [865, 489] width 124 height 23
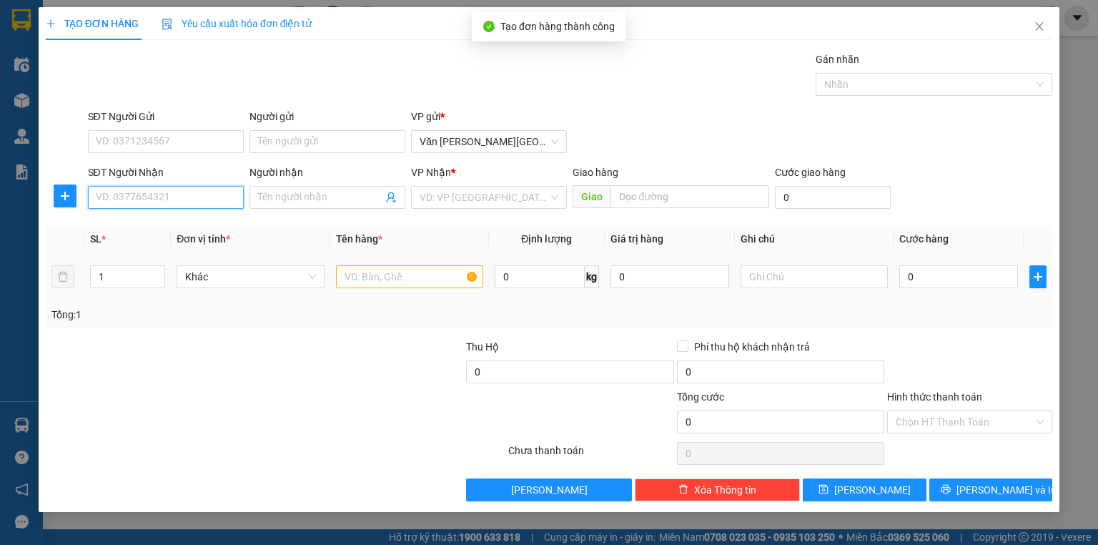
click at [103, 195] on input "SĐT Người Nhận" at bounding box center [166, 197] width 156 height 23
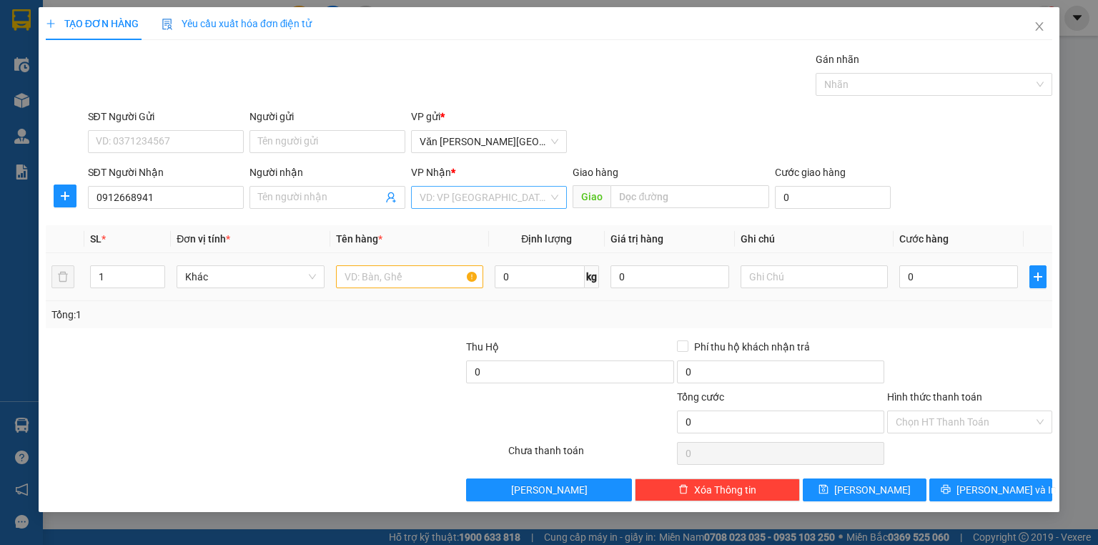
click at [442, 194] on input "search" at bounding box center [484, 197] width 129 height 21
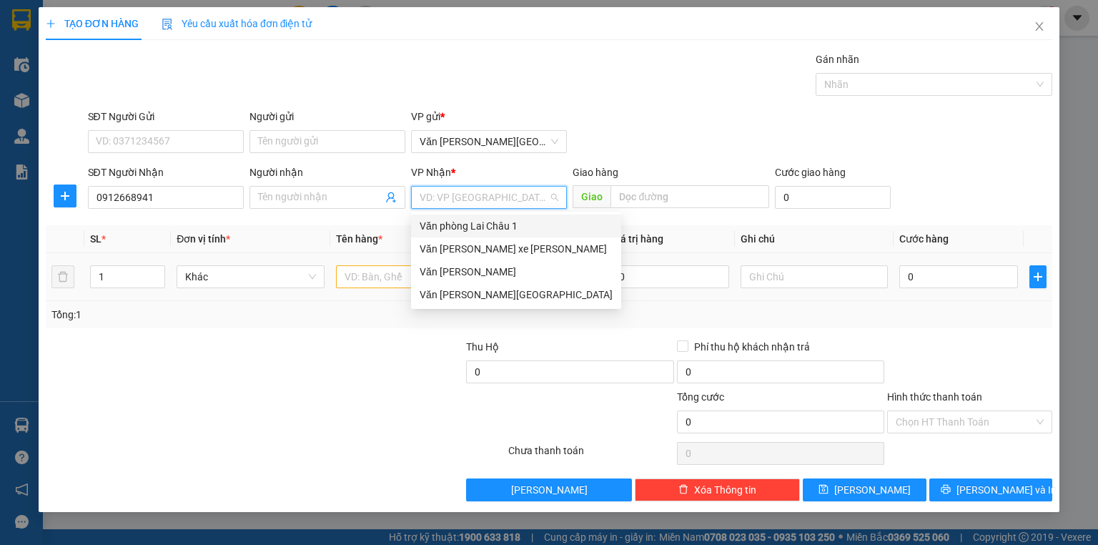
click at [460, 219] on div "Văn phòng Lai Châu 1" at bounding box center [516, 226] width 193 height 16
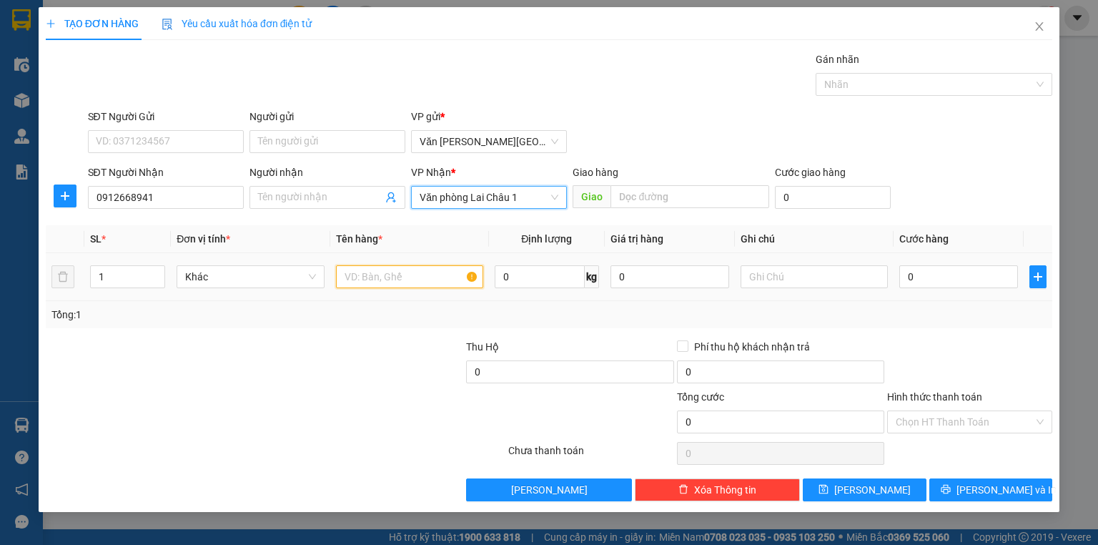
click at [397, 274] on input "text" at bounding box center [409, 276] width 147 height 23
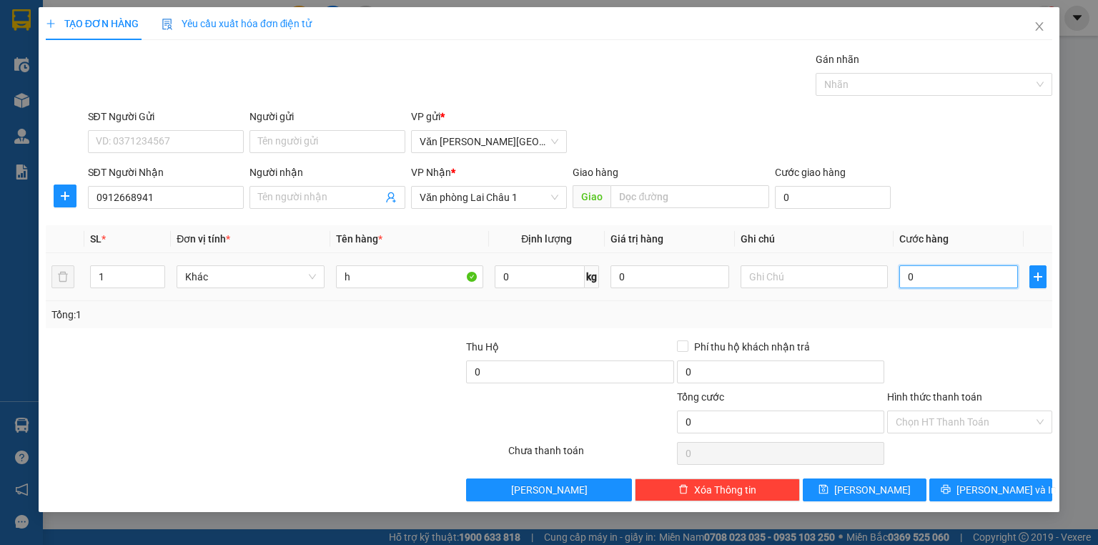
click at [901, 275] on input "0" at bounding box center [958, 276] width 119 height 23
click at [884, 492] on button "[PERSON_NAME]" at bounding box center [865, 489] width 124 height 23
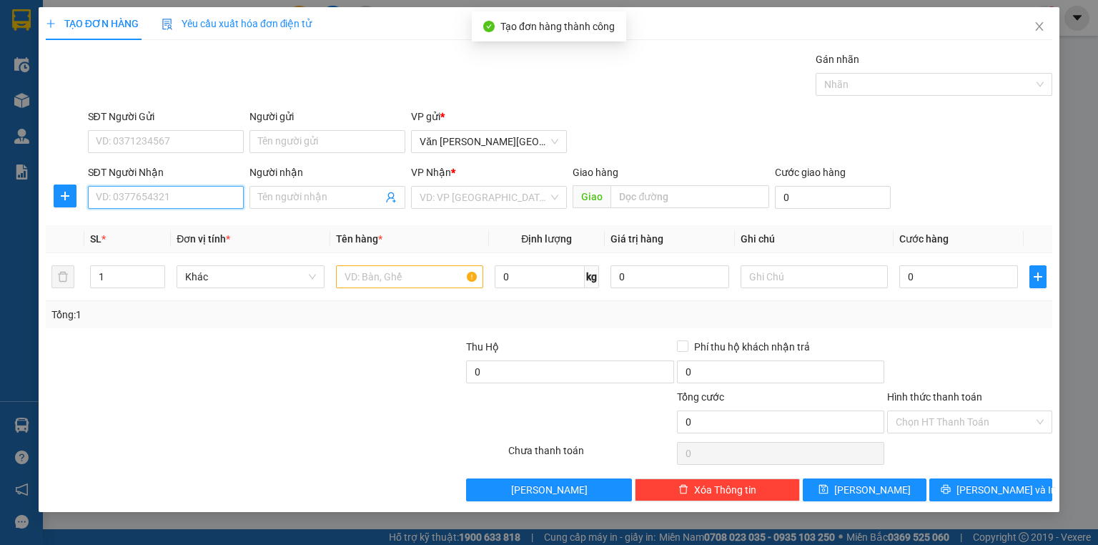
click at [139, 194] on input "SĐT Người Nhận" at bounding box center [166, 197] width 156 height 23
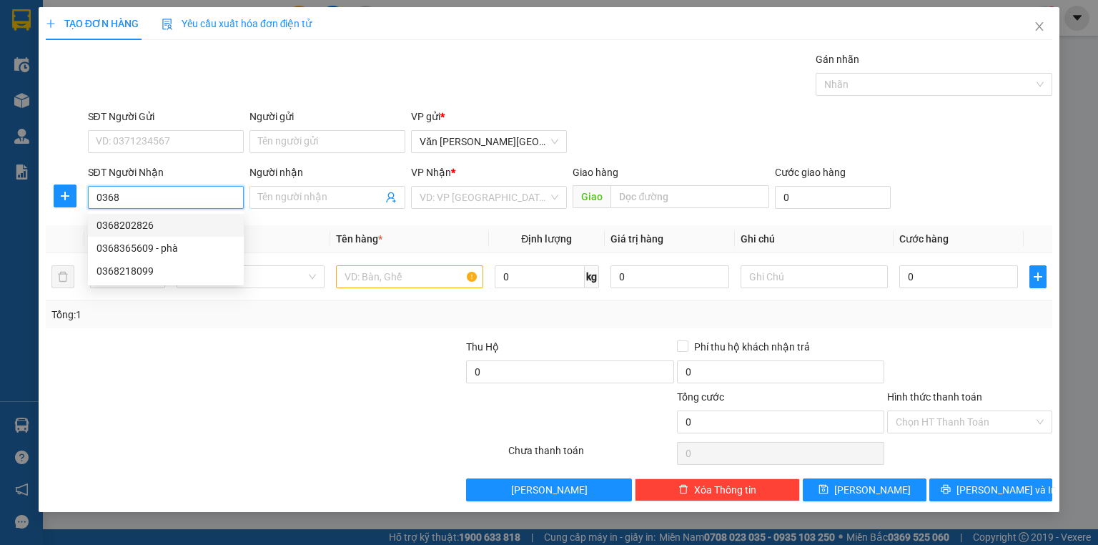
click at [142, 226] on div "0368202826" at bounding box center [165, 225] width 139 height 16
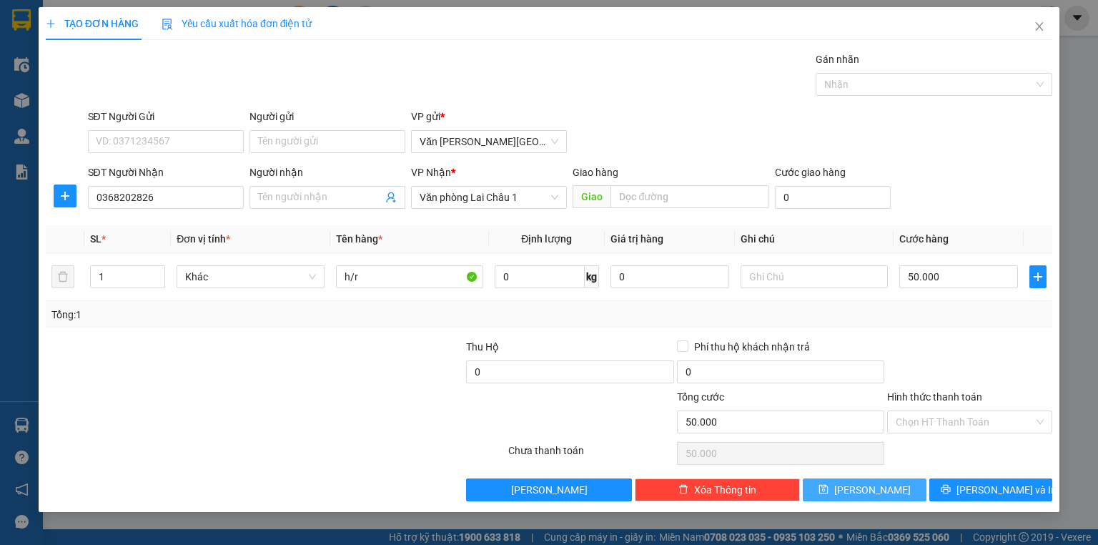
click at [899, 489] on button "[PERSON_NAME]" at bounding box center [865, 489] width 124 height 23
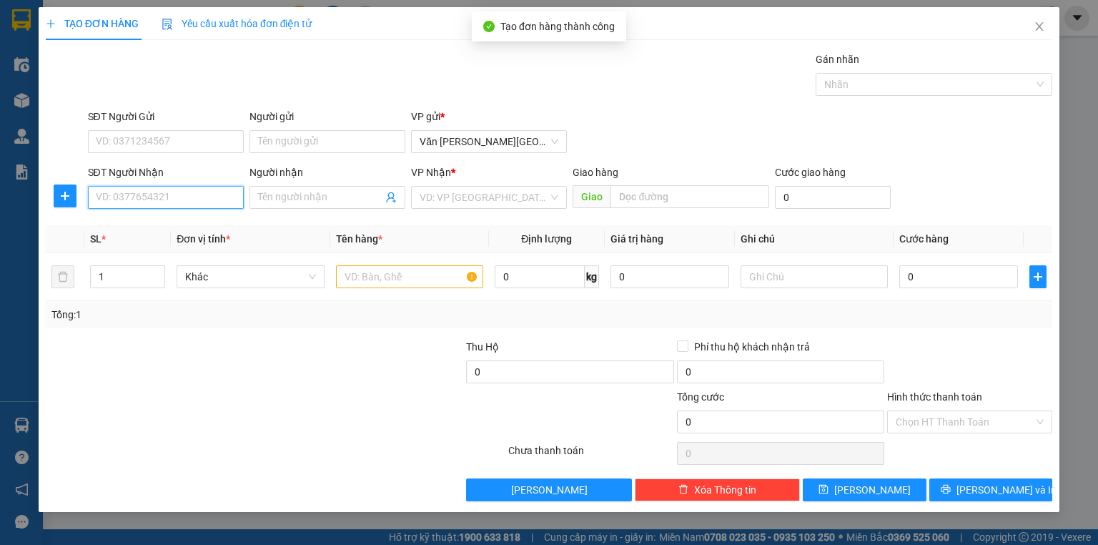
click at [111, 196] on input "SĐT Người Nhận" at bounding box center [166, 197] width 156 height 23
click at [129, 219] on div "0386255366" at bounding box center [165, 225] width 139 height 16
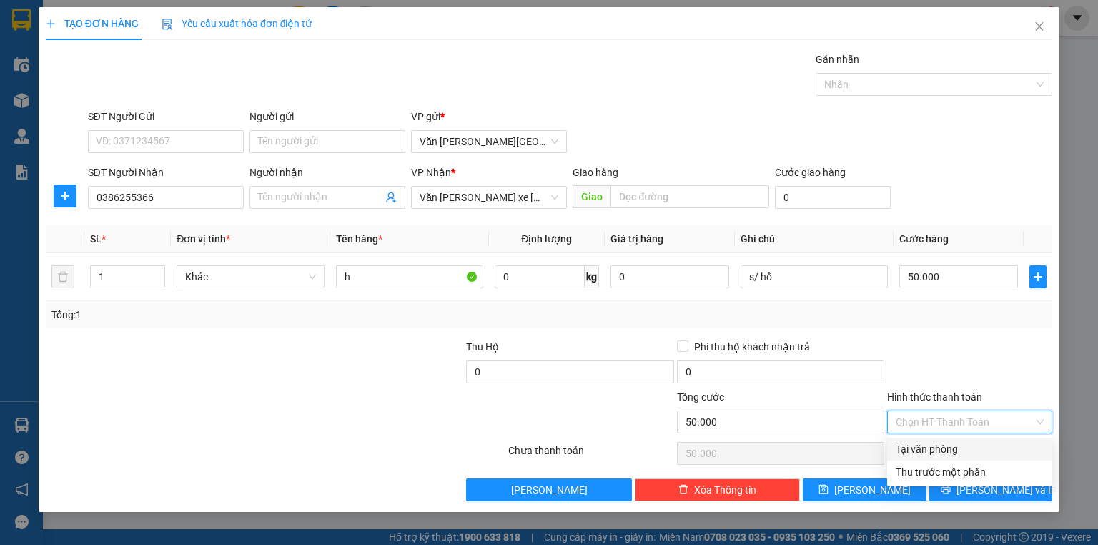
click at [948, 423] on input "Hình thức thanh toán" at bounding box center [965, 421] width 138 height 21
click at [953, 445] on div "Tại văn phòng" at bounding box center [970, 449] width 148 height 16
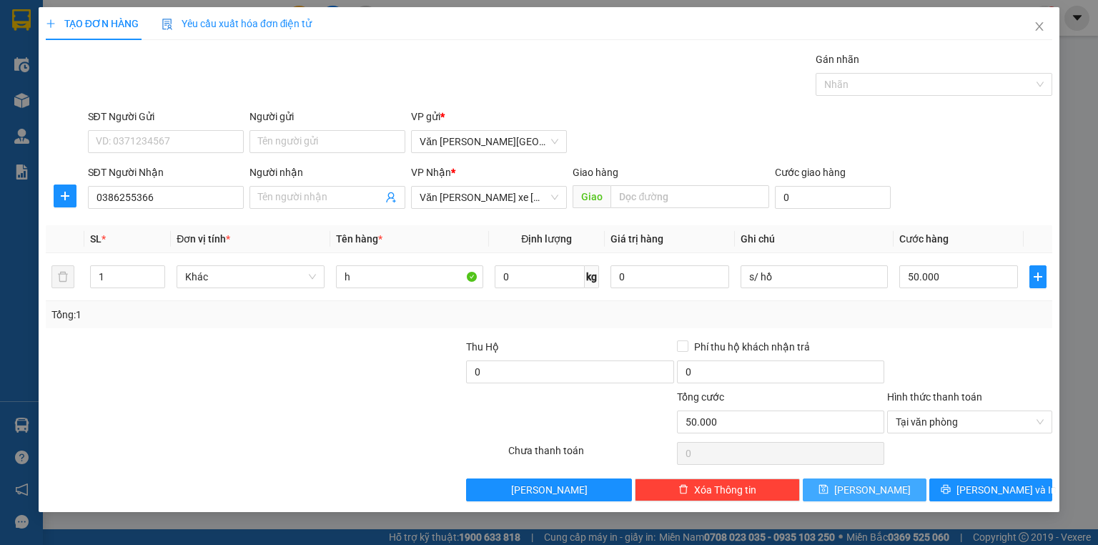
click at [901, 490] on button "[PERSON_NAME]" at bounding box center [865, 489] width 124 height 23
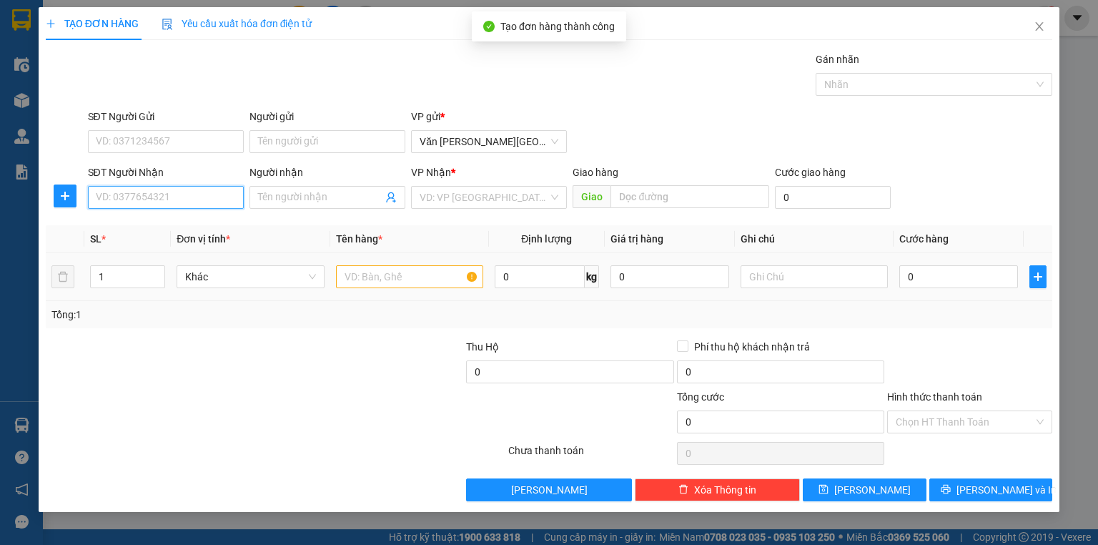
click at [126, 197] on input "SĐT Người Nhận" at bounding box center [166, 197] width 156 height 23
click at [143, 233] on div "0862678863" at bounding box center [166, 225] width 156 height 23
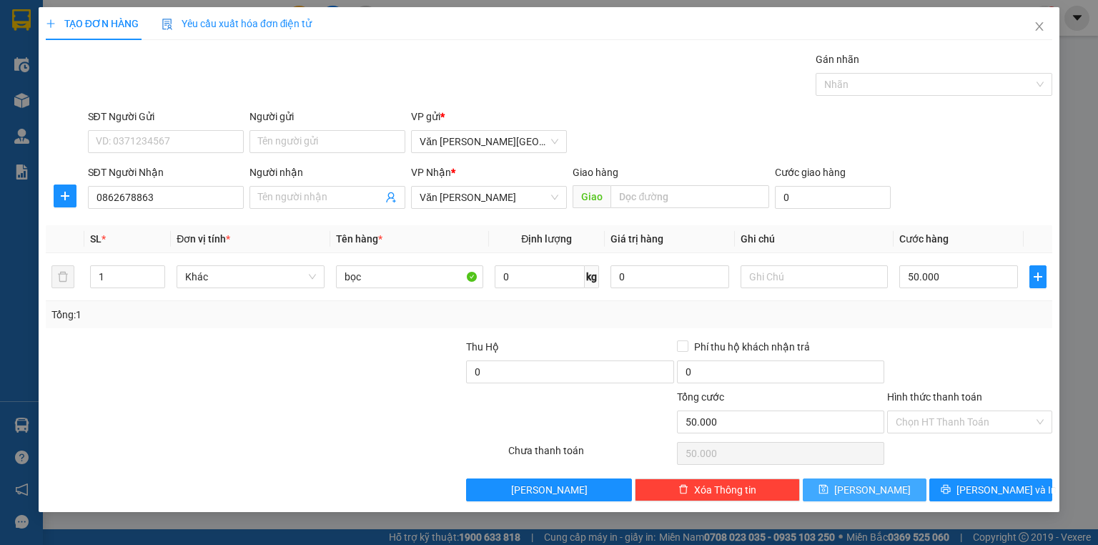
click at [871, 486] on span "[PERSON_NAME]" at bounding box center [872, 490] width 76 height 16
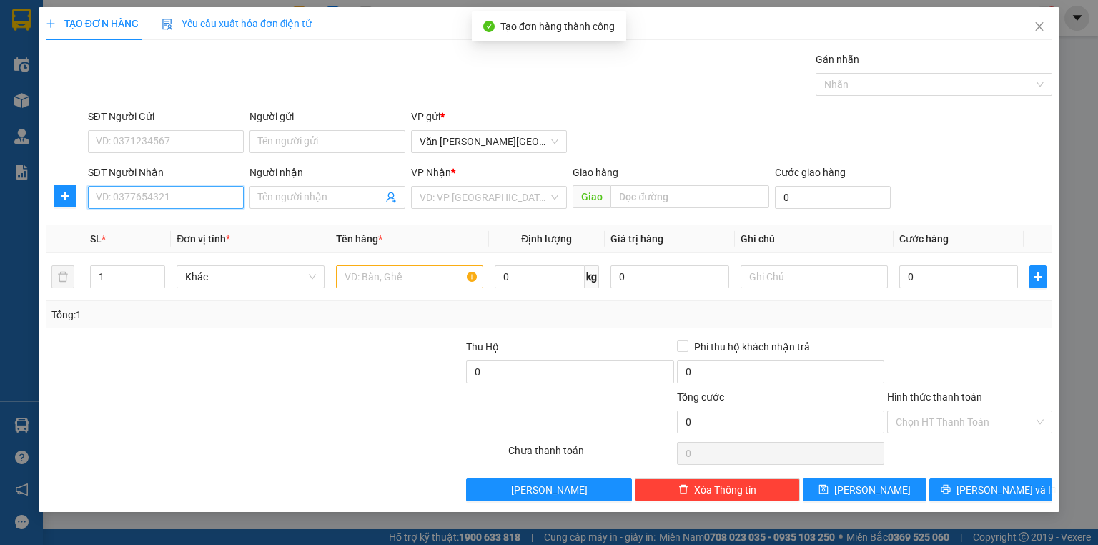
click at [133, 192] on input "SĐT Người Nhận" at bounding box center [166, 197] width 156 height 23
click at [184, 229] on div "0886892999 - A [PERSON_NAME]" at bounding box center [170, 225] width 149 height 16
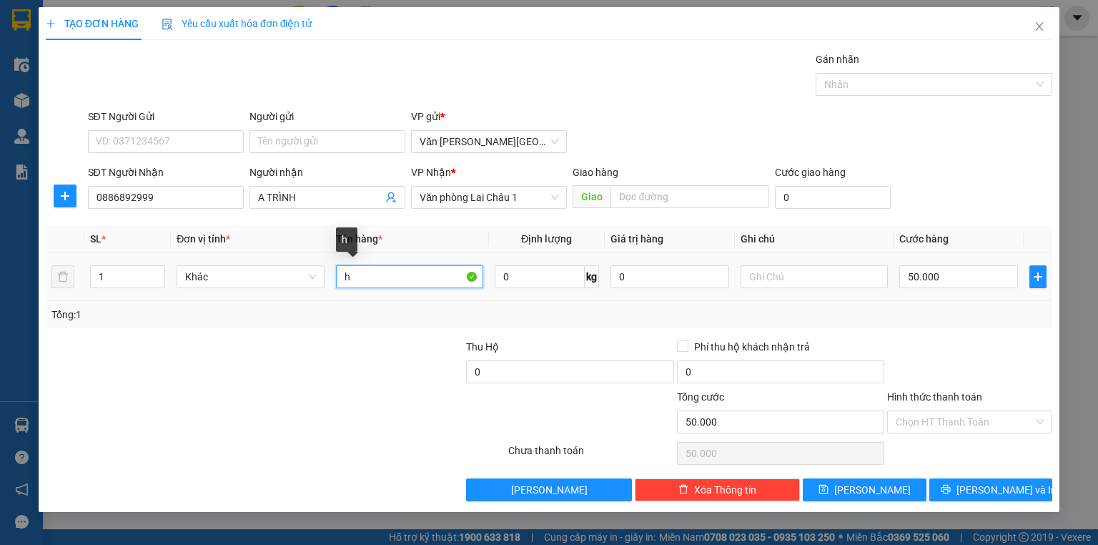
click at [357, 277] on input "h" at bounding box center [409, 276] width 147 height 23
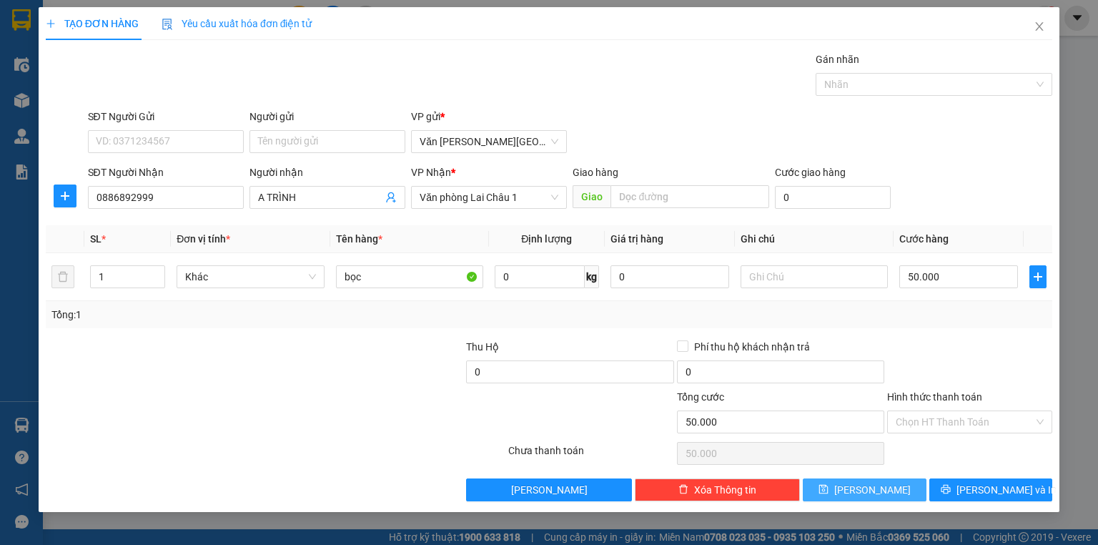
click at [839, 483] on button "[PERSON_NAME]" at bounding box center [865, 489] width 124 height 23
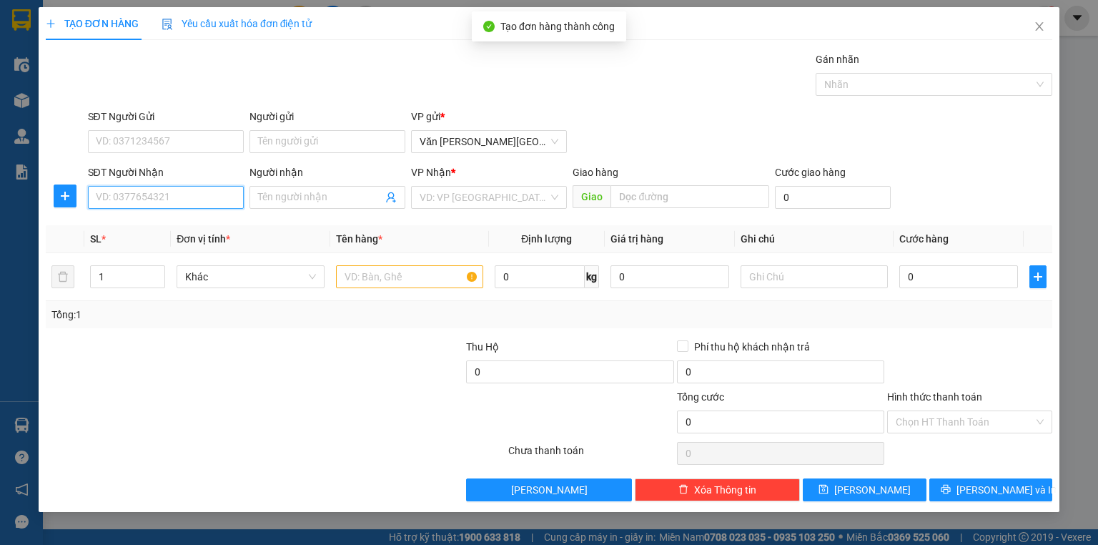
click at [150, 202] on input "SĐT Người Nhận" at bounding box center [166, 197] width 156 height 23
click at [119, 227] on div "0706098888" at bounding box center [165, 225] width 139 height 16
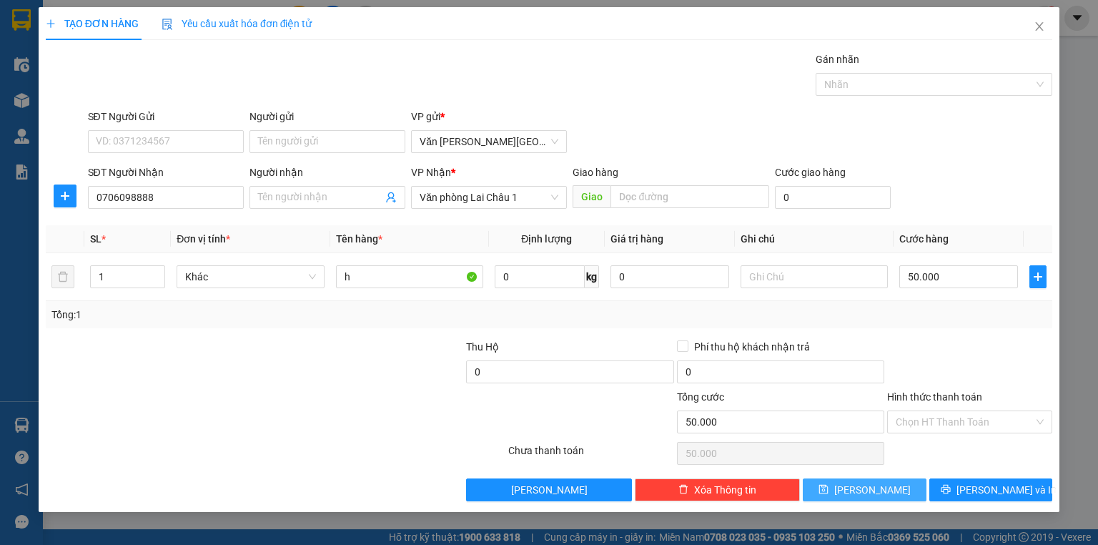
click at [898, 492] on button "[PERSON_NAME]" at bounding box center [865, 489] width 124 height 23
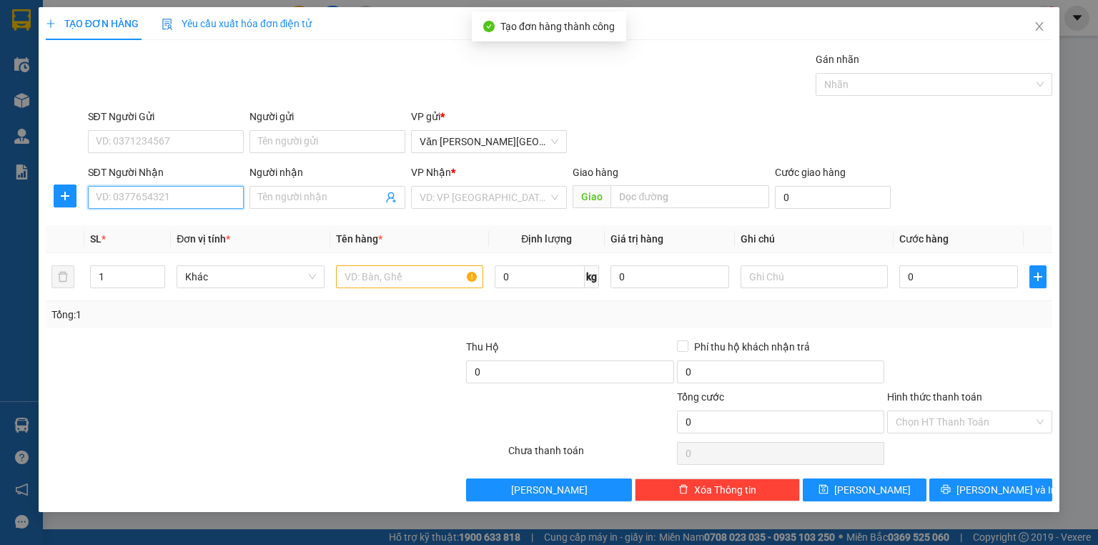
click at [128, 197] on input "SĐT Người Nhận" at bounding box center [166, 197] width 156 height 23
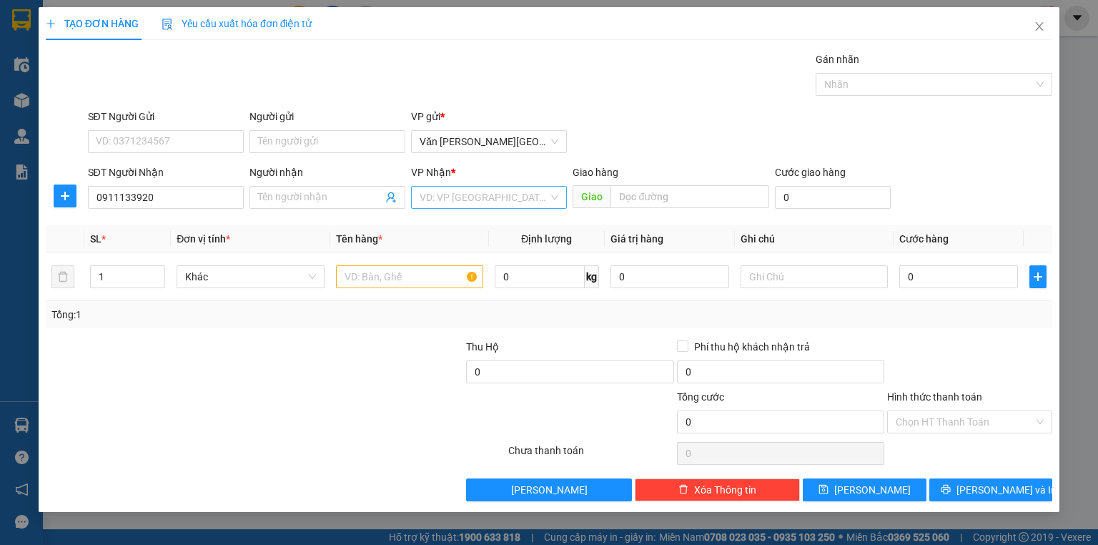
click at [465, 207] on input "search" at bounding box center [484, 197] width 129 height 21
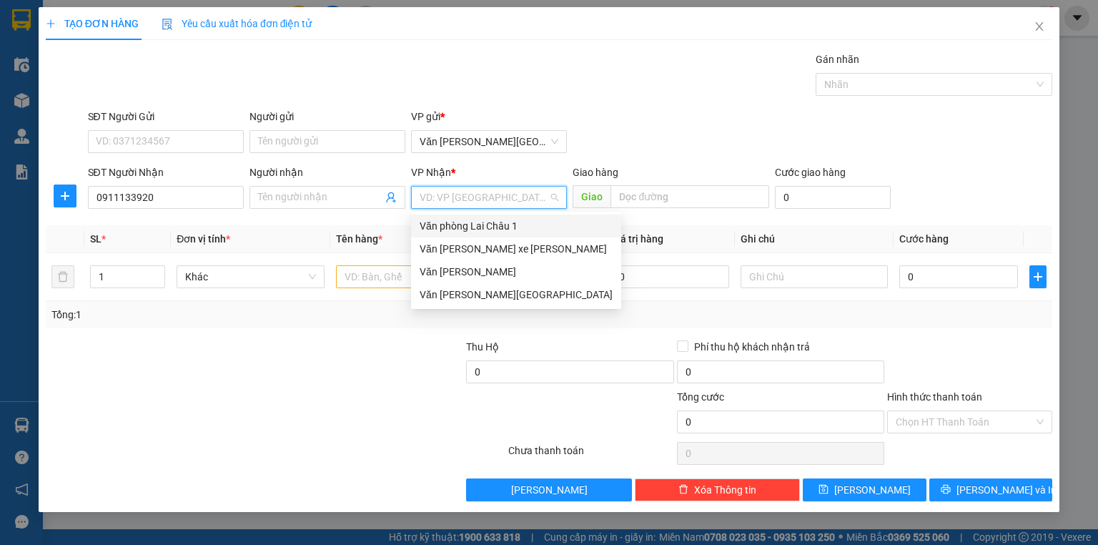
click at [466, 224] on div "Văn phòng Lai Châu 1" at bounding box center [516, 226] width 193 height 16
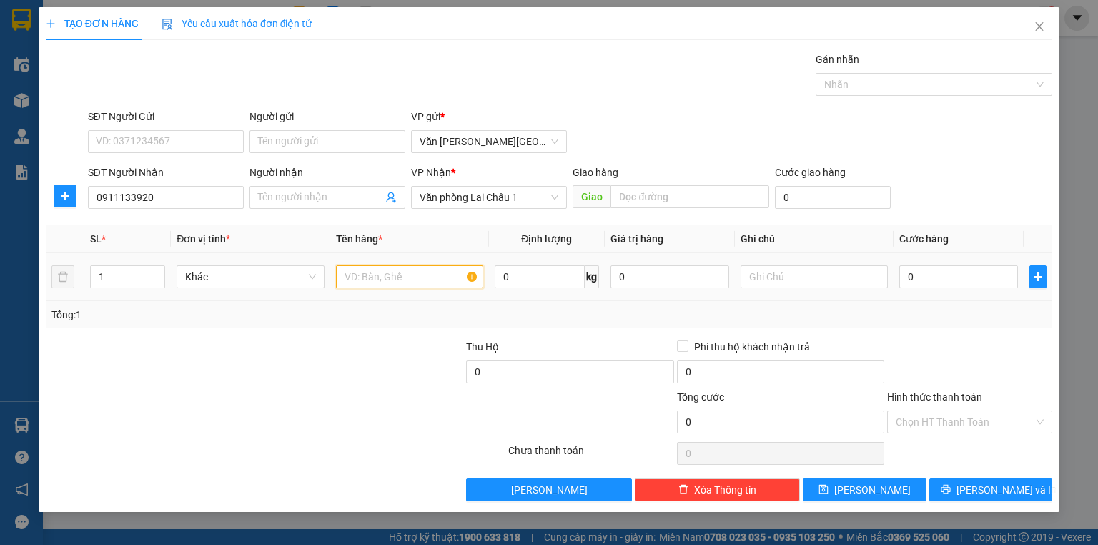
click at [406, 274] on input "text" at bounding box center [409, 276] width 147 height 23
click at [904, 274] on input "0" at bounding box center [958, 276] width 119 height 23
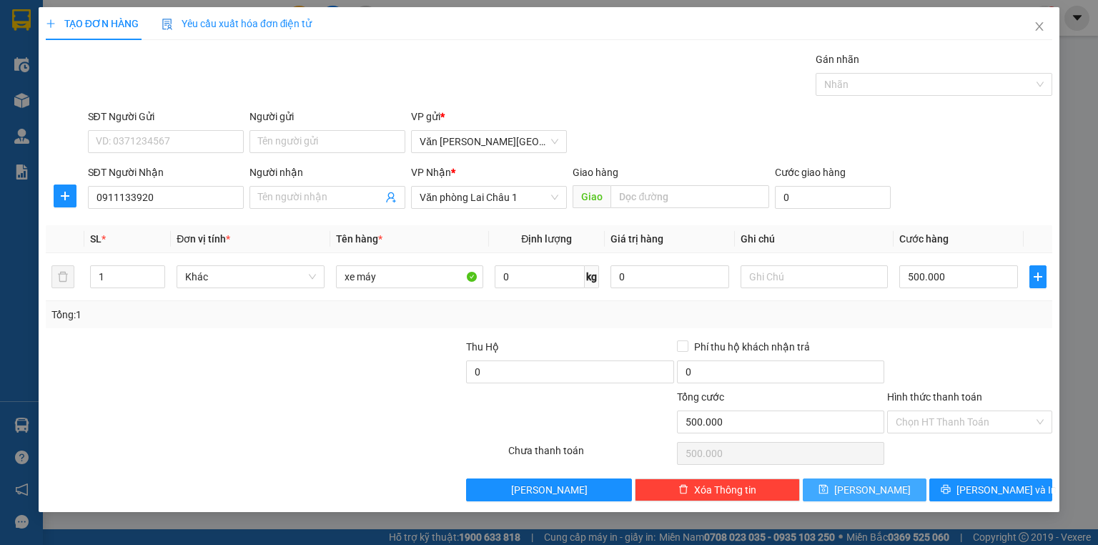
click at [901, 494] on button "[PERSON_NAME]" at bounding box center [865, 489] width 124 height 23
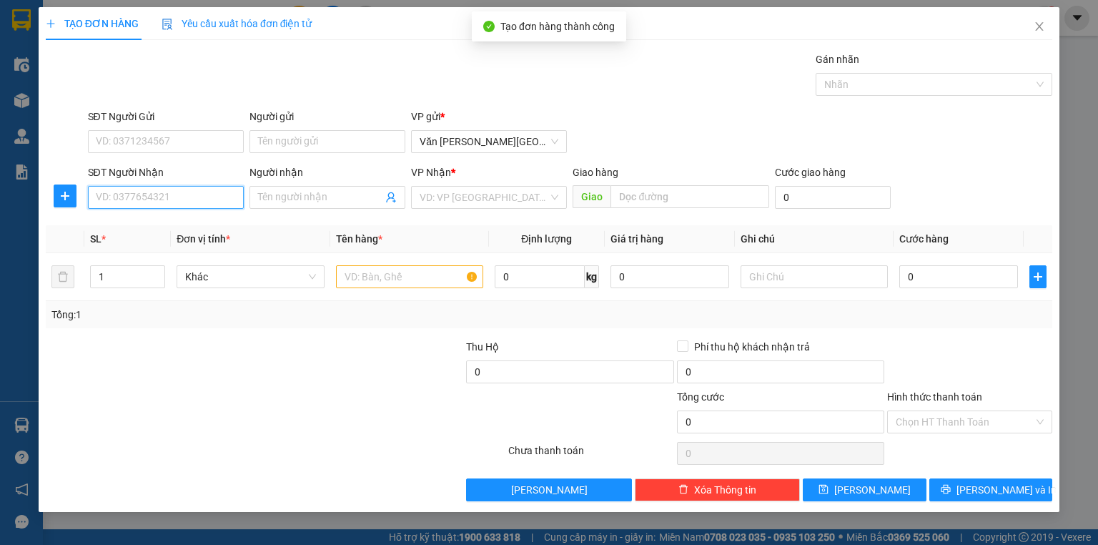
click at [146, 202] on input "SĐT Người Nhận" at bounding box center [166, 197] width 156 height 23
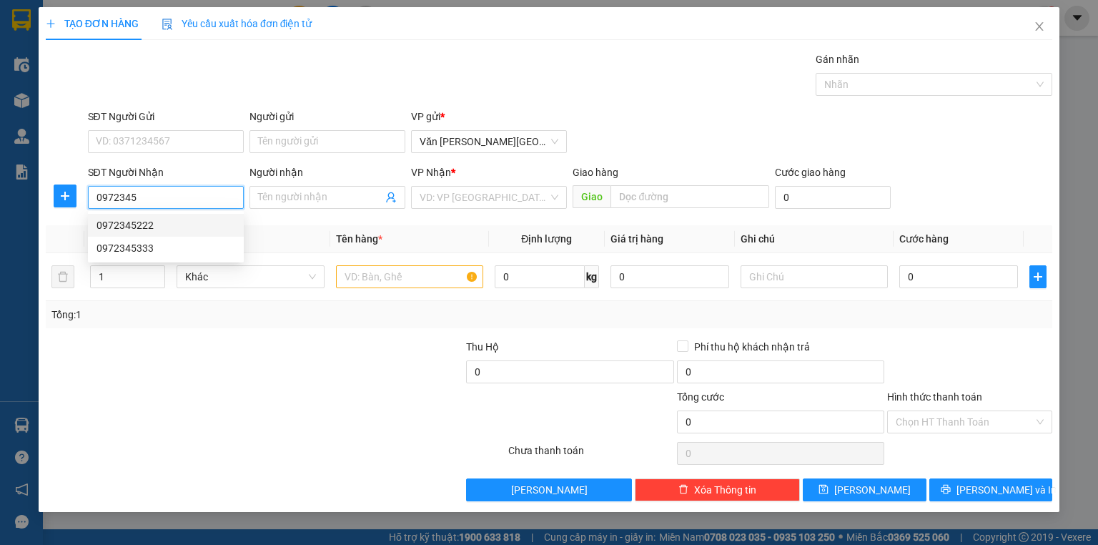
click at [149, 222] on div "0972345222" at bounding box center [165, 225] width 139 height 16
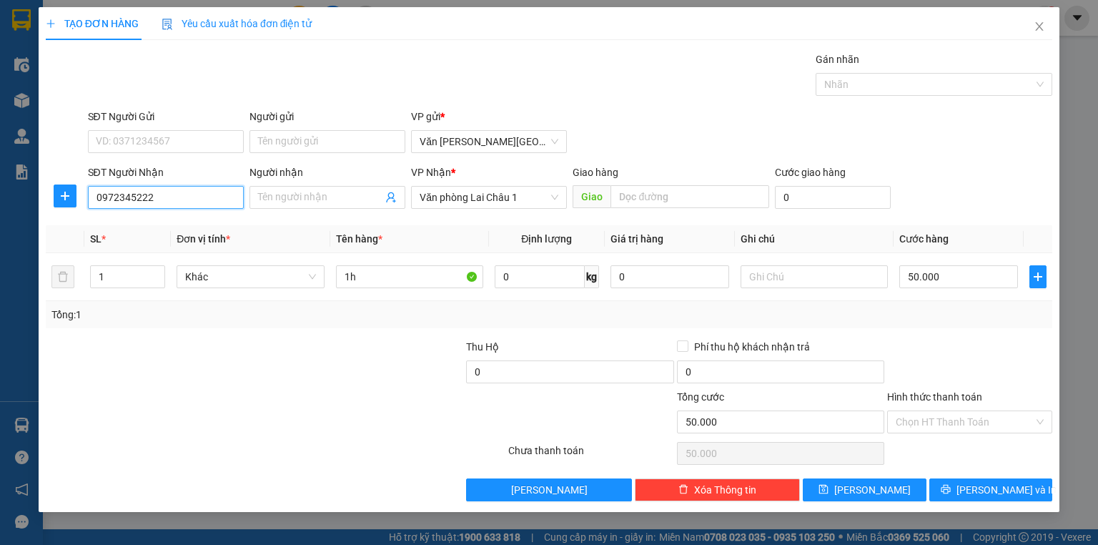
click at [154, 200] on input "0972345222" at bounding box center [166, 197] width 156 height 23
click at [134, 250] on div "0972345333" at bounding box center [165, 248] width 139 height 16
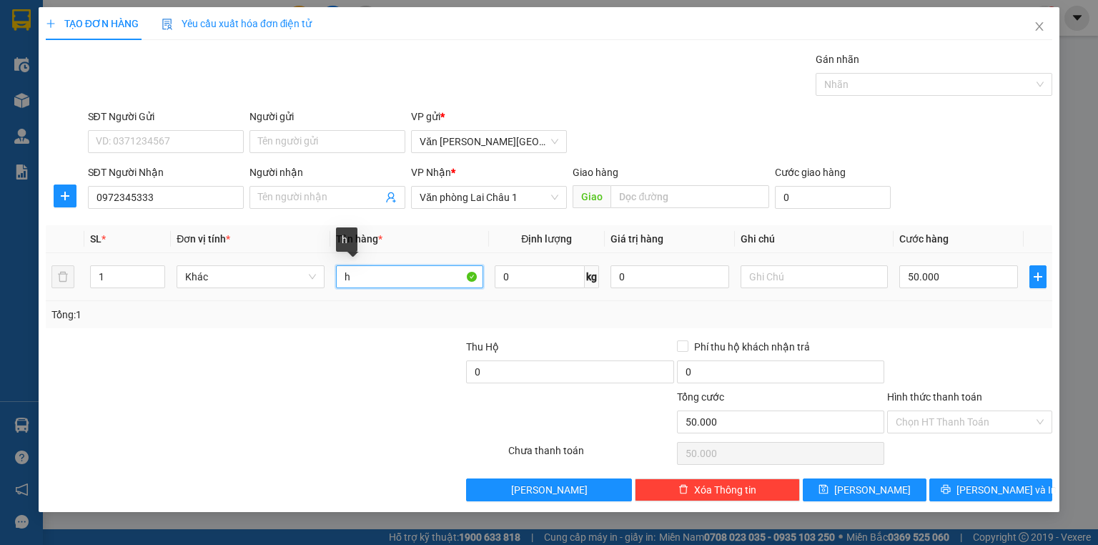
click at [357, 277] on input "h" at bounding box center [409, 276] width 147 height 23
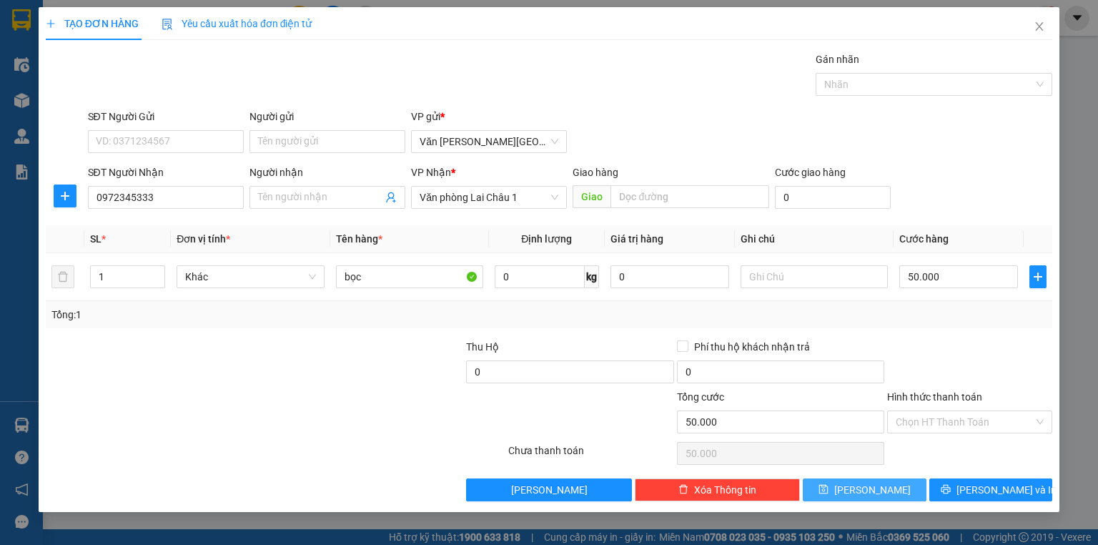
click at [885, 490] on button "[PERSON_NAME]" at bounding box center [865, 489] width 124 height 23
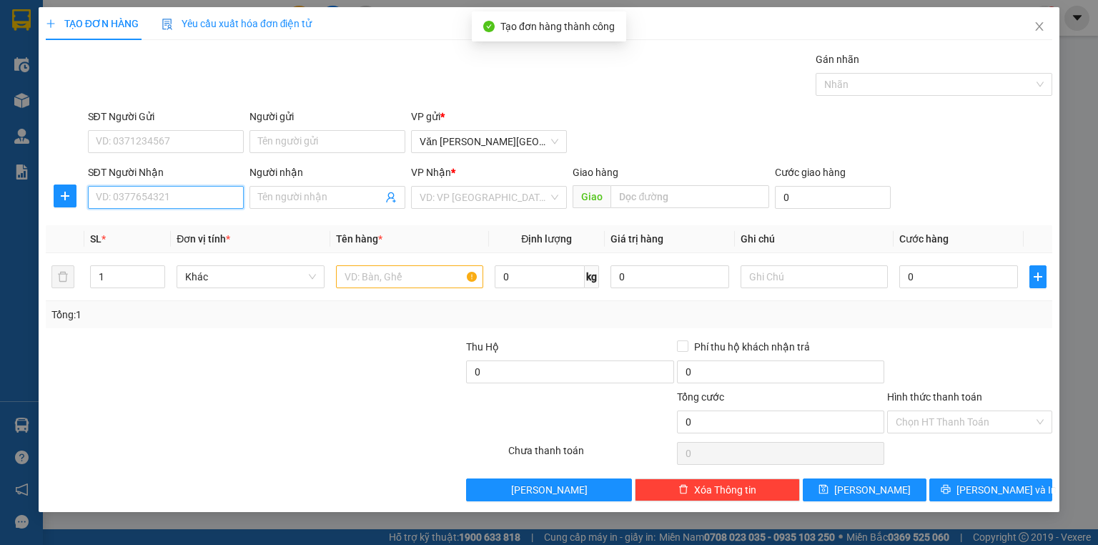
click at [134, 199] on input "SĐT Người Nhận" at bounding box center [166, 197] width 156 height 23
click at [128, 226] on div "0978373767" at bounding box center [165, 225] width 139 height 16
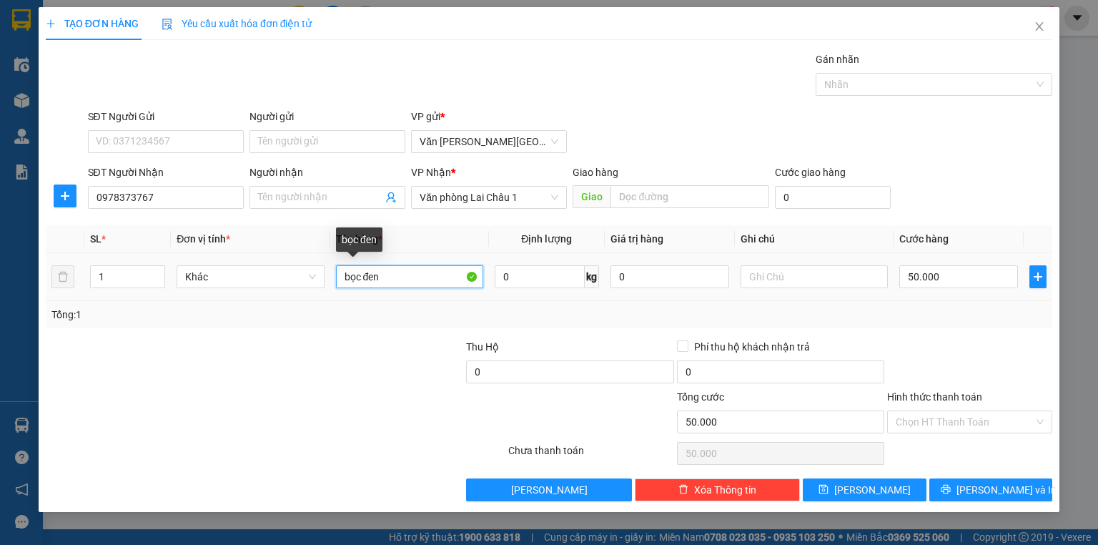
click at [391, 278] on input "bọc đen" at bounding box center [409, 276] width 147 height 23
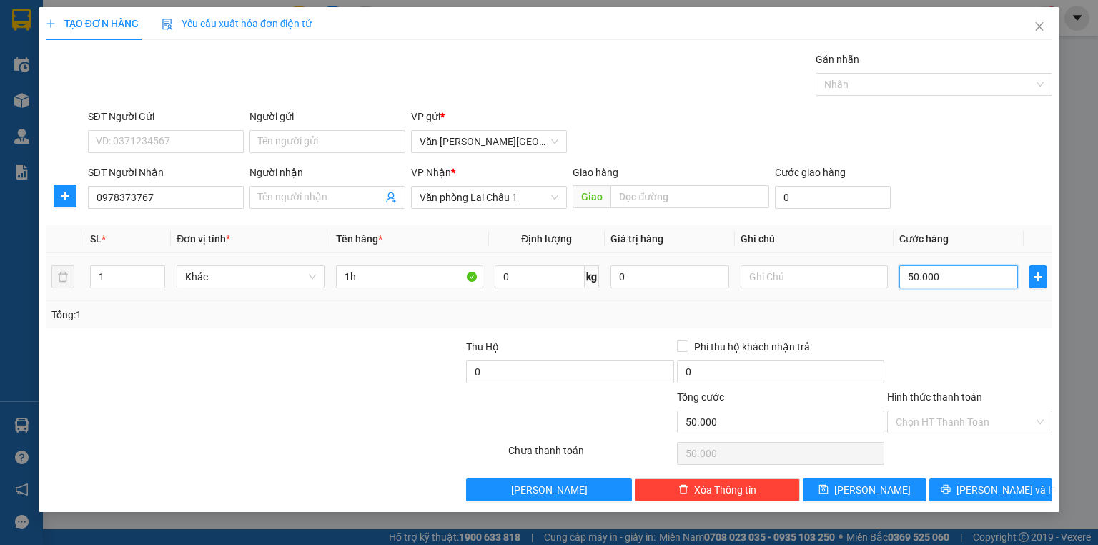
click at [908, 274] on input "50.000" at bounding box center [958, 276] width 119 height 23
click at [889, 492] on button "[PERSON_NAME]" at bounding box center [865, 489] width 124 height 23
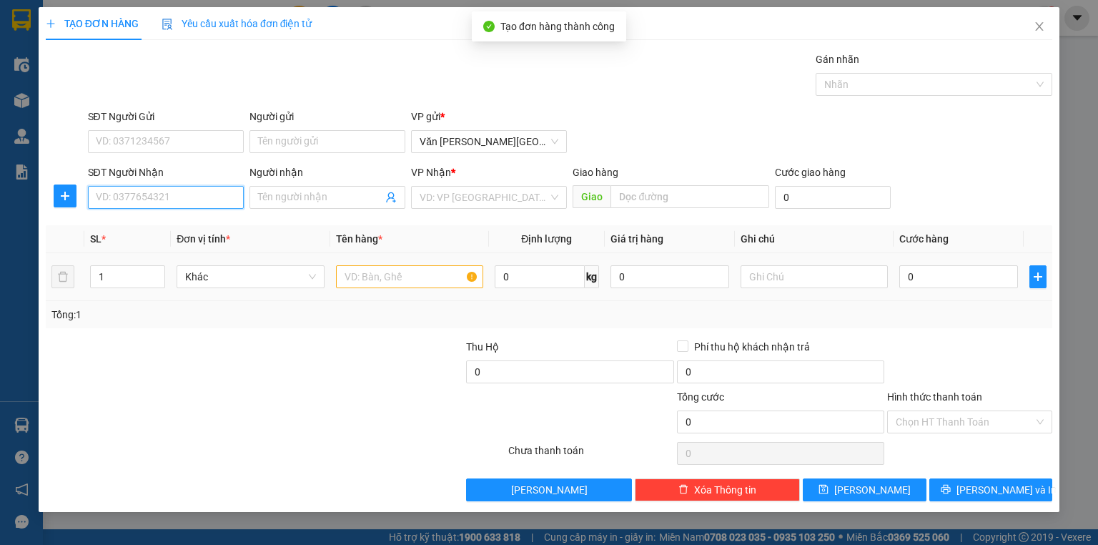
click at [141, 199] on input "SĐT Người Nhận" at bounding box center [166, 197] width 156 height 23
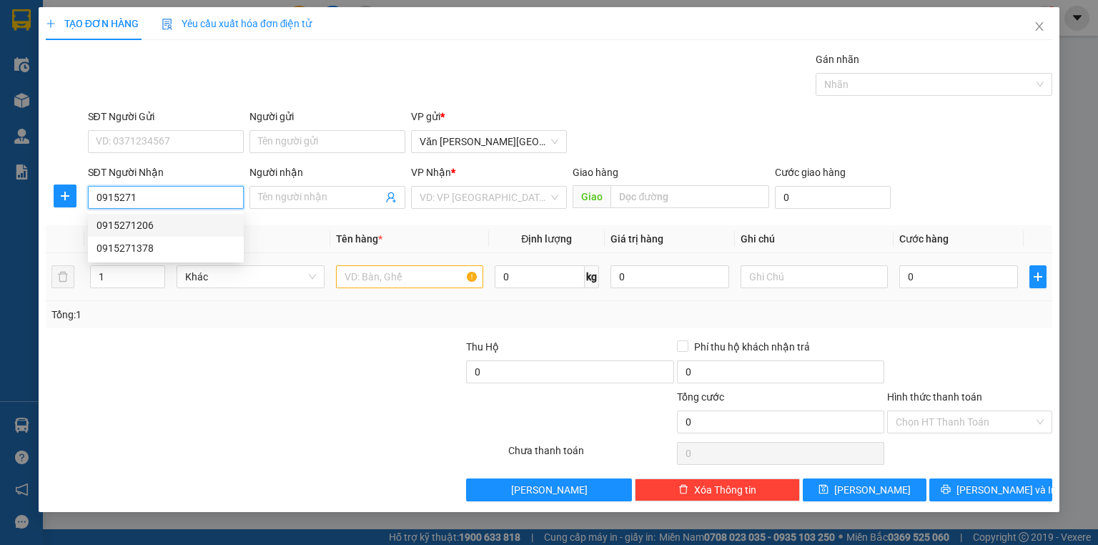
click at [138, 226] on div "0915271206" at bounding box center [165, 225] width 139 height 16
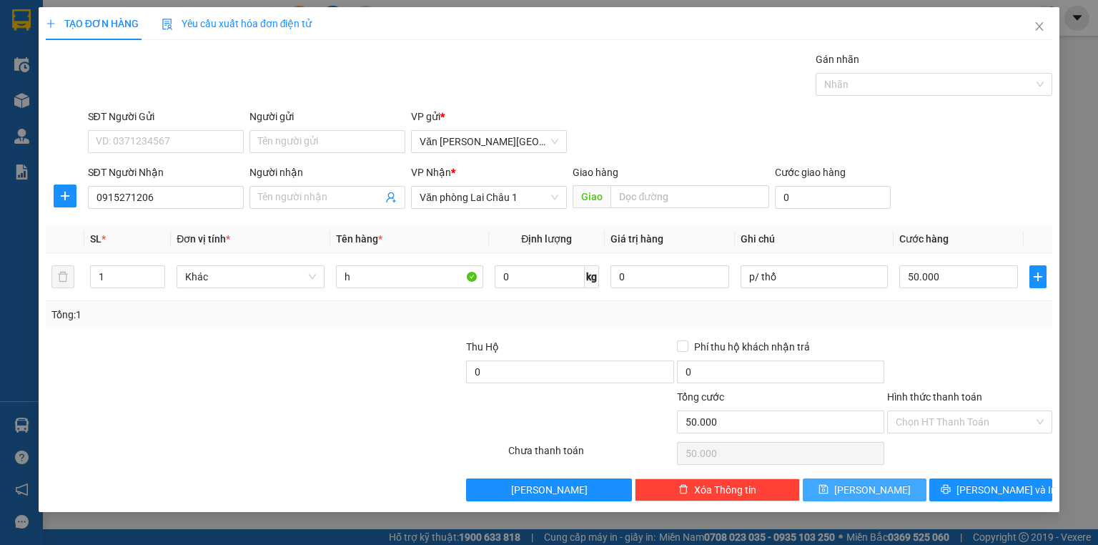
click at [848, 495] on button "[PERSON_NAME]" at bounding box center [865, 489] width 124 height 23
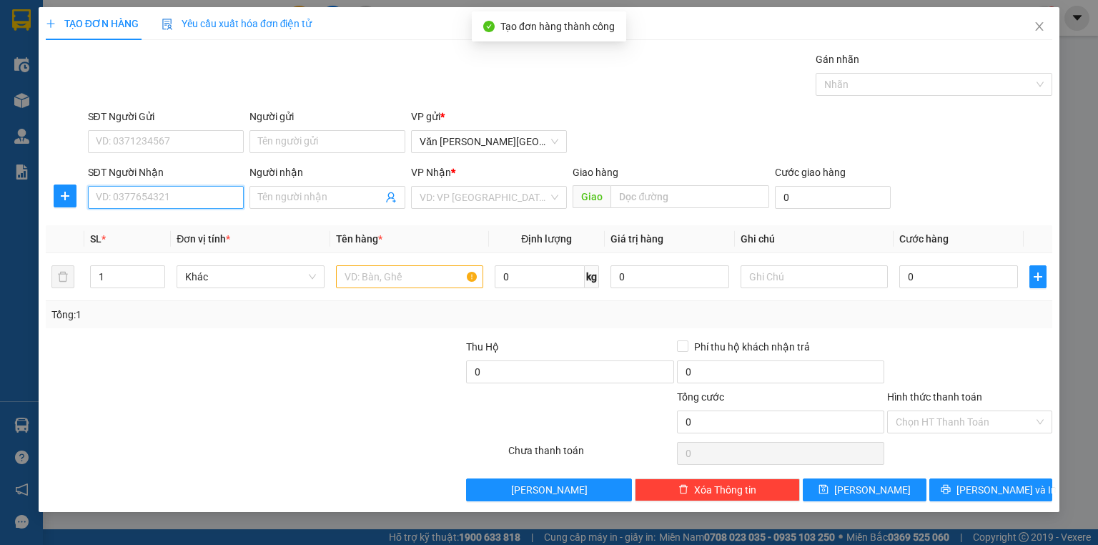
click at [101, 189] on input "SĐT Người Nhận" at bounding box center [166, 197] width 156 height 23
click at [107, 202] on input "SĐT Người Nhận" at bounding box center [166, 197] width 156 height 23
click at [149, 219] on div "0987806868" at bounding box center [165, 225] width 139 height 16
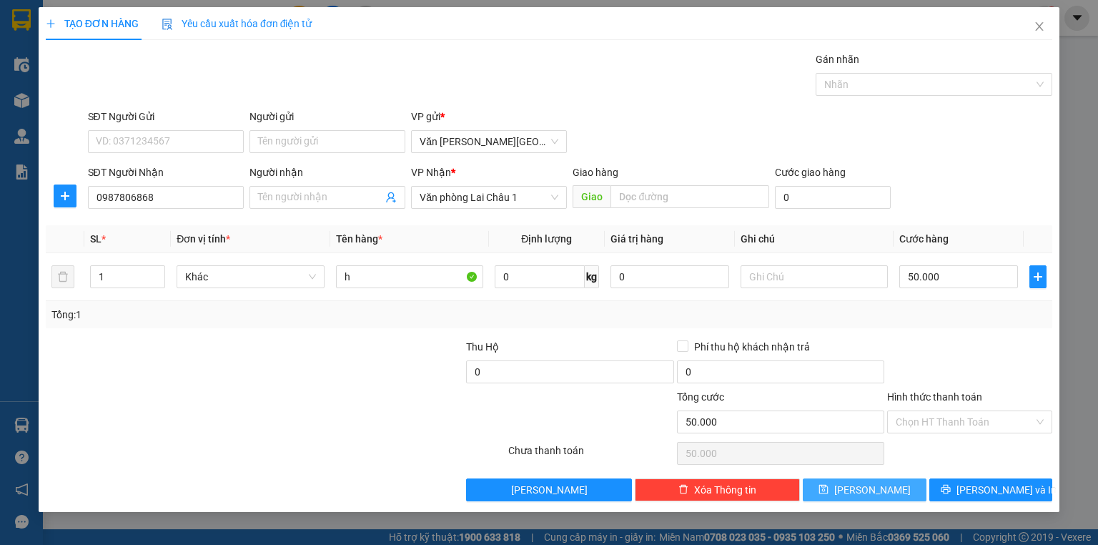
click at [904, 483] on button "[PERSON_NAME]" at bounding box center [865, 489] width 124 height 23
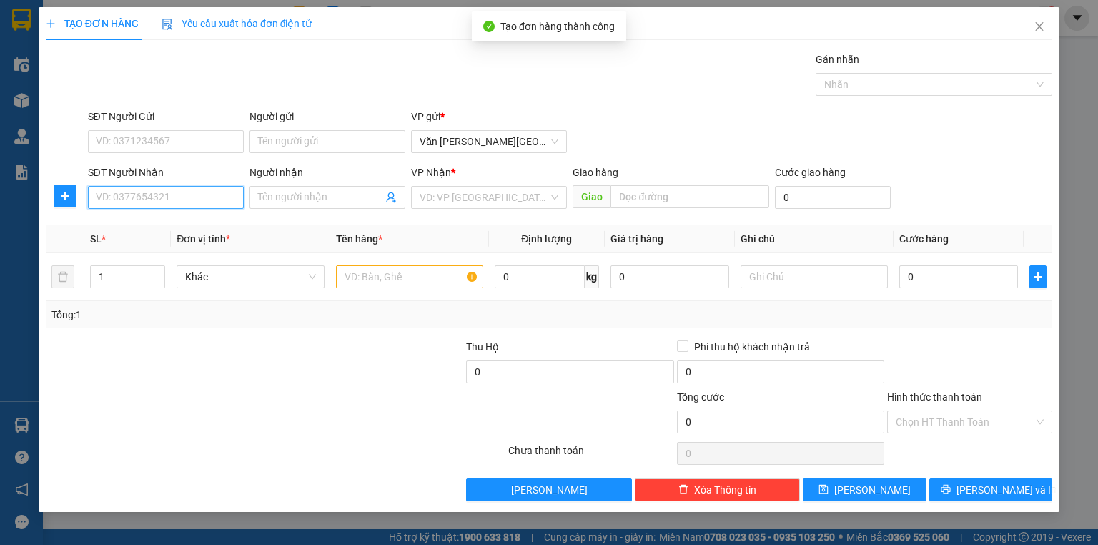
click at [129, 195] on input "SĐT Người Nhận" at bounding box center [166, 197] width 156 height 23
click at [146, 230] on div "0886664024" at bounding box center [165, 225] width 139 height 16
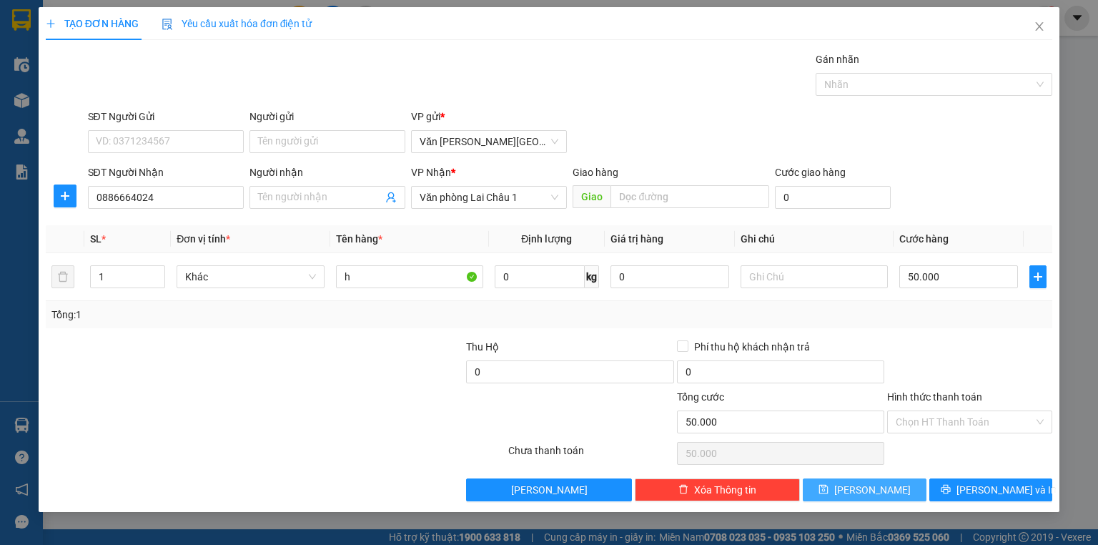
click at [877, 491] on span "[PERSON_NAME]" at bounding box center [872, 490] width 76 height 16
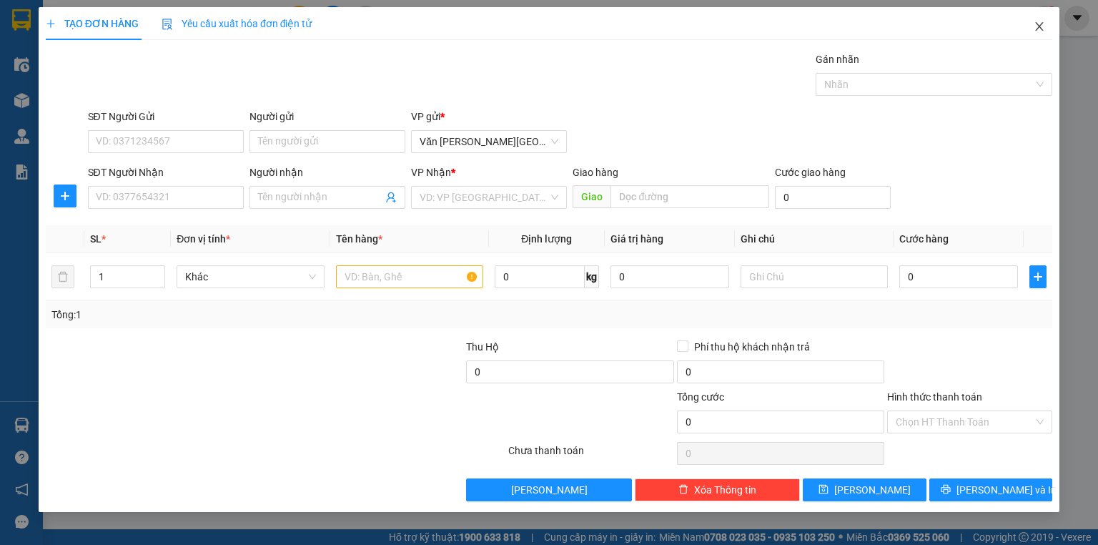
click at [1036, 24] on icon "close" at bounding box center [1039, 26] width 11 height 11
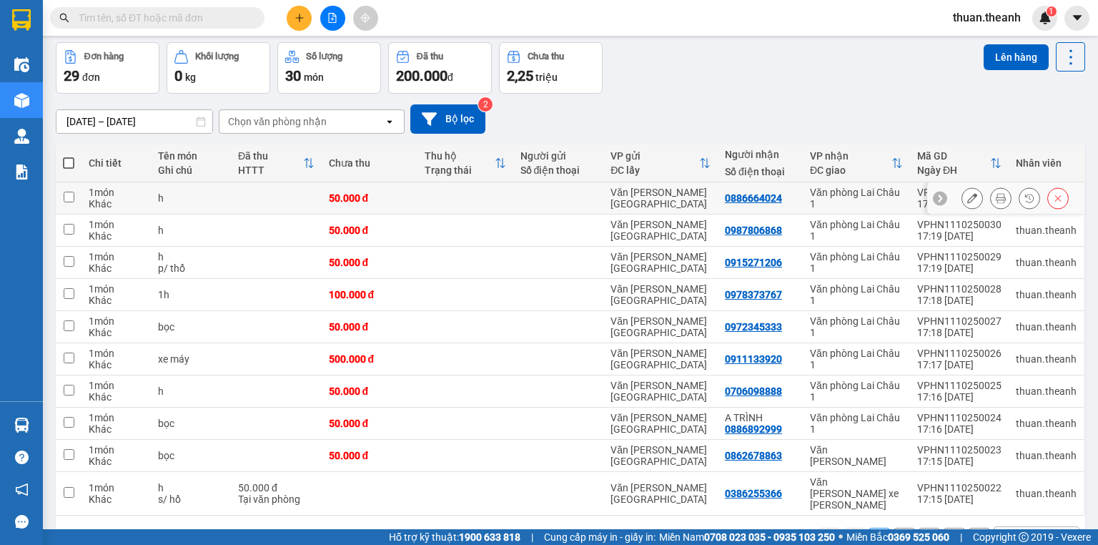
scroll to position [88, 0]
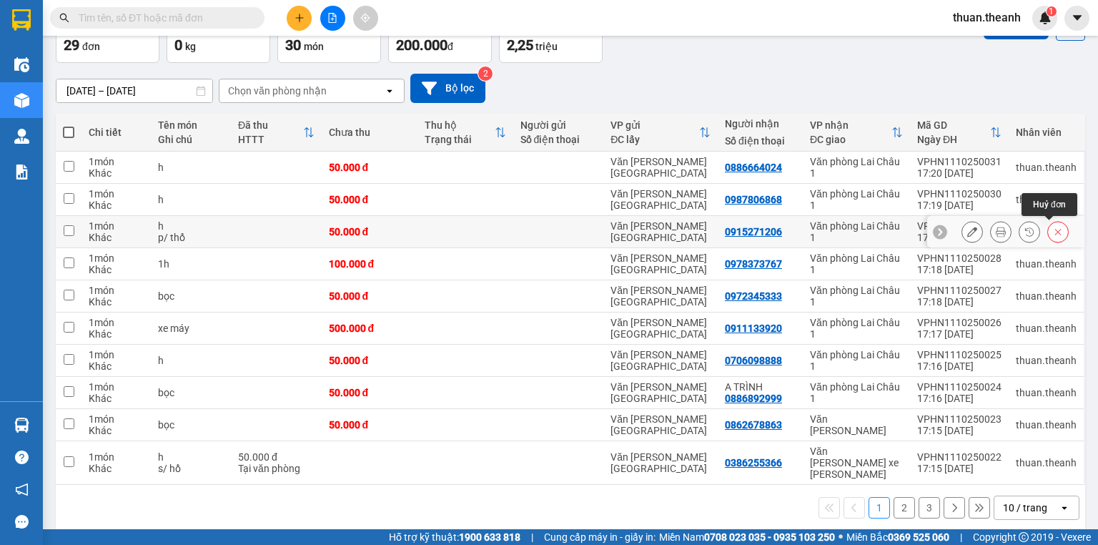
click at [1048, 230] on button at bounding box center [1058, 231] width 20 height 25
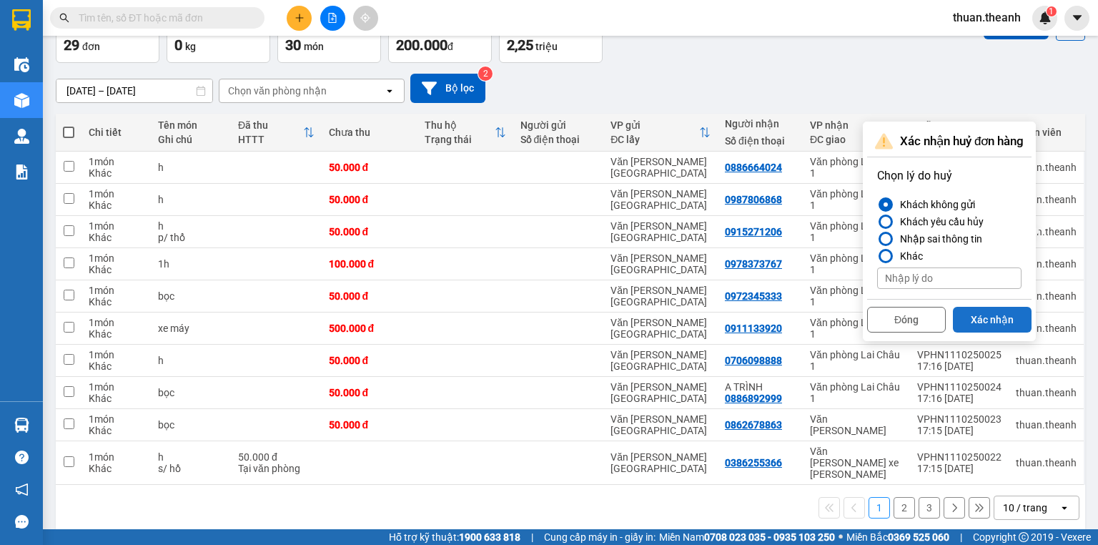
click at [1014, 318] on button "Xác nhận" at bounding box center [992, 320] width 79 height 26
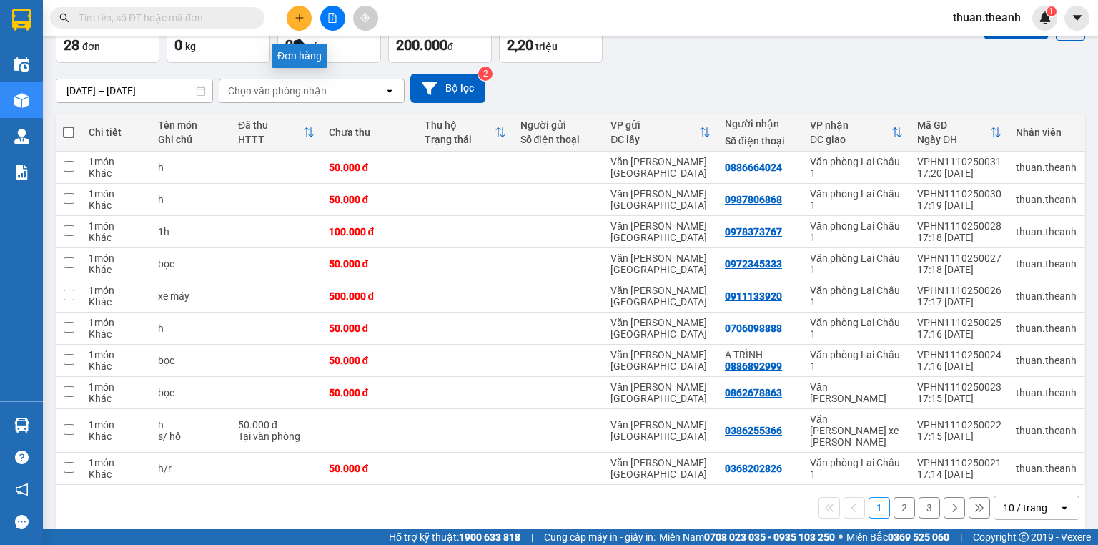
click at [303, 19] on icon "plus" at bounding box center [300, 18] width 10 height 10
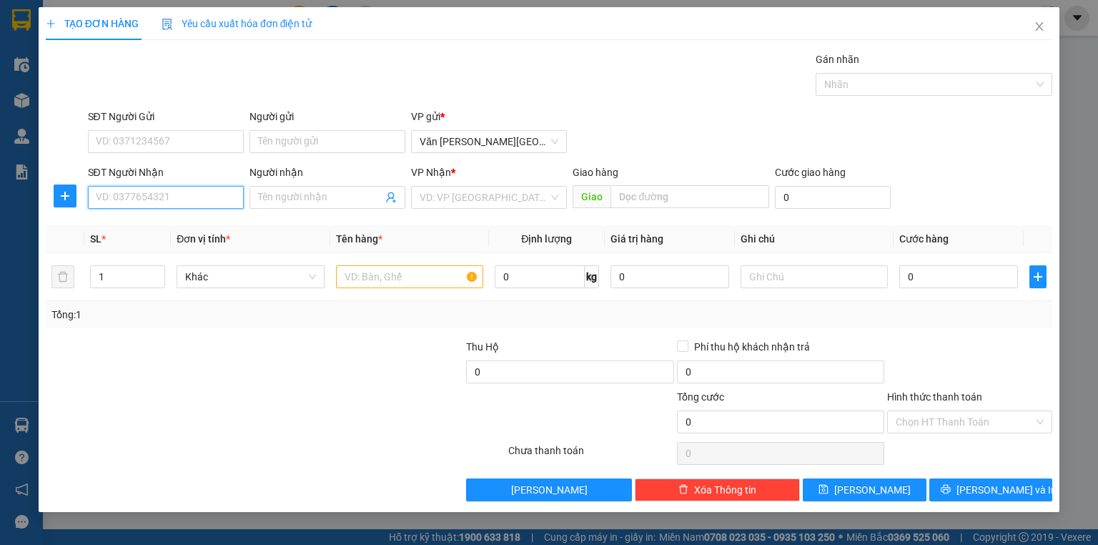
click at [121, 194] on input "SĐT Người Nhận" at bounding box center [166, 197] width 156 height 23
click at [134, 226] on div "0972993132" at bounding box center [165, 225] width 139 height 16
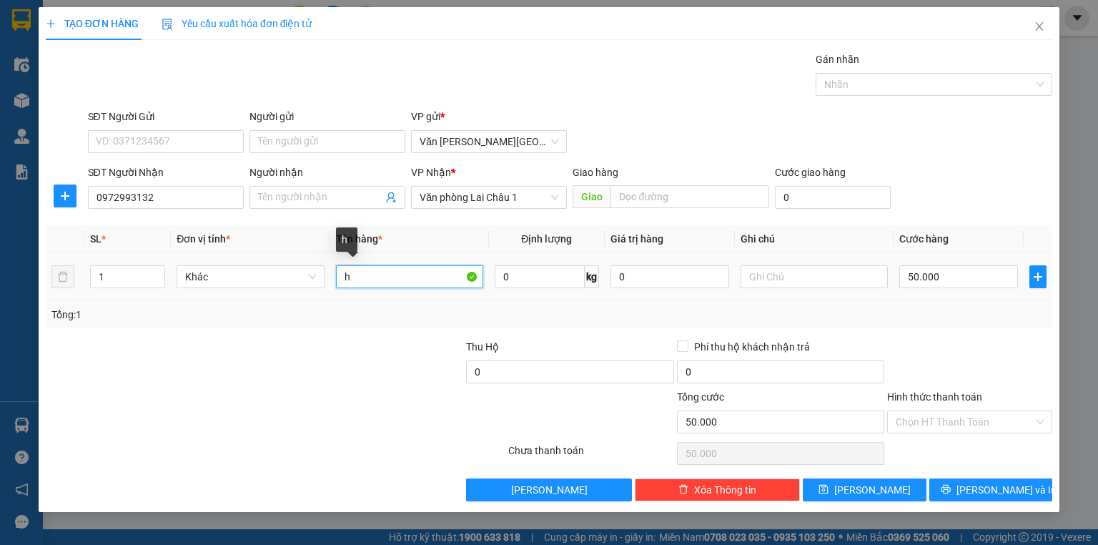
click at [365, 279] on input "h" at bounding box center [409, 276] width 147 height 23
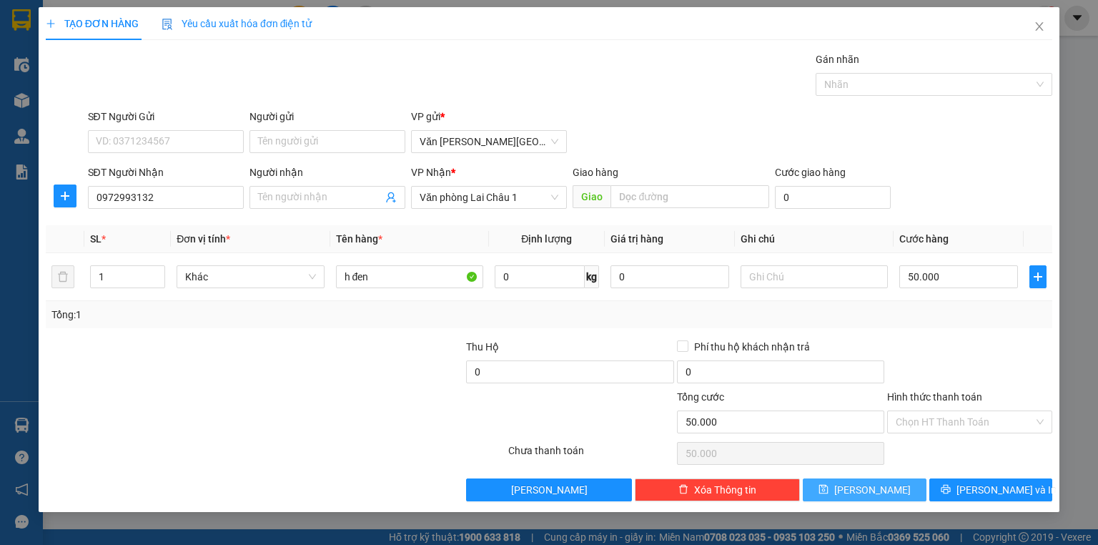
click at [879, 487] on span "[PERSON_NAME]" at bounding box center [872, 490] width 76 height 16
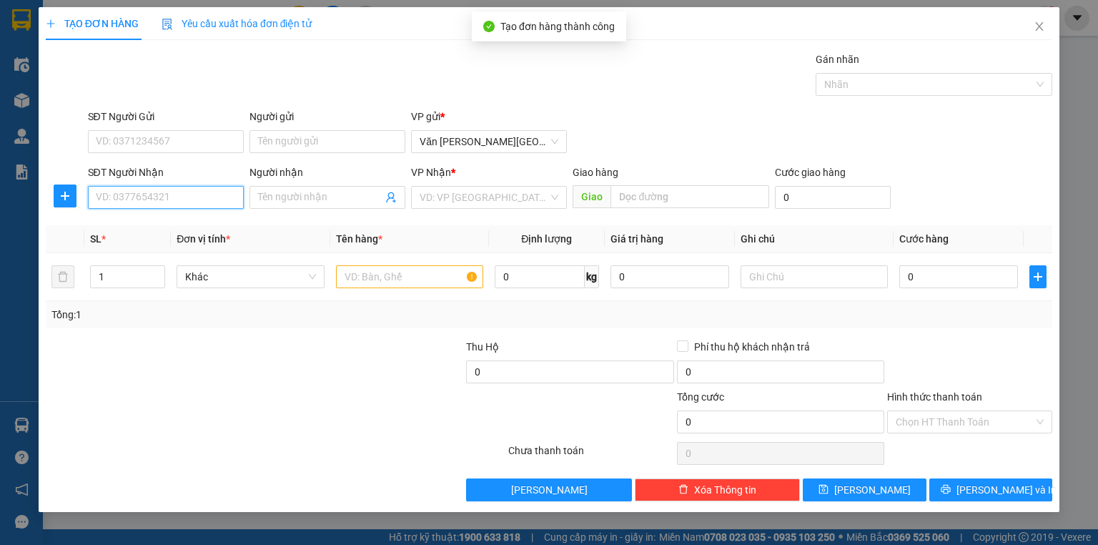
click at [120, 191] on input "SĐT Người Nhận" at bounding box center [166, 197] width 156 height 23
click at [125, 227] on div "0814412707" at bounding box center [165, 225] width 139 height 16
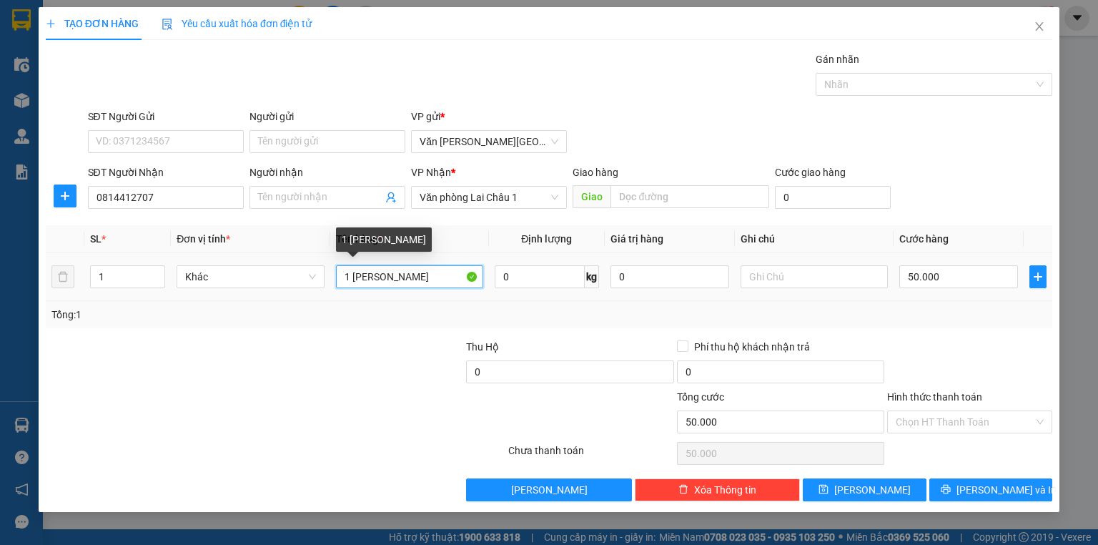
click at [390, 278] on input "1 [PERSON_NAME]" at bounding box center [409, 276] width 147 height 23
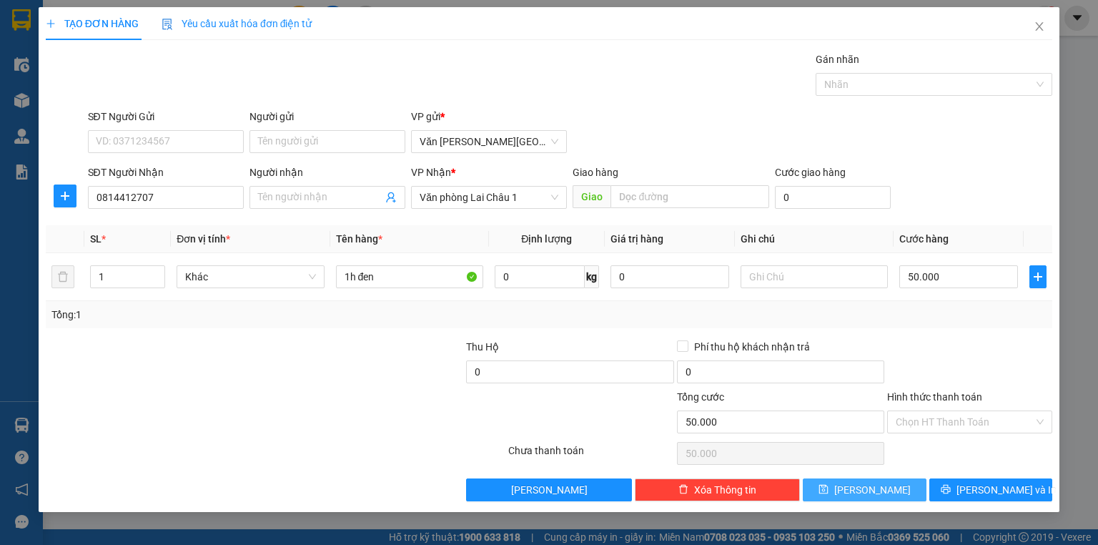
click at [845, 491] on button "[PERSON_NAME]" at bounding box center [865, 489] width 124 height 23
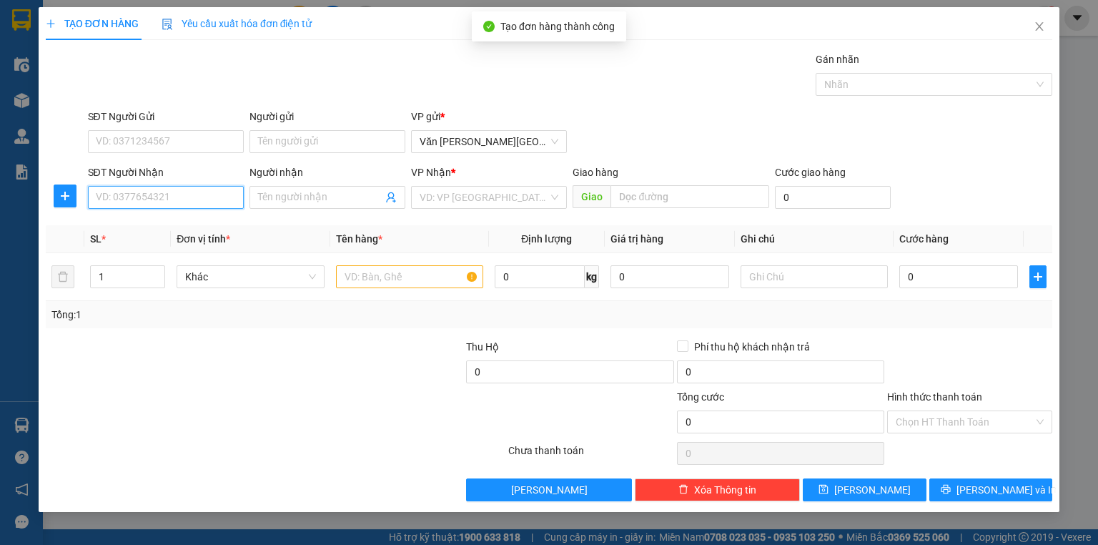
click at [109, 199] on input "SĐT Người Nhận" at bounding box center [166, 197] width 156 height 23
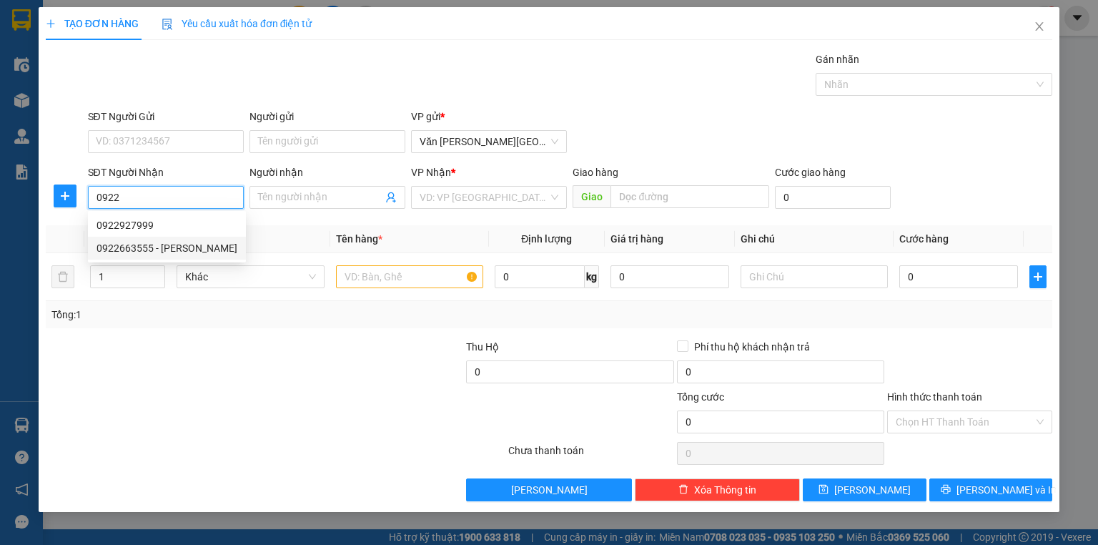
click at [125, 256] on div "0922663555 - [PERSON_NAME]" at bounding box center [167, 248] width 158 height 23
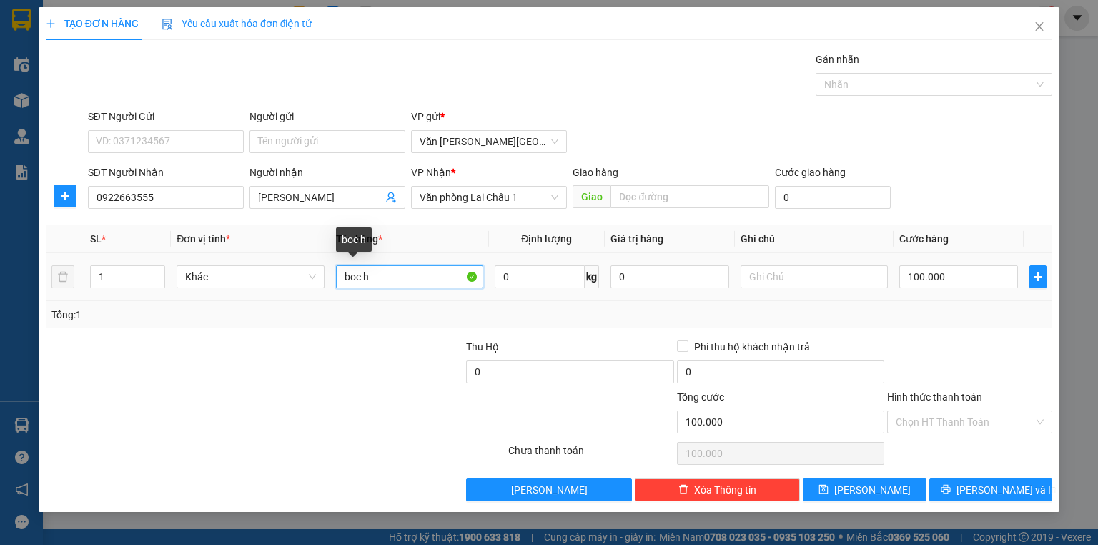
click at [378, 280] on input "boc h" at bounding box center [409, 276] width 147 height 23
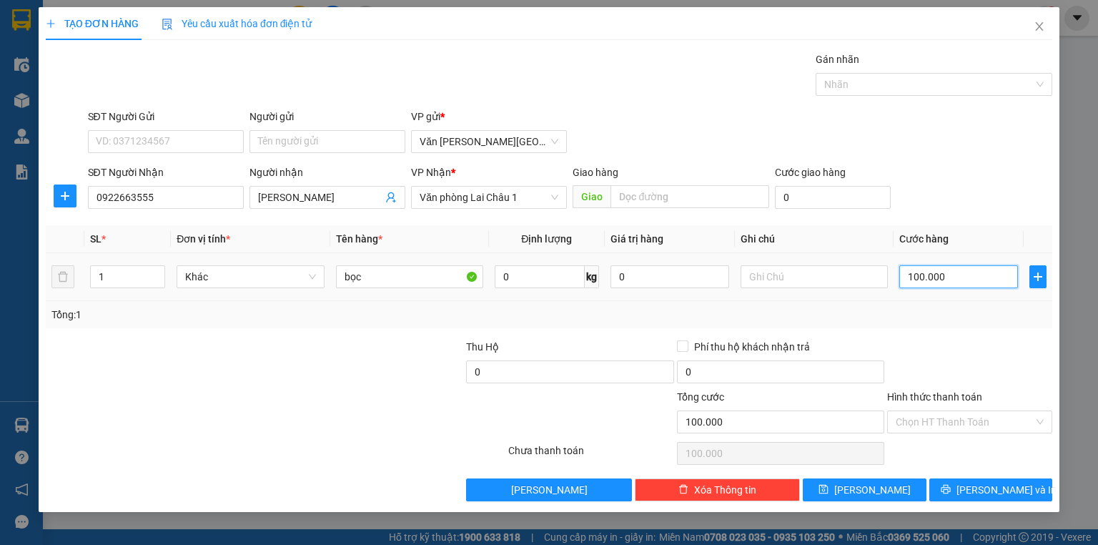
click at [907, 275] on input "100.000" at bounding box center [958, 276] width 119 height 23
drag, startPoint x: 893, startPoint y: 483, endPoint x: 678, endPoint y: 403, distance: 229.6
click at [892, 483] on button "[PERSON_NAME]" at bounding box center [865, 489] width 124 height 23
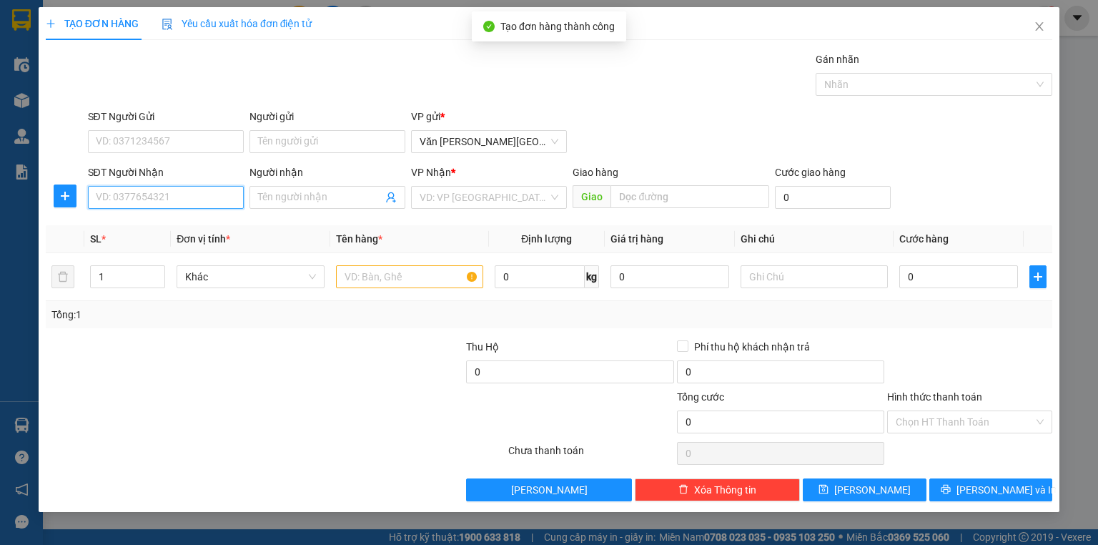
click at [152, 200] on input "SĐT Người Nhận" at bounding box center [166, 197] width 156 height 23
click at [142, 229] on div "0349385327" at bounding box center [165, 225] width 139 height 16
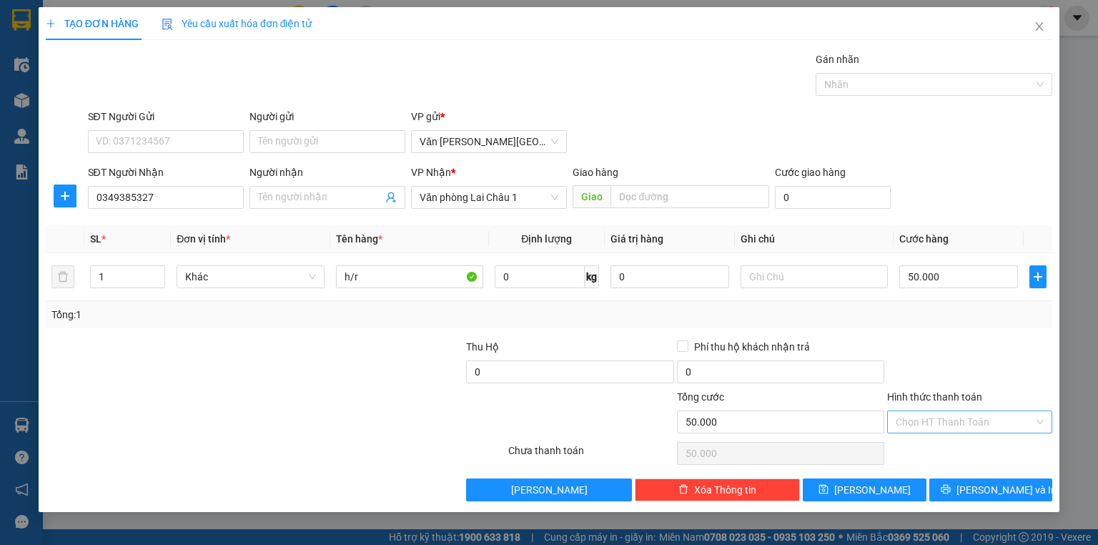
click at [963, 422] on input "Hình thức thanh toán" at bounding box center [965, 421] width 138 height 21
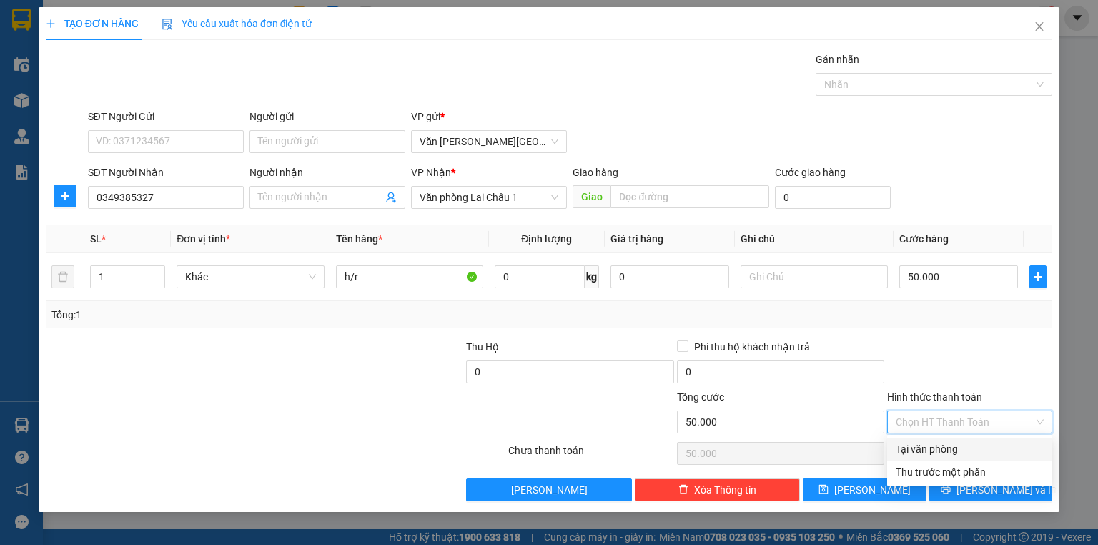
click at [955, 444] on div "Tại văn phòng" at bounding box center [970, 449] width 148 height 16
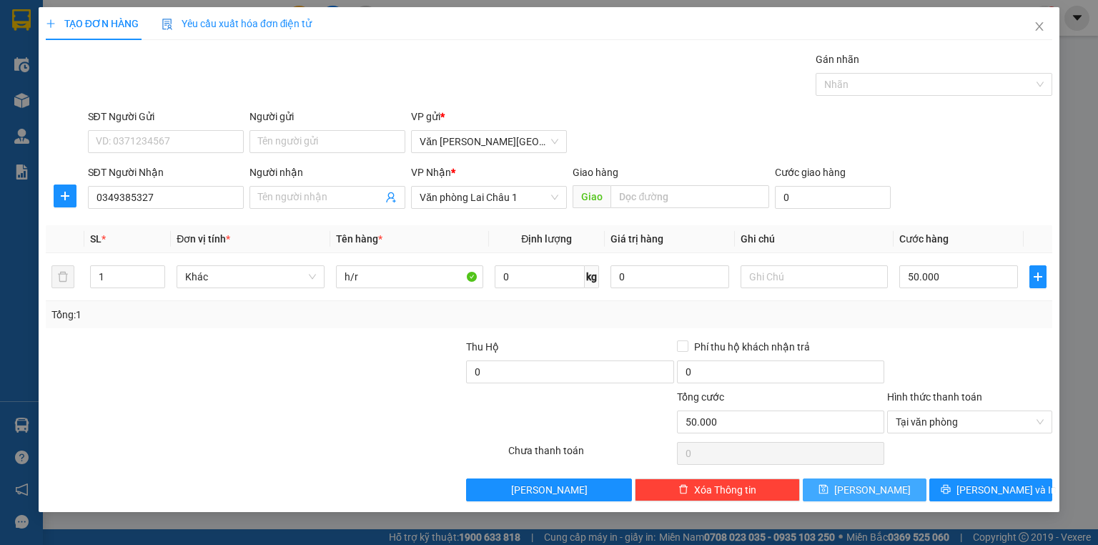
click at [863, 493] on button "[PERSON_NAME]" at bounding box center [865, 489] width 124 height 23
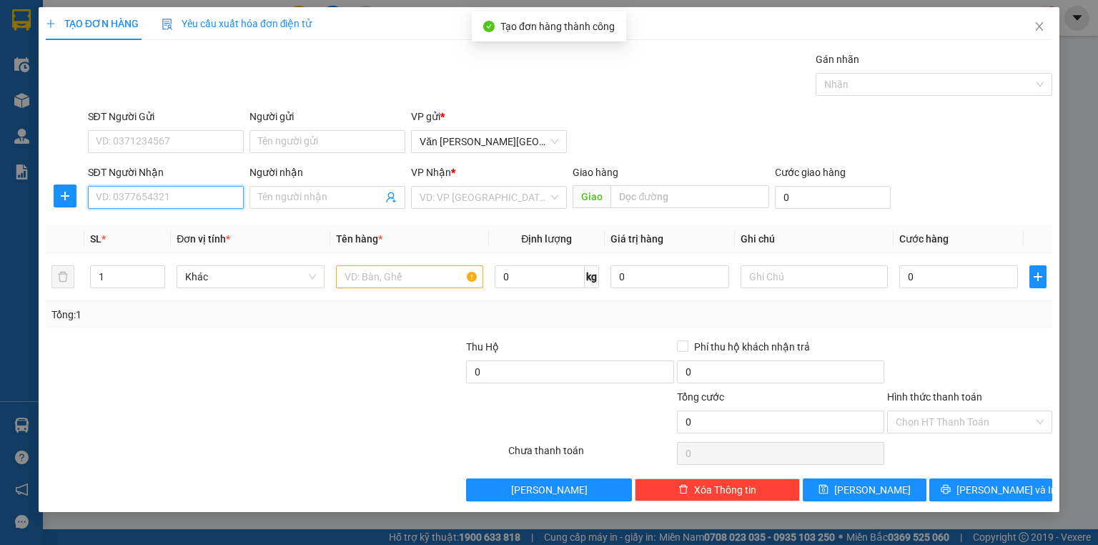
click at [159, 201] on input "SĐT Người Nhận" at bounding box center [166, 197] width 156 height 23
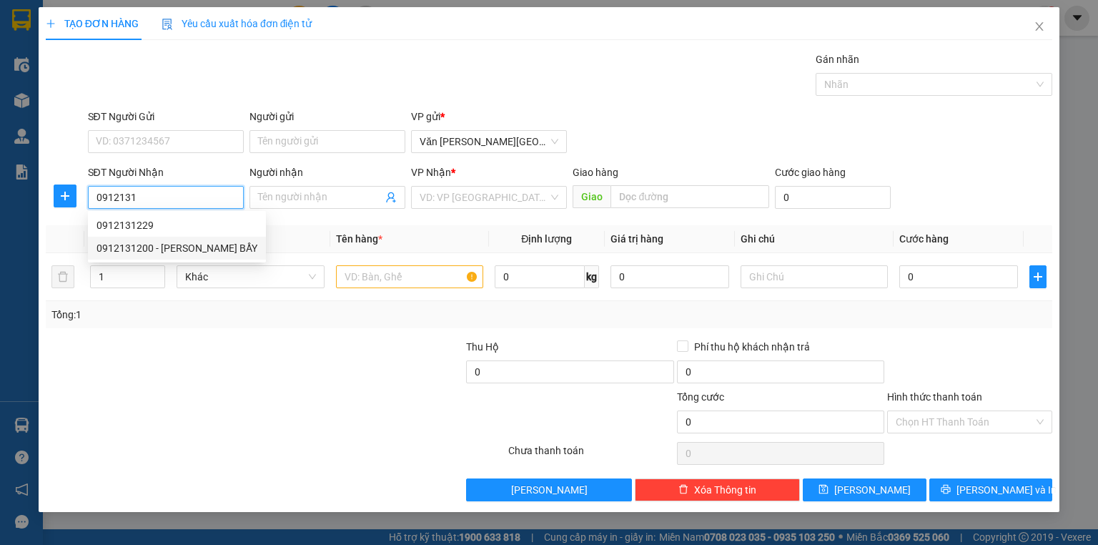
click at [162, 243] on div "0912131200 - [PERSON_NAME] BẨY" at bounding box center [176, 248] width 161 height 16
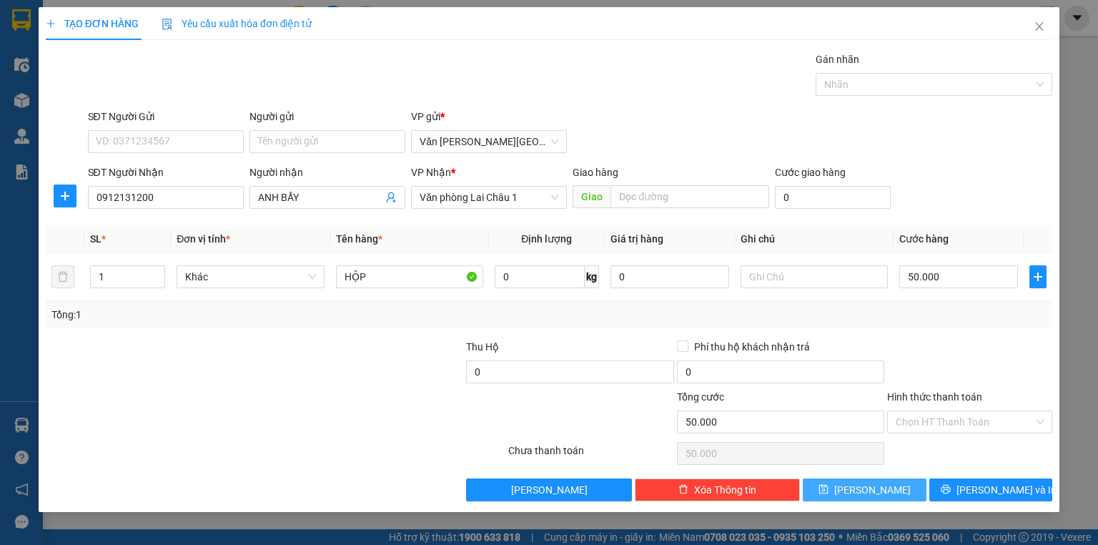
click at [877, 483] on span "[PERSON_NAME]" at bounding box center [872, 490] width 76 height 16
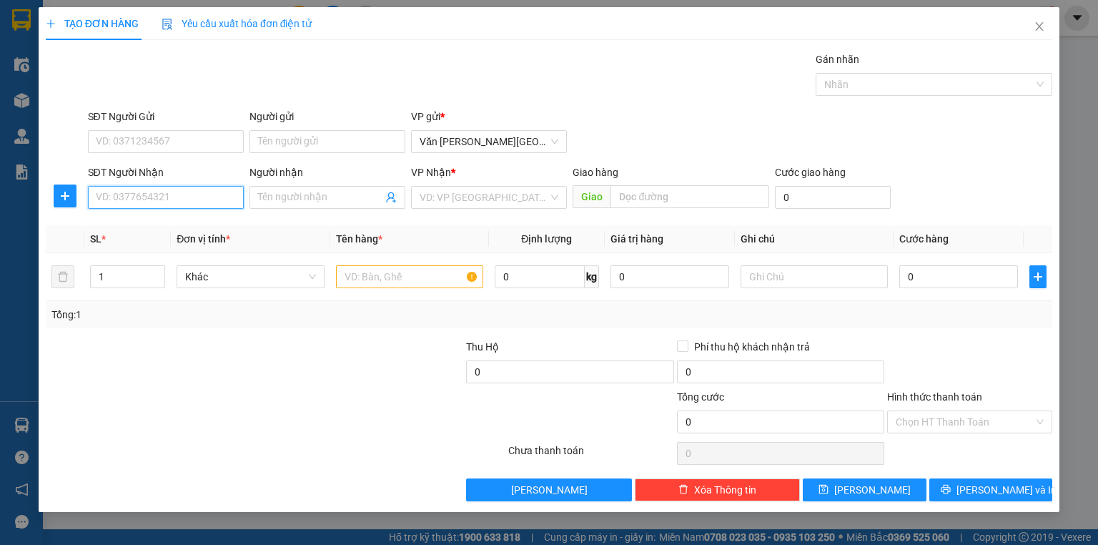
click at [106, 197] on input "SĐT Người Nhận" at bounding box center [166, 197] width 156 height 23
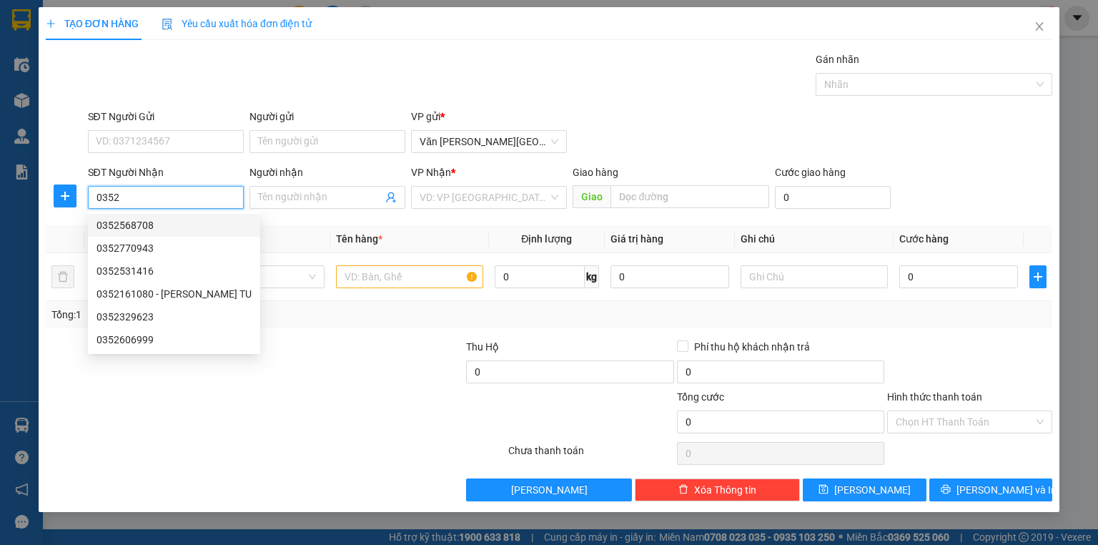
click at [143, 227] on div "0352568708" at bounding box center [173, 225] width 155 height 16
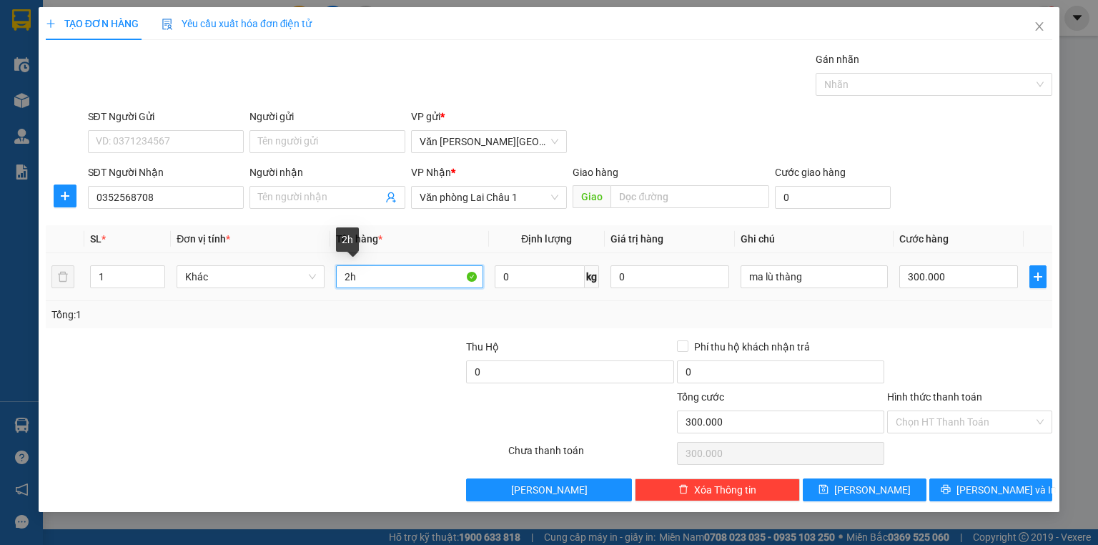
click at [357, 277] on input "2h" at bounding box center [409, 276] width 147 height 23
click at [906, 277] on input "300.000" at bounding box center [958, 276] width 119 height 23
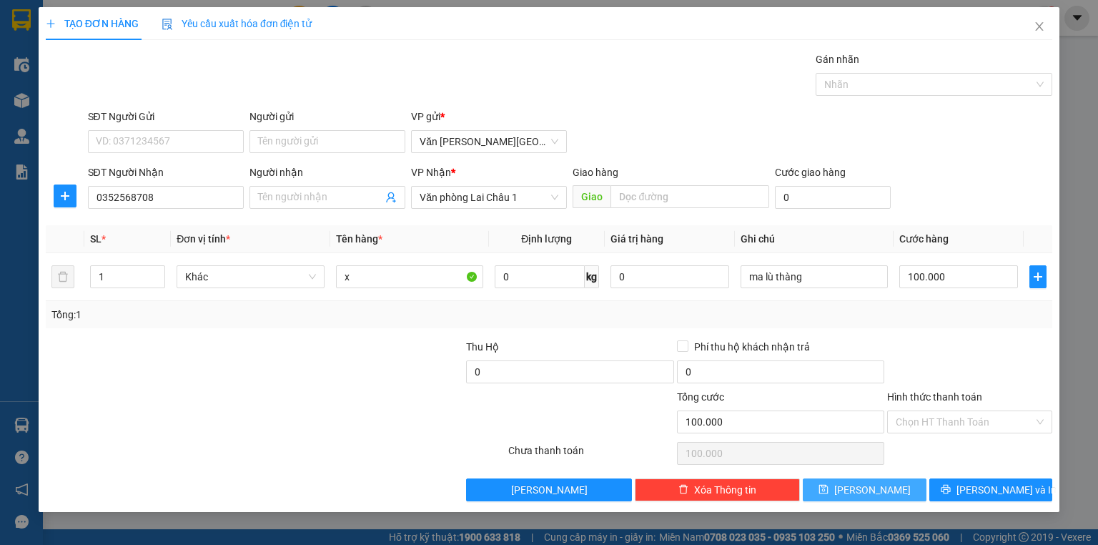
drag, startPoint x: 863, startPoint y: 483, endPoint x: 769, endPoint y: 452, distance: 99.2
click at [863, 483] on button "[PERSON_NAME]" at bounding box center [865, 489] width 124 height 23
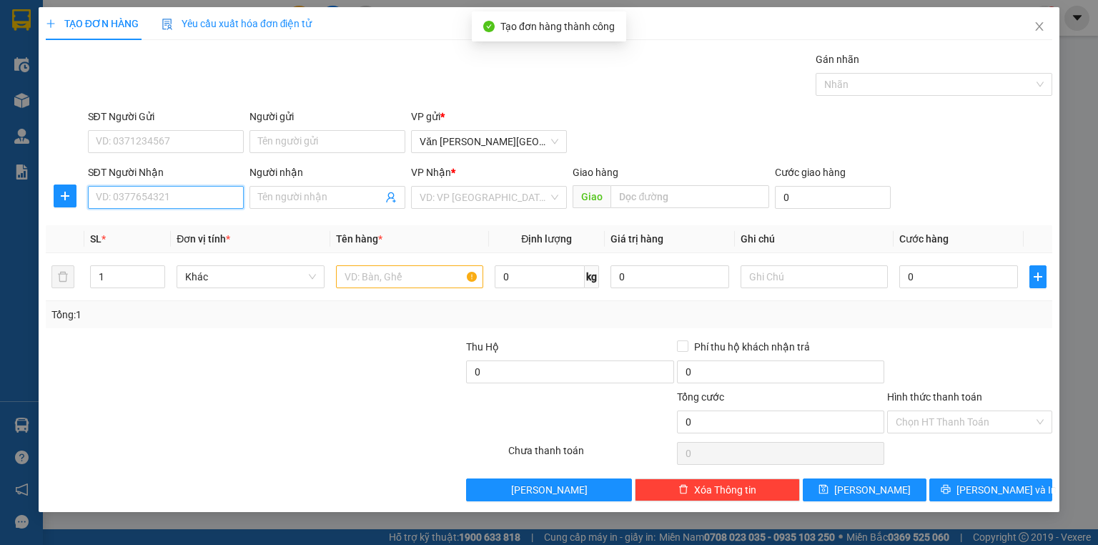
click at [123, 199] on input "SĐT Người Nhận" at bounding box center [166, 197] width 156 height 23
click at [125, 224] on div "0387886879" at bounding box center [165, 225] width 139 height 16
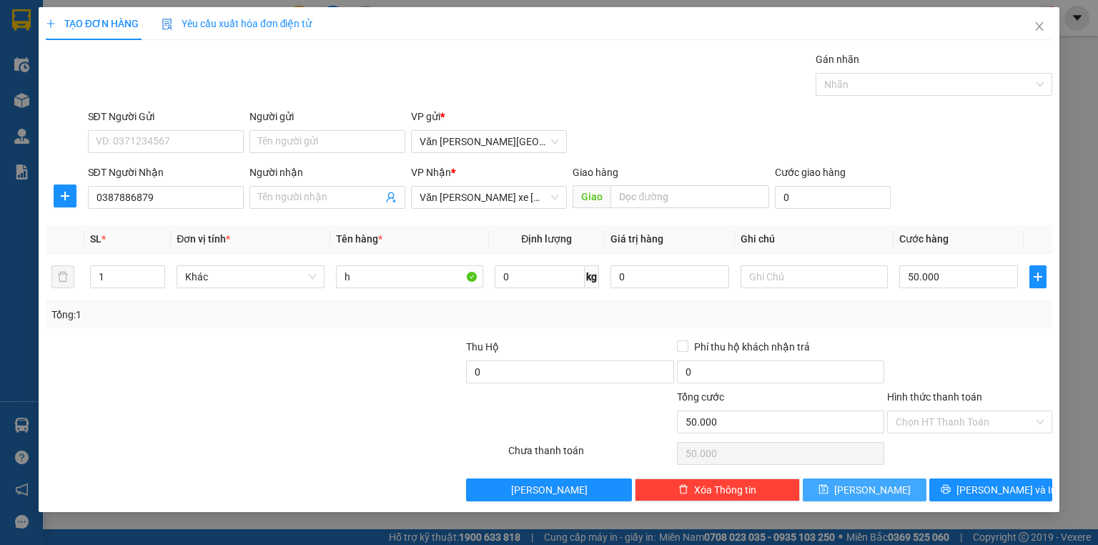
click at [874, 490] on span "[PERSON_NAME]" at bounding box center [872, 490] width 76 height 16
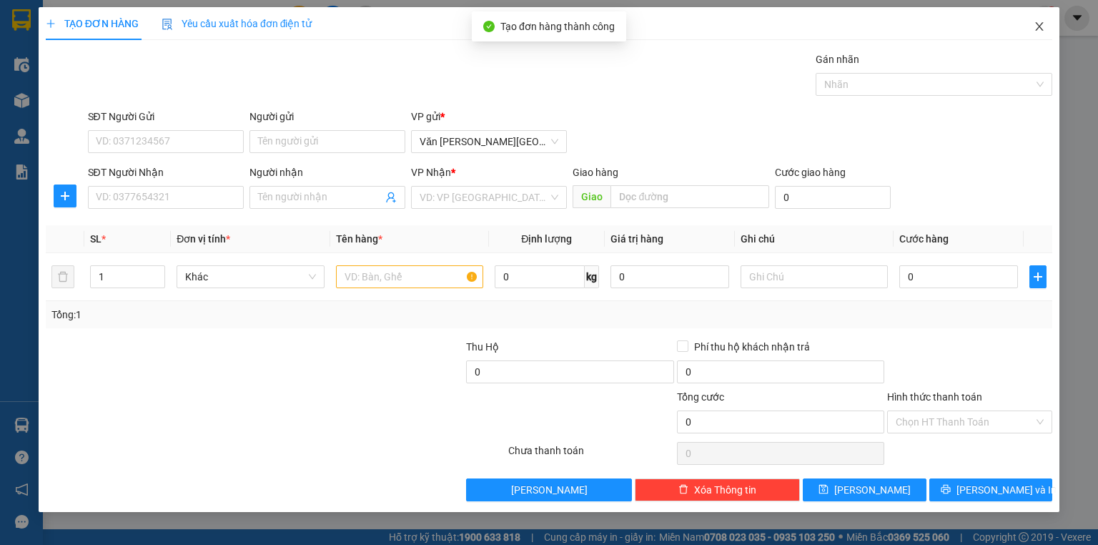
click at [1041, 24] on icon "close" at bounding box center [1040, 26] width 8 height 9
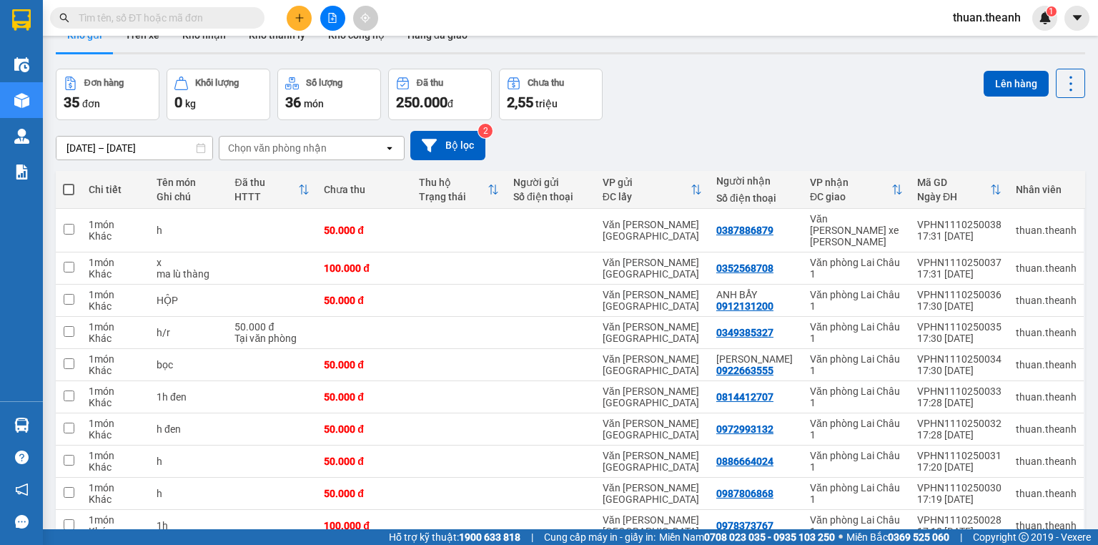
scroll to position [88, 0]
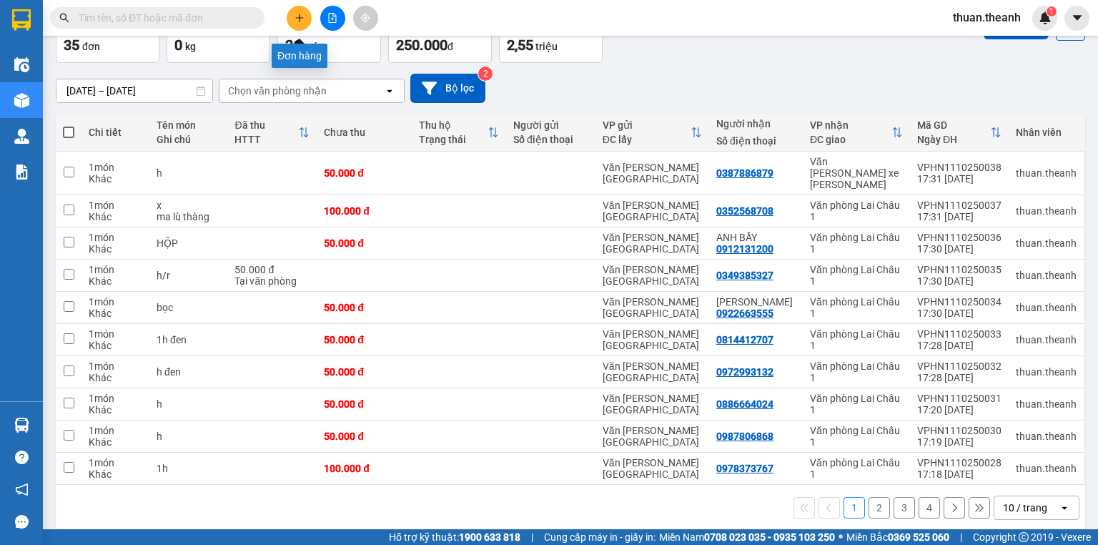
click at [302, 16] on icon "plus" at bounding box center [300, 18] width 10 height 10
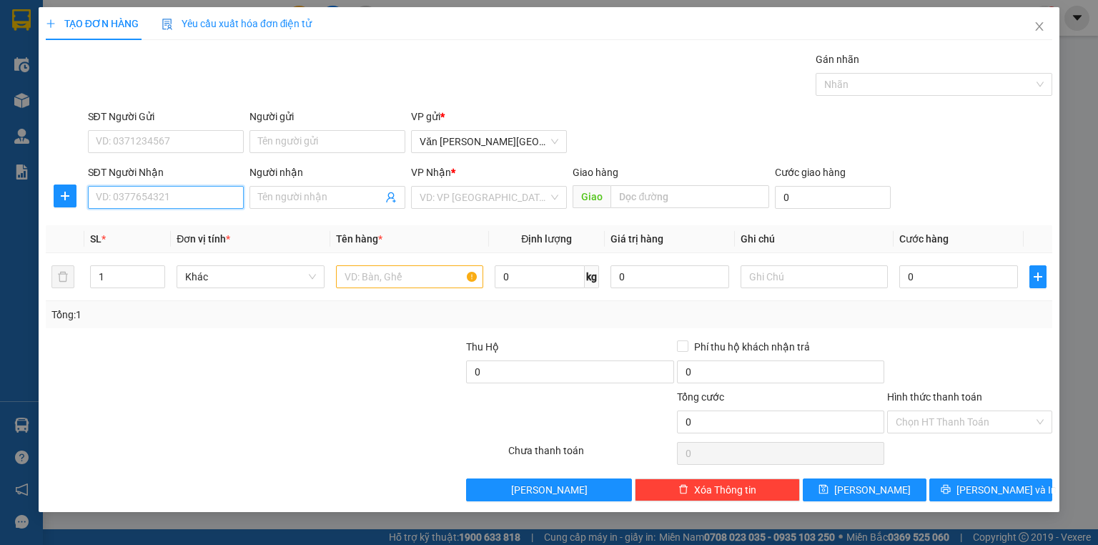
click at [162, 197] on input "SĐT Người Nhận" at bounding box center [166, 197] width 156 height 23
click at [173, 226] on div "0833016996 - HỢI THÊM" at bounding box center [165, 225] width 139 height 16
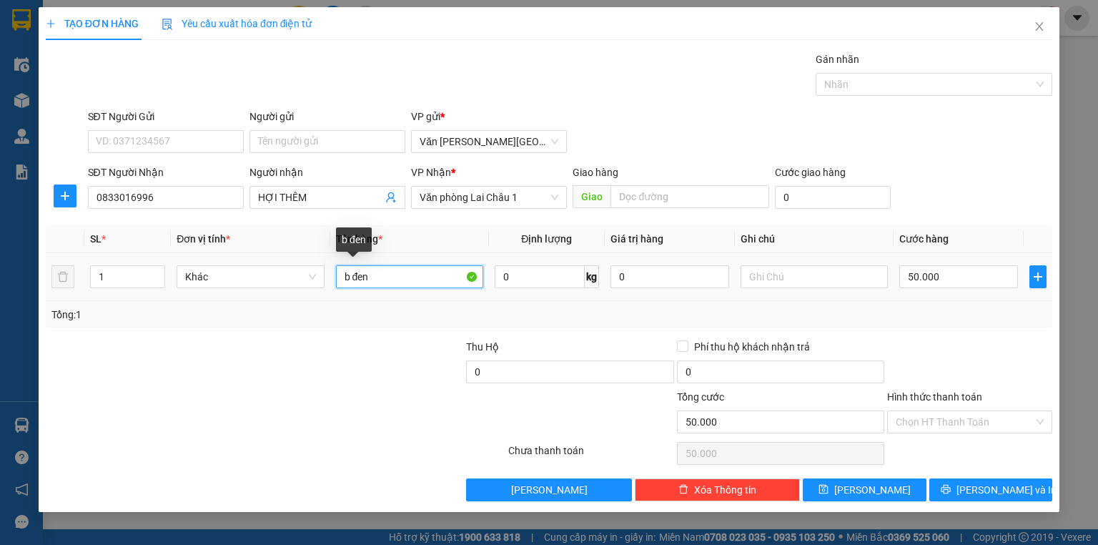
click at [375, 278] on input "b đen" at bounding box center [409, 276] width 147 height 23
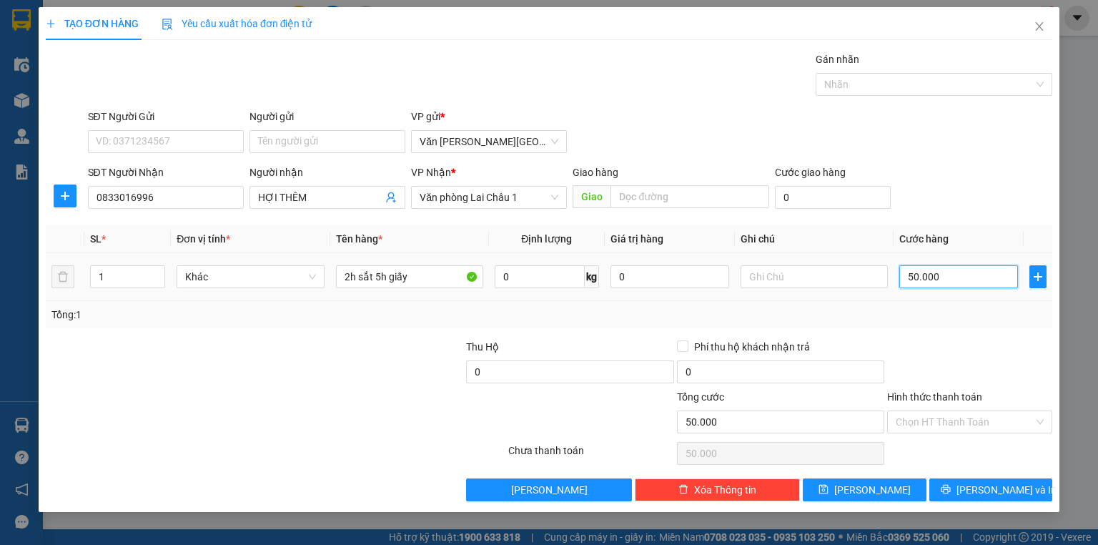
click at [902, 273] on input "50.000" at bounding box center [958, 276] width 119 height 23
click at [864, 482] on span "[PERSON_NAME]" at bounding box center [872, 490] width 76 height 16
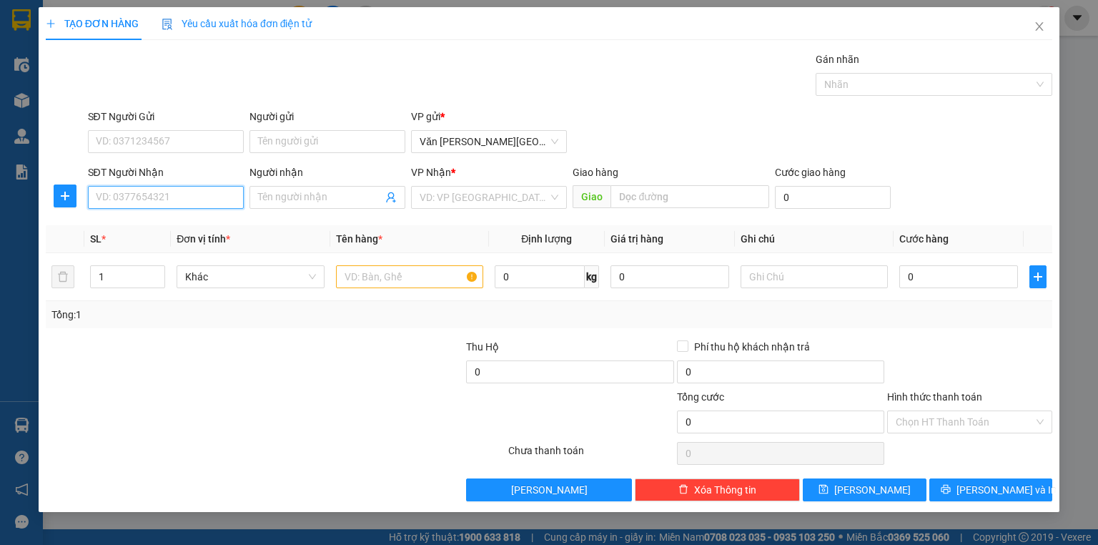
click at [182, 204] on input "SĐT Người Nhận" at bounding box center [166, 197] width 156 height 23
click at [181, 222] on div "0977319599 - [PERSON_NAME]" at bounding box center [166, 225] width 141 height 16
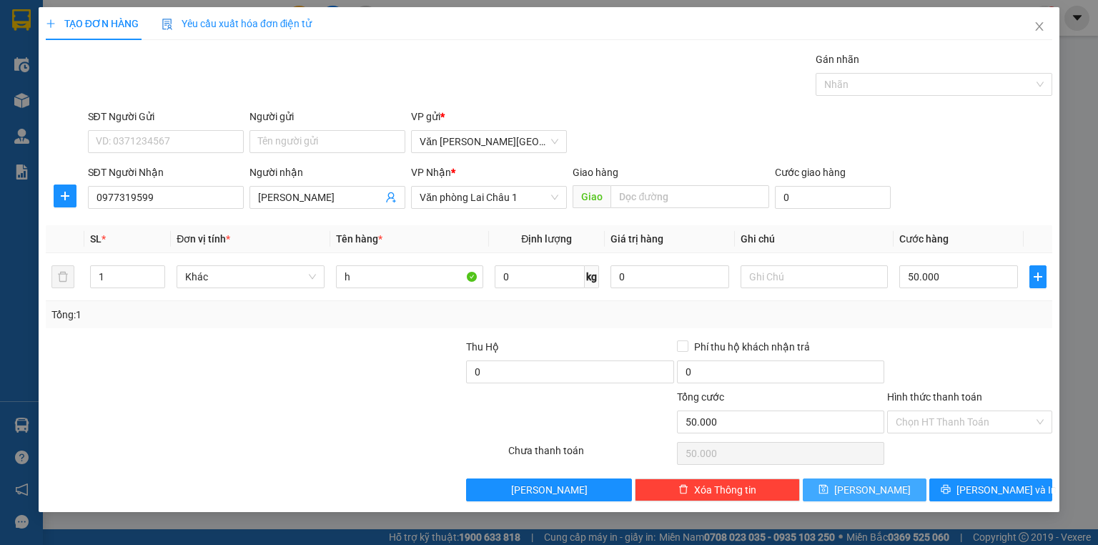
click at [828, 492] on icon "save" at bounding box center [823, 489] width 10 height 10
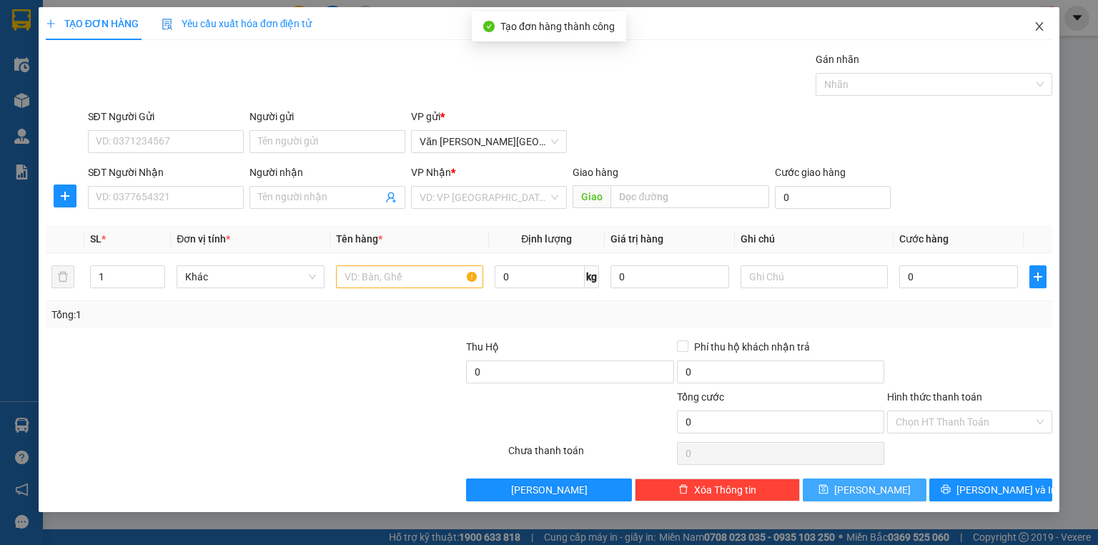
click at [1041, 26] on icon "close" at bounding box center [1040, 26] width 8 height 9
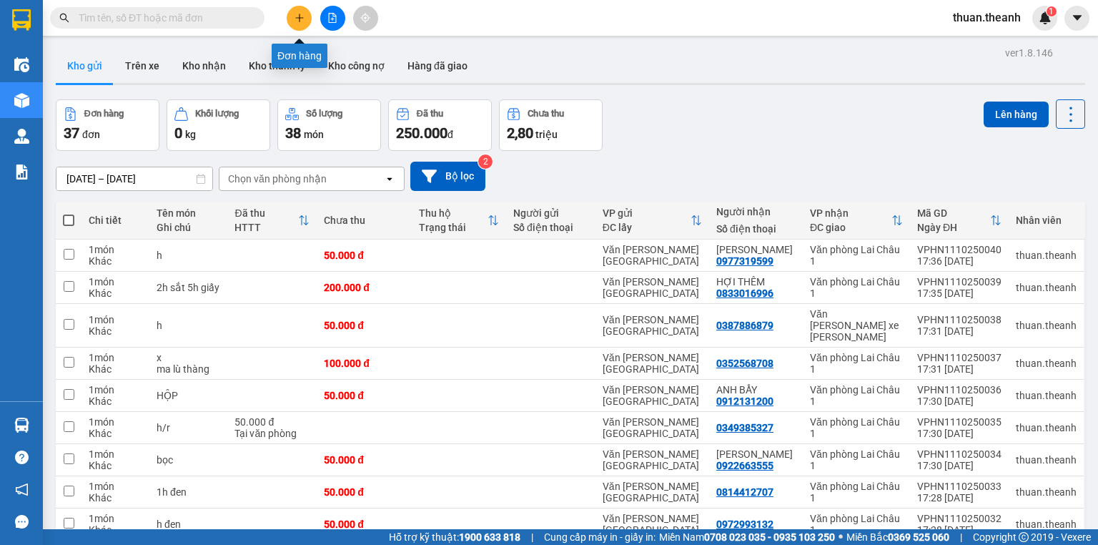
click at [295, 16] on icon "plus" at bounding box center [300, 18] width 10 height 10
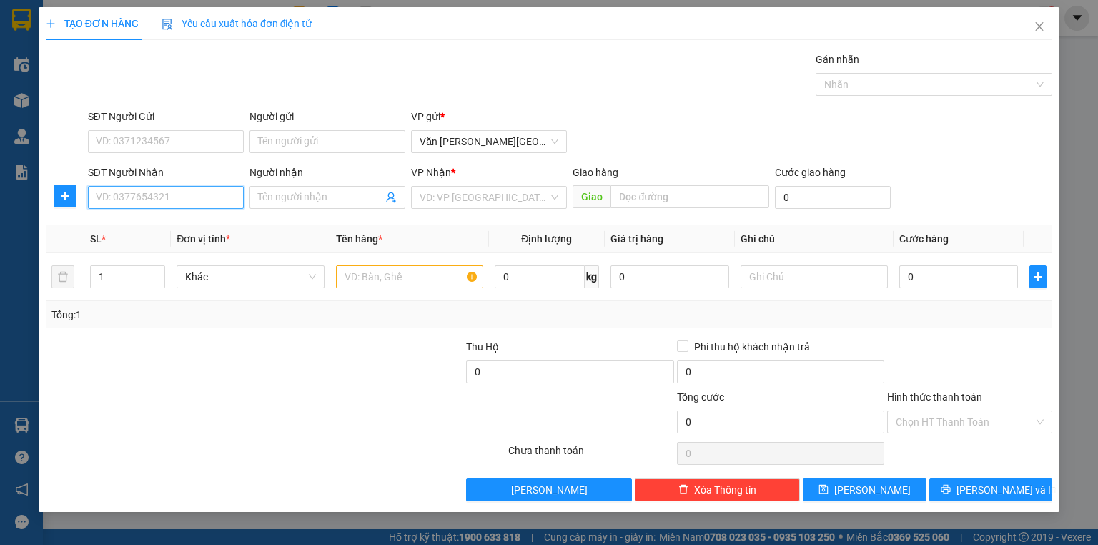
click at [159, 197] on input "SĐT Người Nhận" at bounding box center [166, 197] width 156 height 23
click at [134, 228] on div "0989568595" at bounding box center [165, 225] width 139 height 16
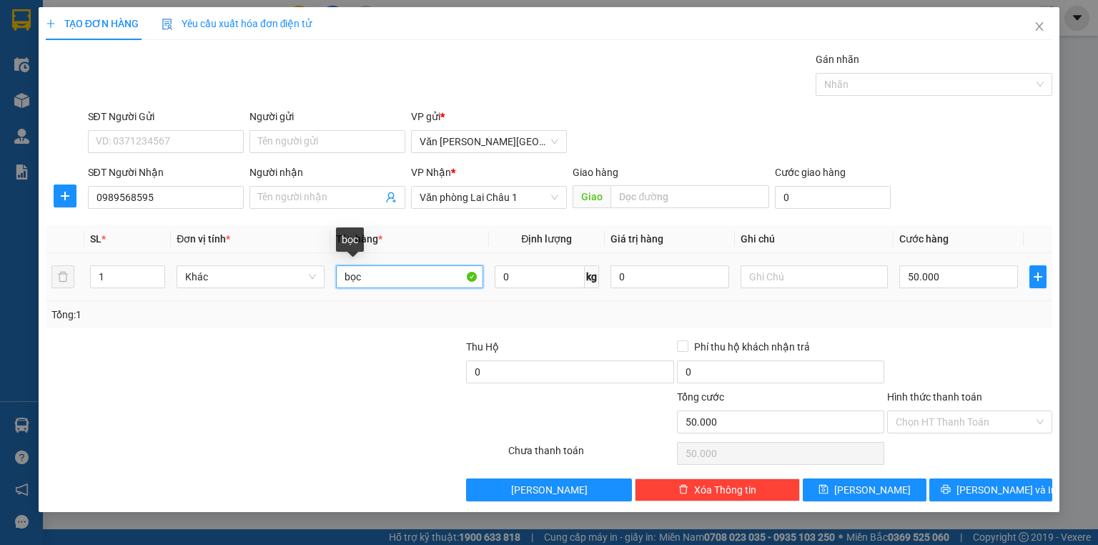
click at [370, 274] on input "bọc" at bounding box center [409, 276] width 147 height 23
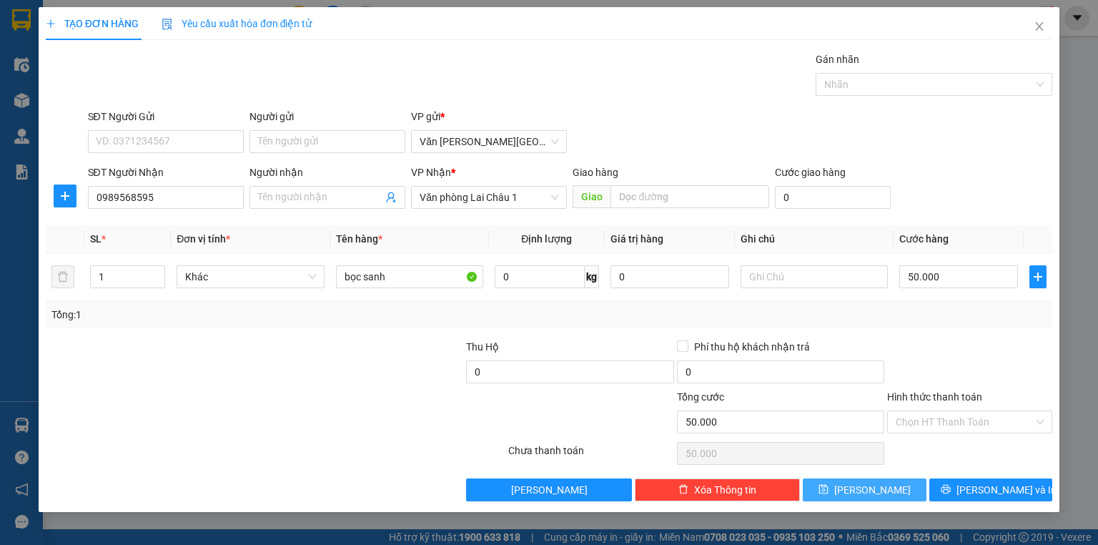
click at [874, 492] on span "[PERSON_NAME]" at bounding box center [872, 490] width 76 height 16
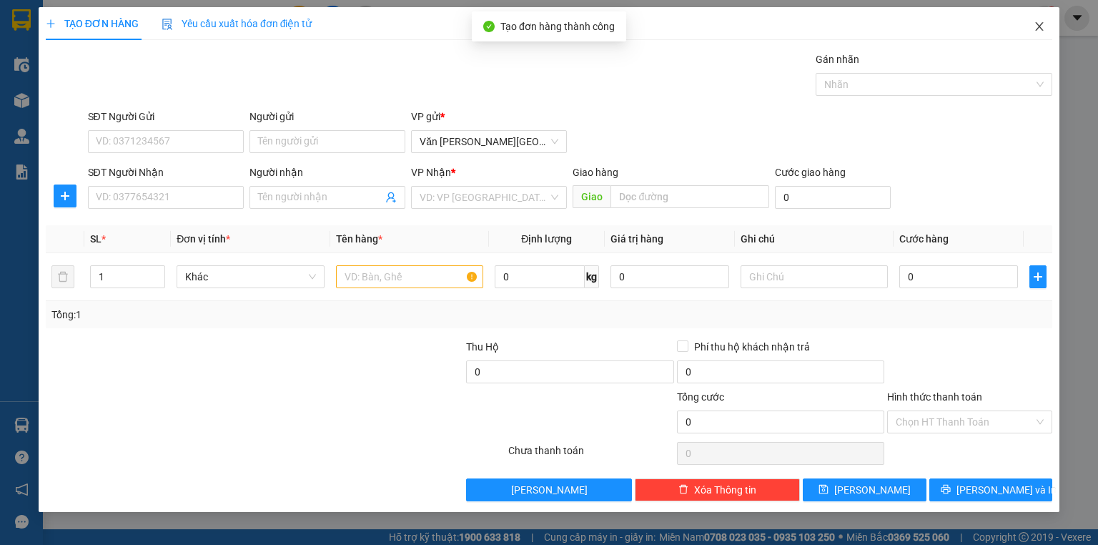
click at [1038, 29] on icon "close" at bounding box center [1040, 26] width 8 height 9
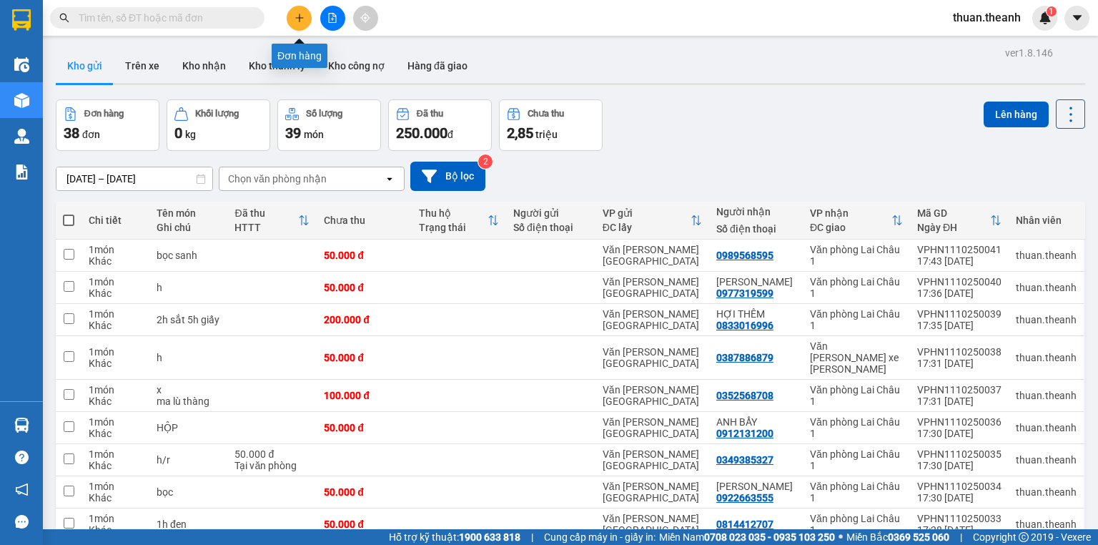
click at [298, 11] on button at bounding box center [299, 18] width 25 height 25
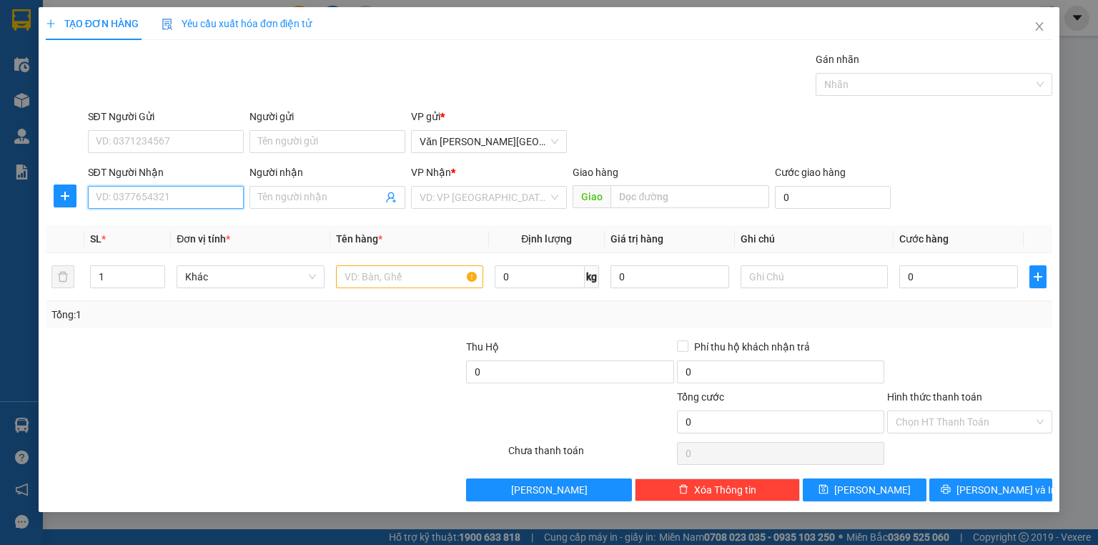
click at [131, 196] on input "SĐT Người Nhận" at bounding box center [166, 197] width 156 height 23
click at [140, 220] on div "0989678595" at bounding box center [165, 225] width 139 height 16
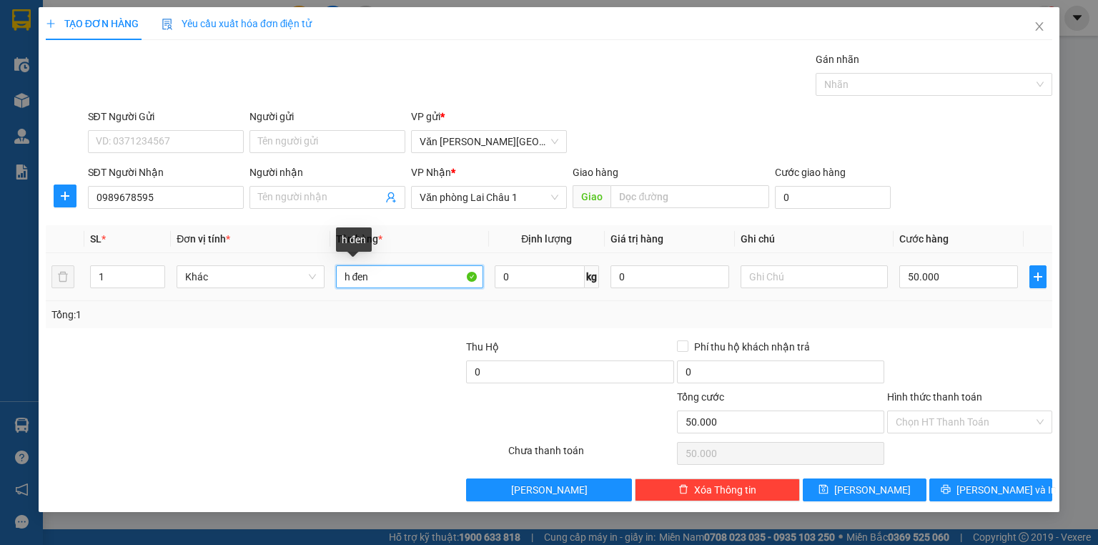
click at [377, 282] on input "h đen" at bounding box center [409, 276] width 147 height 23
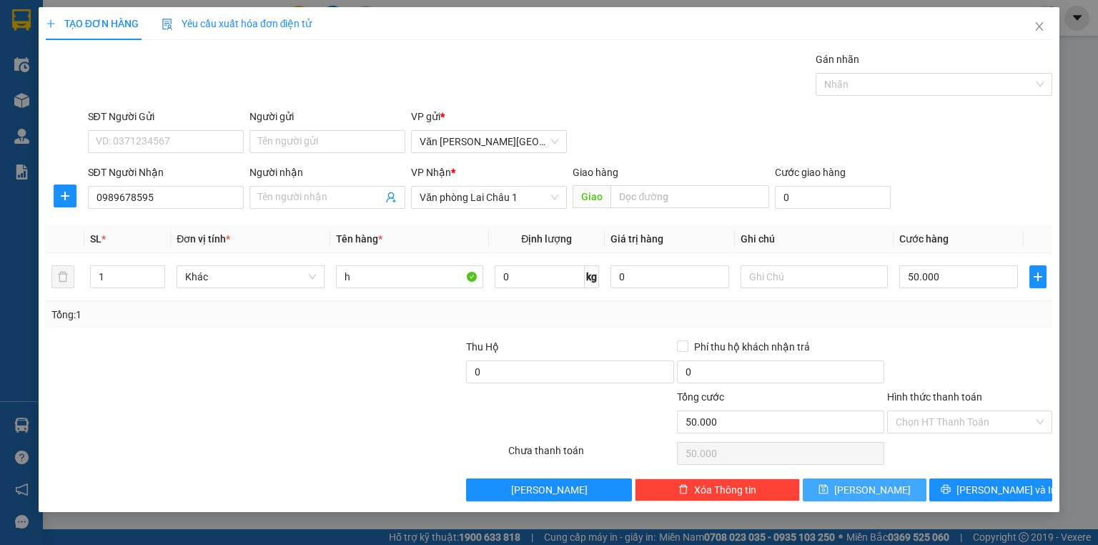
click at [870, 488] on span "[PERSON_NAME]" at bounding box center [872, 490] width 76 height 16
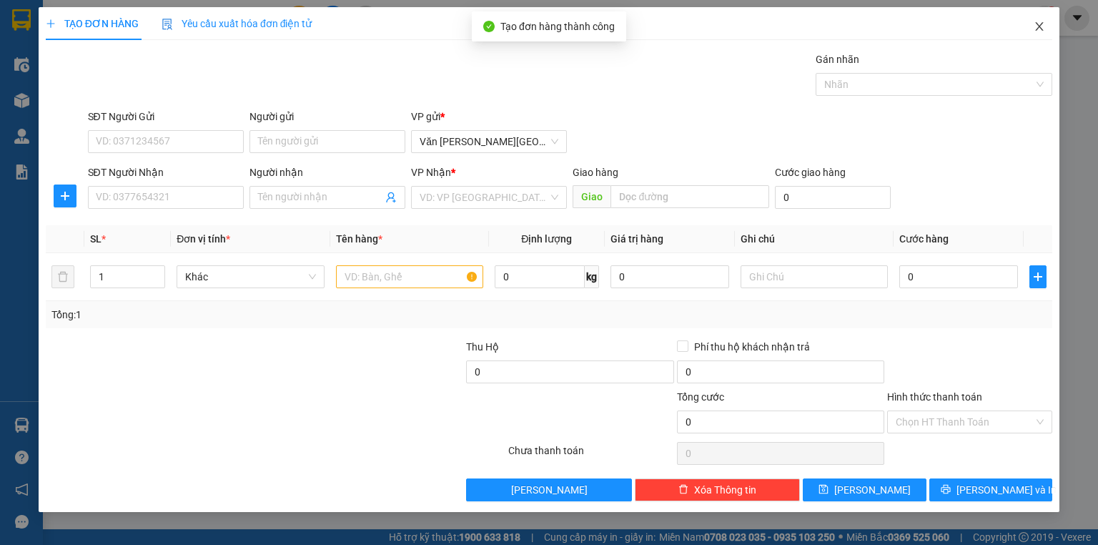
click at [1037, 29] on icon "close" at bounding box center [1039, 26] width 11 height 11
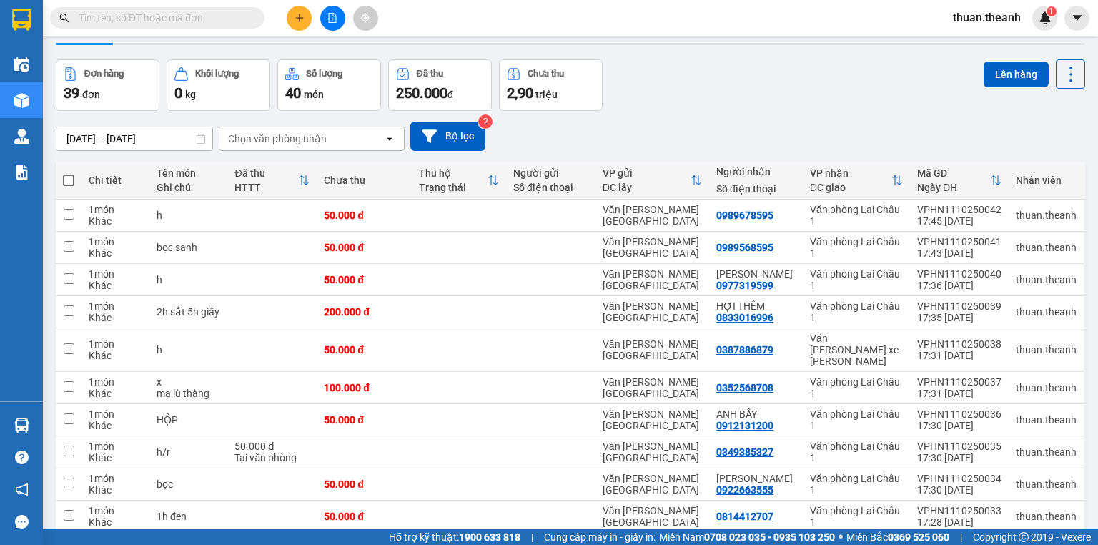
scroll to position [88, 0]
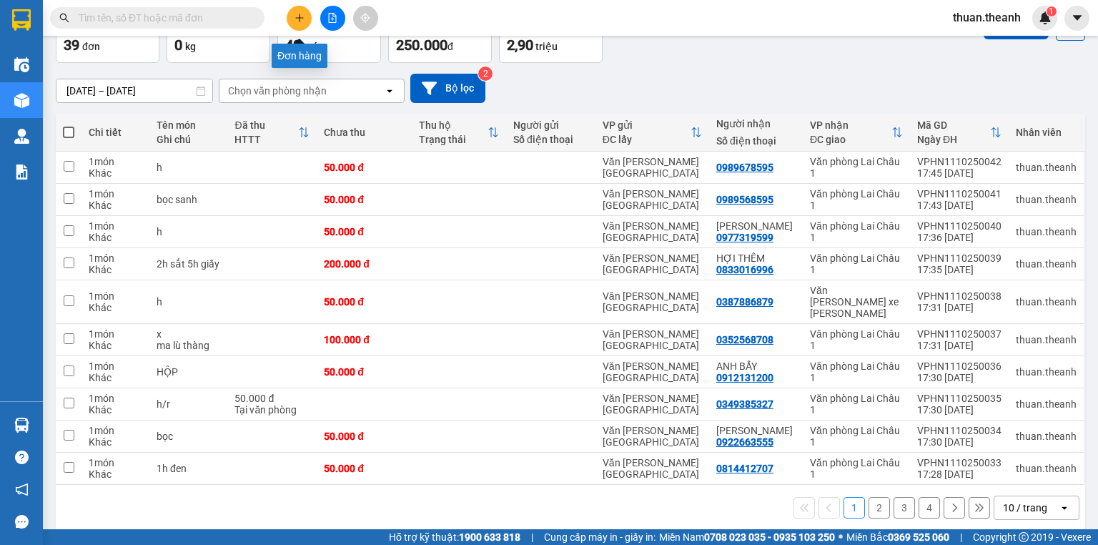
click at [293, 17] on button at bounding box center [299, 18] width 25 height 25
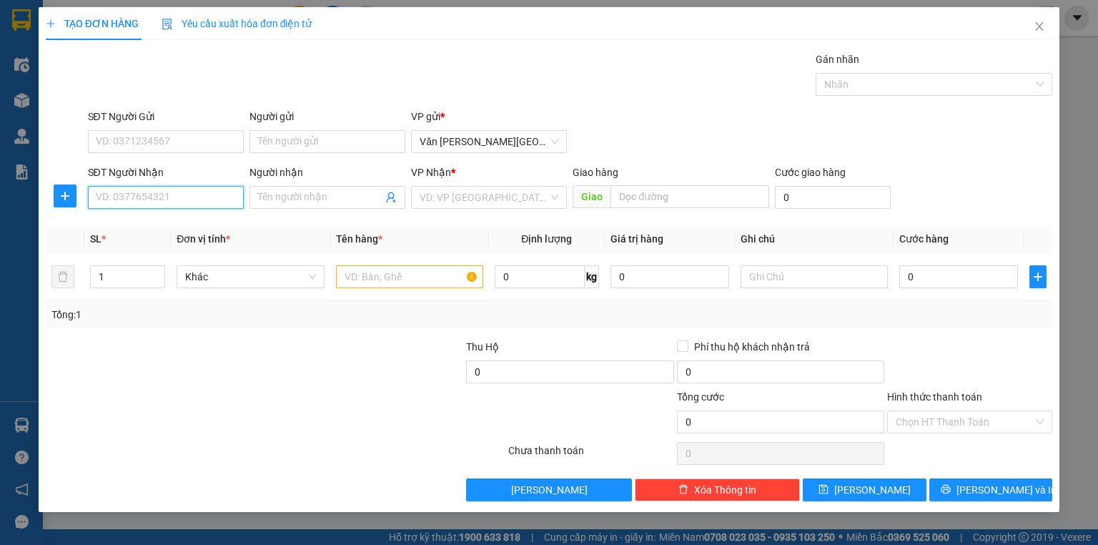
click at [146, 199] on input "SĐT Người Nhận" at bounding box center [166, 197] width 156 height 23
click at [136, 224] on div "0976707723" at bounding box center [165, 225] width 139 height 16
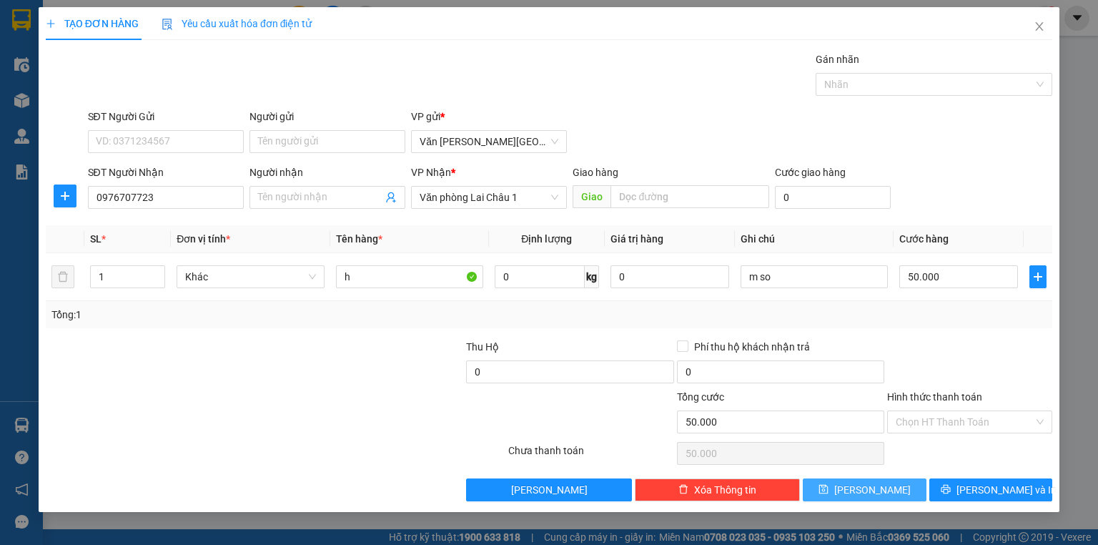
click at [881, 490] on button "[PERSON_NAME]" at bounding box center [865, 489] width 124 height 23
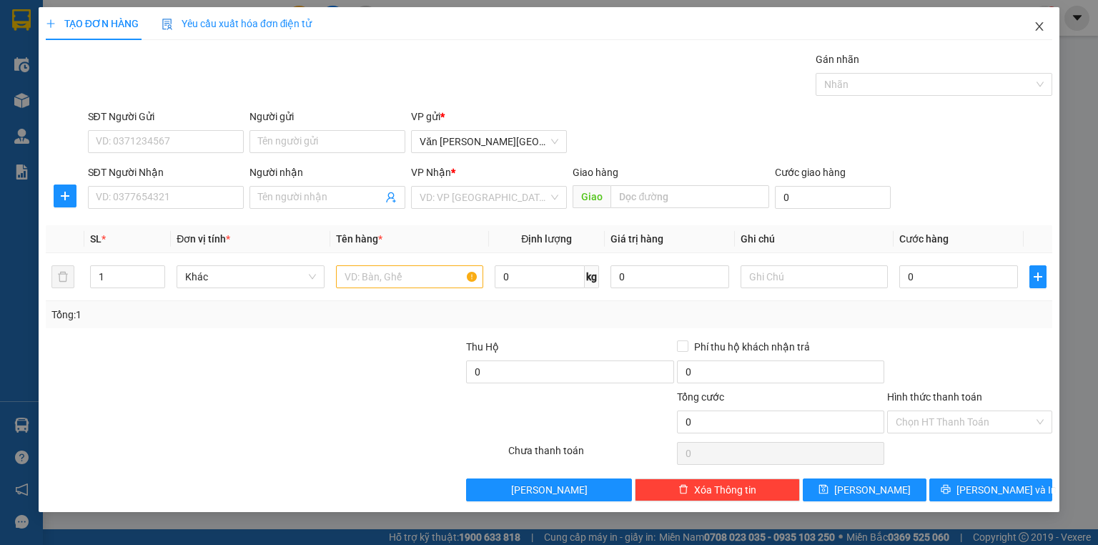
click at [1040, 28] on icon "close" at bounding box center [1040, 26] width 8 height 9
